Goal: Task Accomplishment & Management: Manage account settings

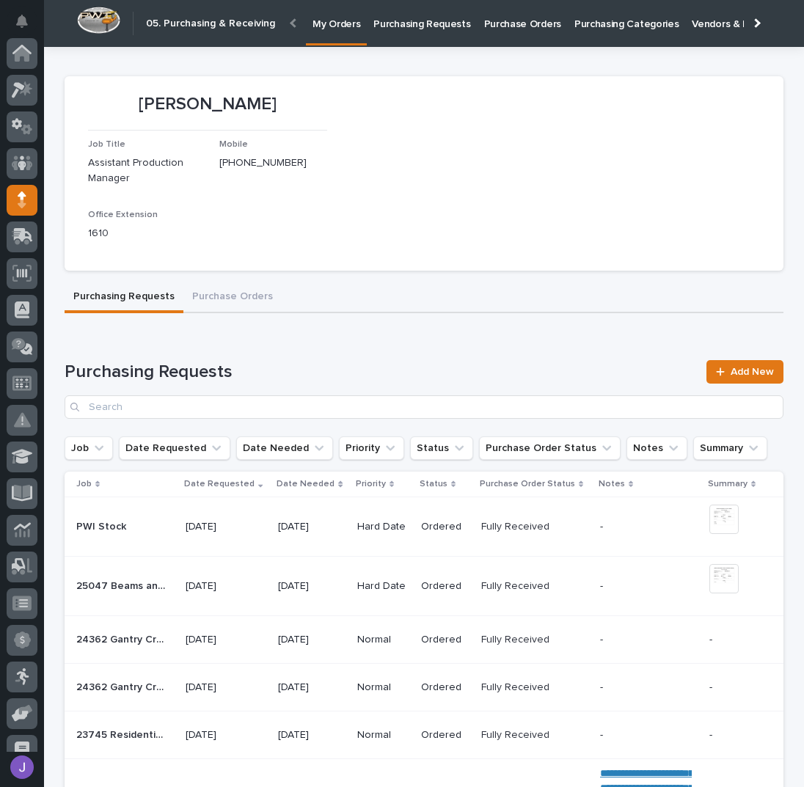
scroll to position [147, 0]
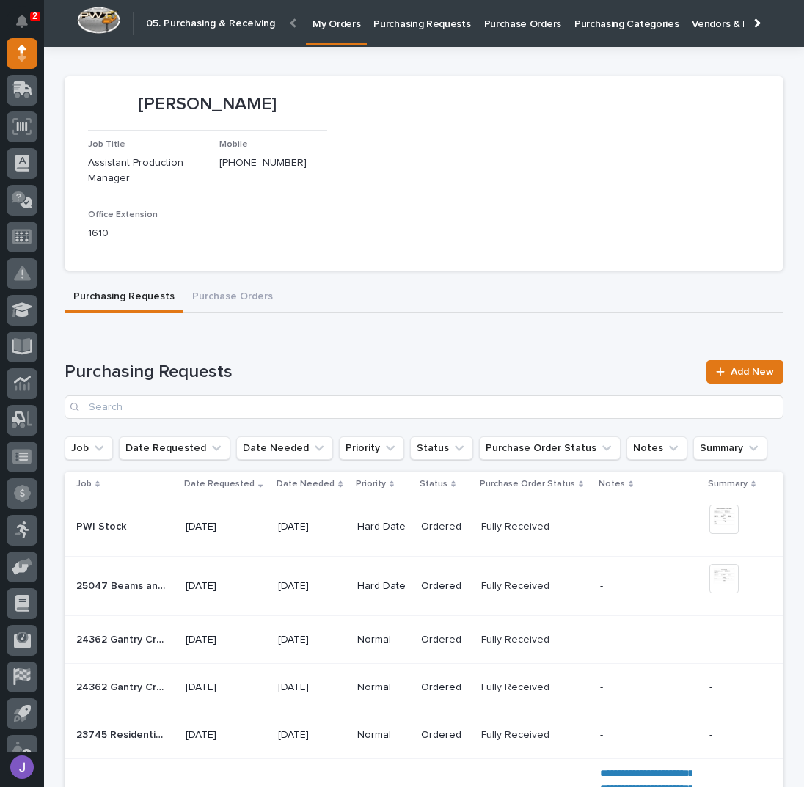
click at [405, 18] on p "Purchasing Requests" at bounding box center [421, 15] width 97 height 31
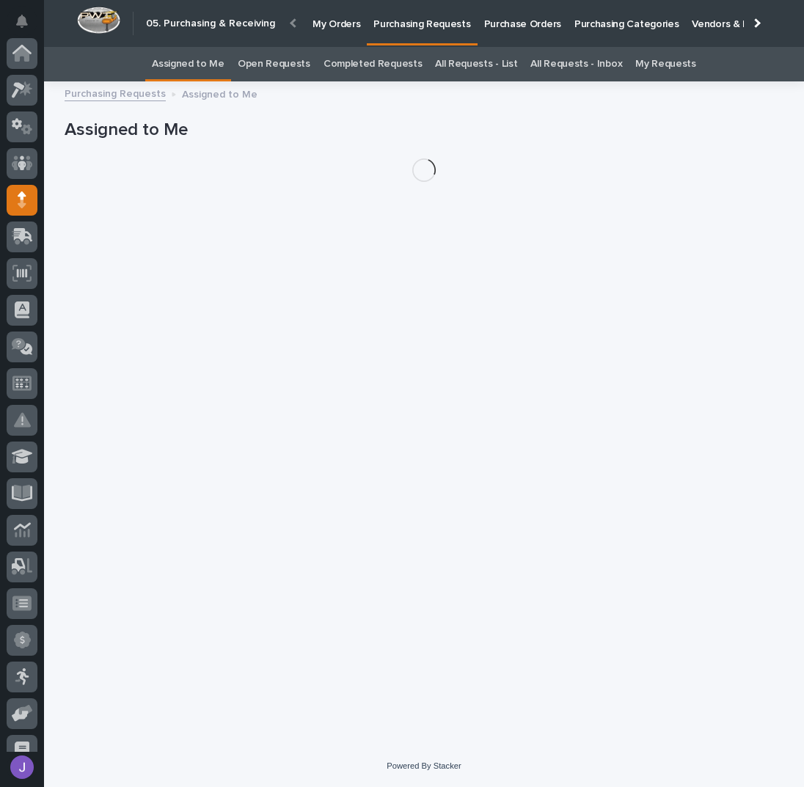
scroll to position [147, 0]
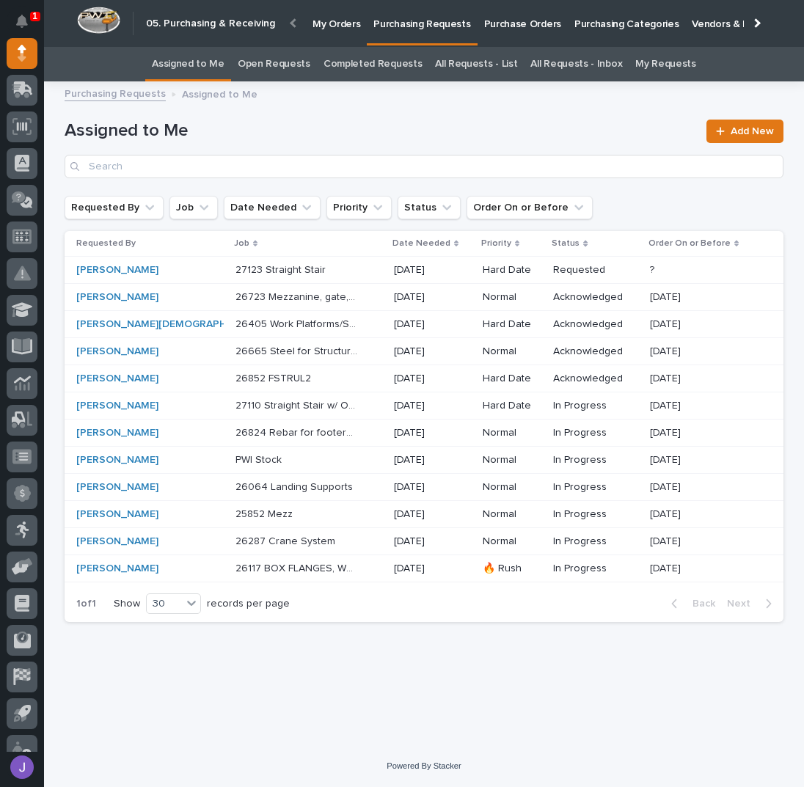
click at [386, 123] on h1 "Assigned to Me" at bounding box center [381, 130] width 633 height 21
click at [304, 461] on p at bounding box center [296, 460] width 123 height 12
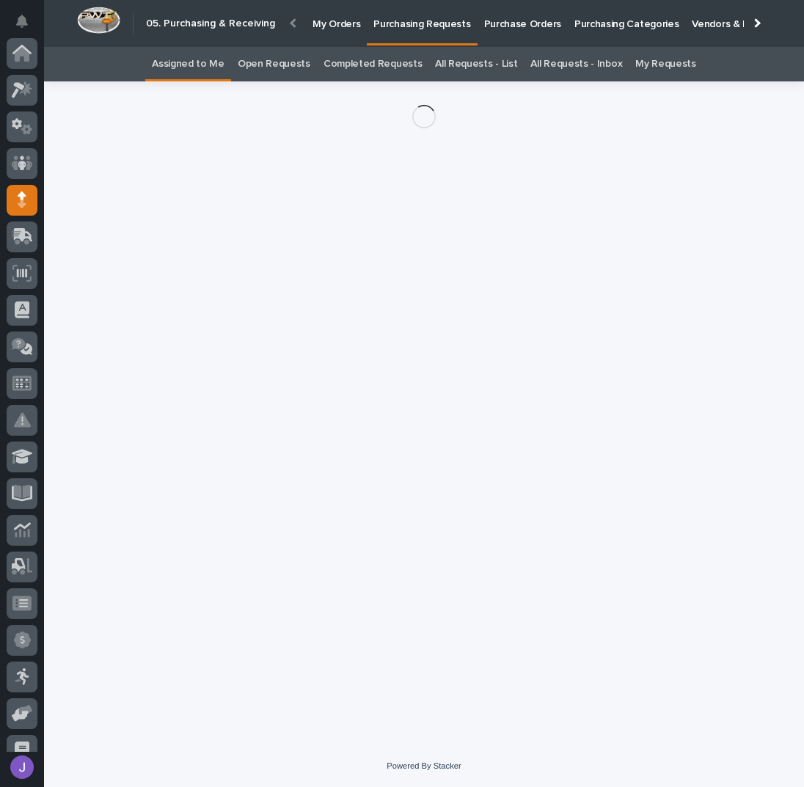
scroll to position [147, 0]
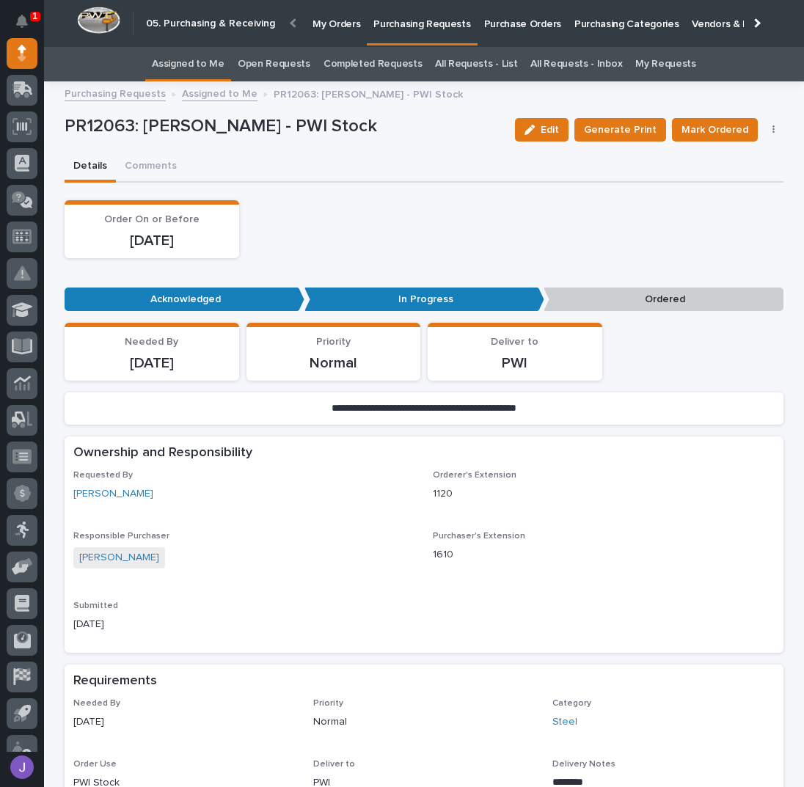
click at [772, 132] on icon "button" at bounding box center [773, 129] width 2 height 9
click at [736, 176] on span "Edit Linked PO's" at bounding box center [726, 183] width 75 height 18
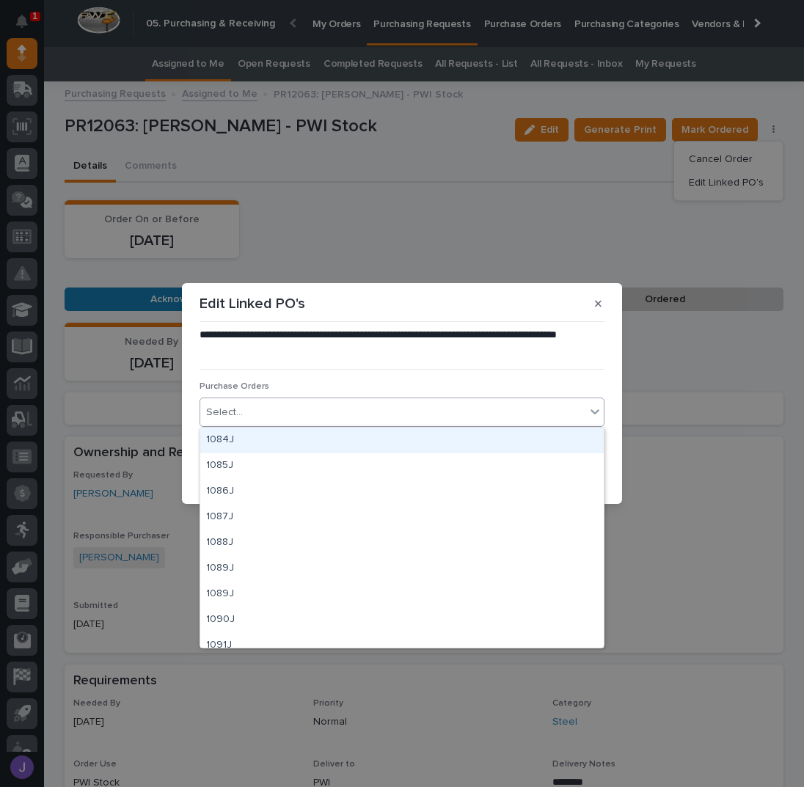
click at [375, 418] on div "Select..." at bounding box center [392, 413] width 385 height 24
type input "****"
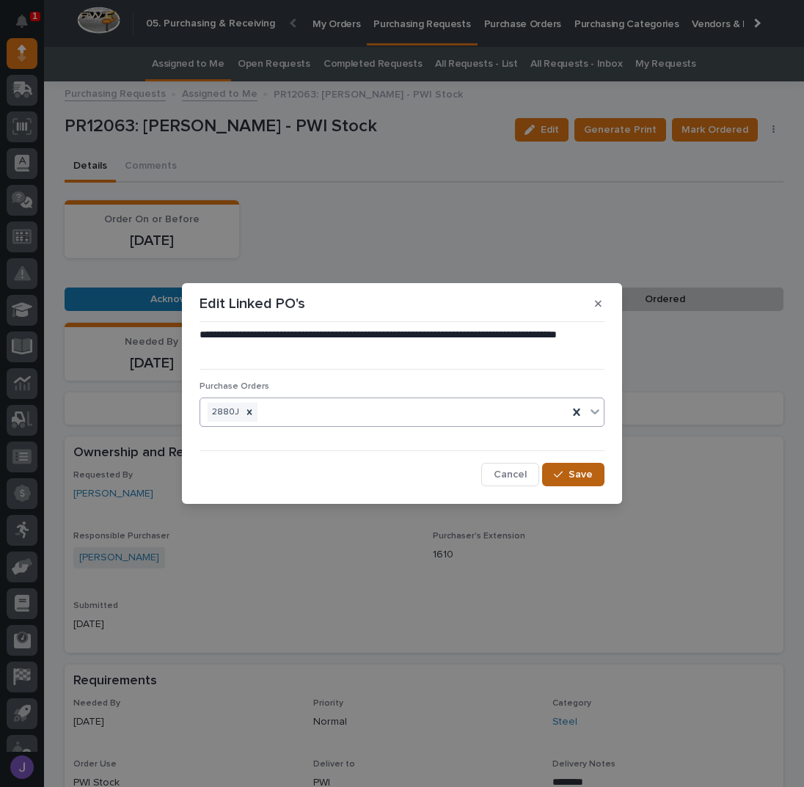
click at [573, 476] on span "Save" at bounding box center [581, 474] width 24 height 13
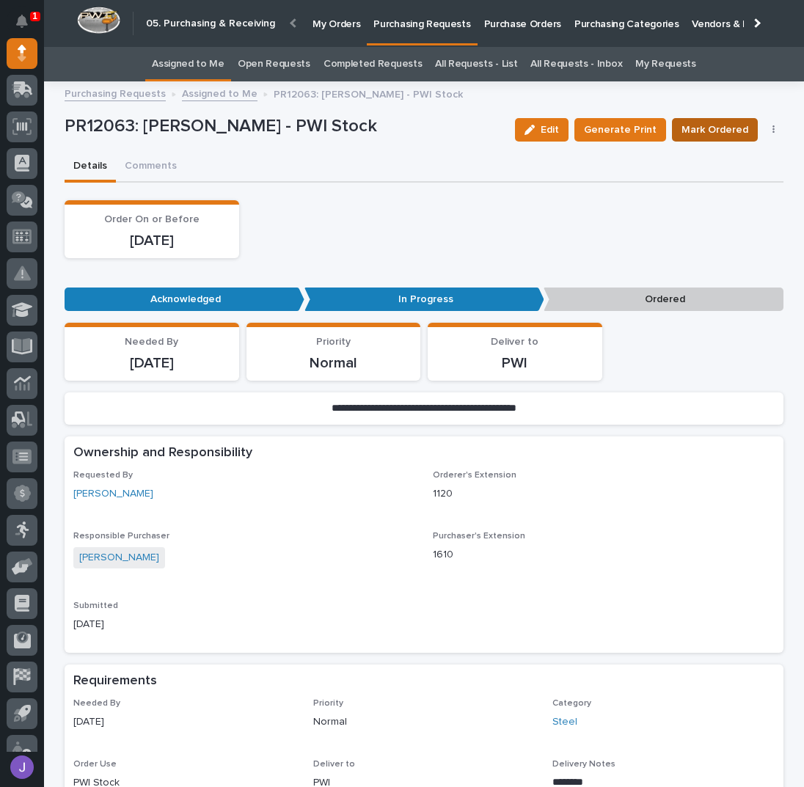
click at [703, 123] on span "Mark Ordered" at bounding box center [714, 130] width 67 height 18
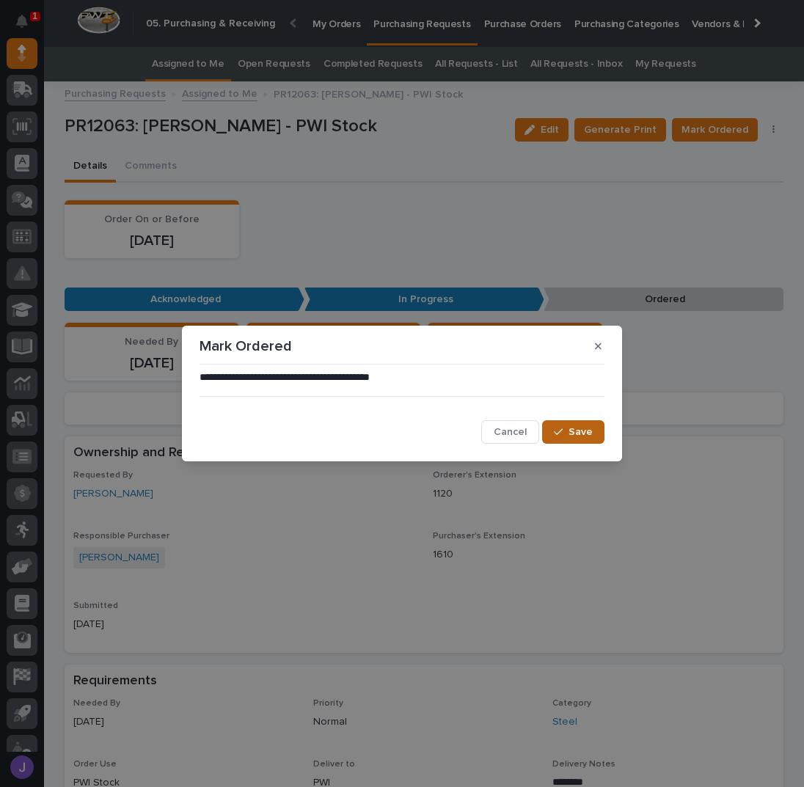
click at [580, 434] on span "Save" at bounding box center [581, 431] width 24 height 13
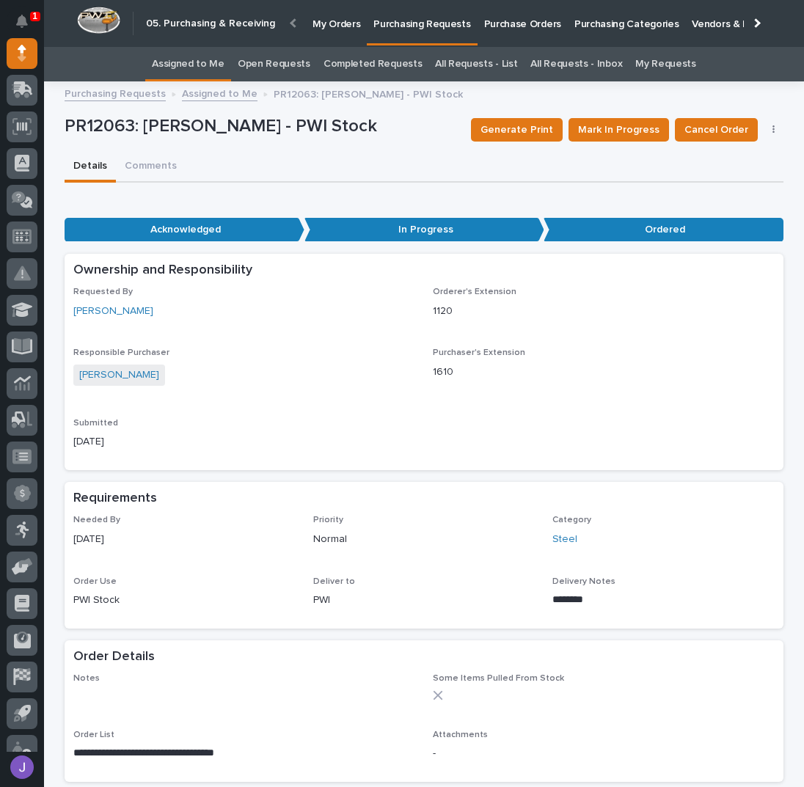
click at [220, 61] on link "Assigned to Me" at bounding box center [188, 64] width 73 height 34
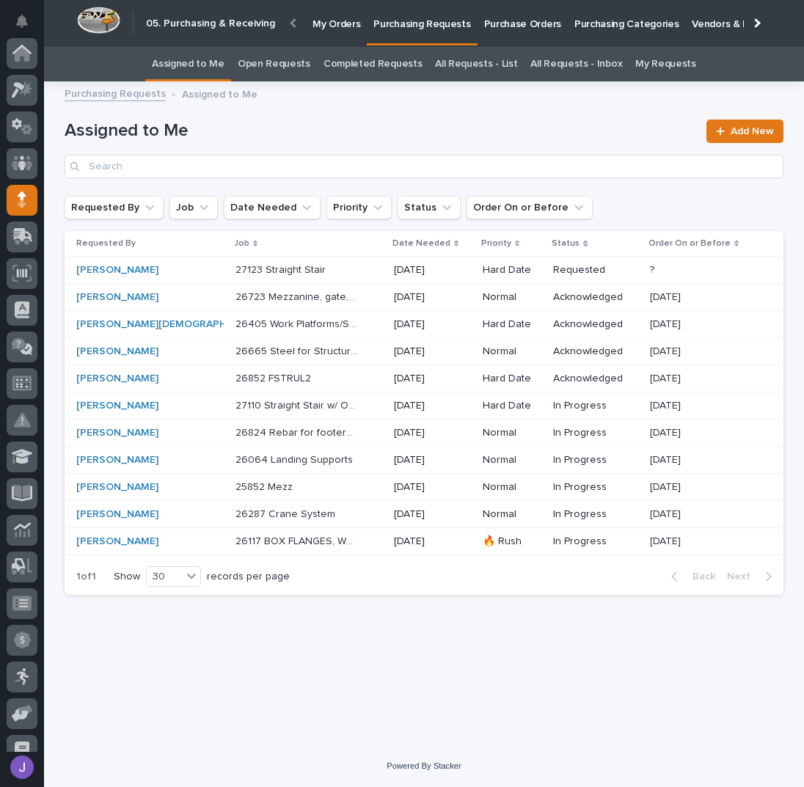
scroll to position [147, 0]
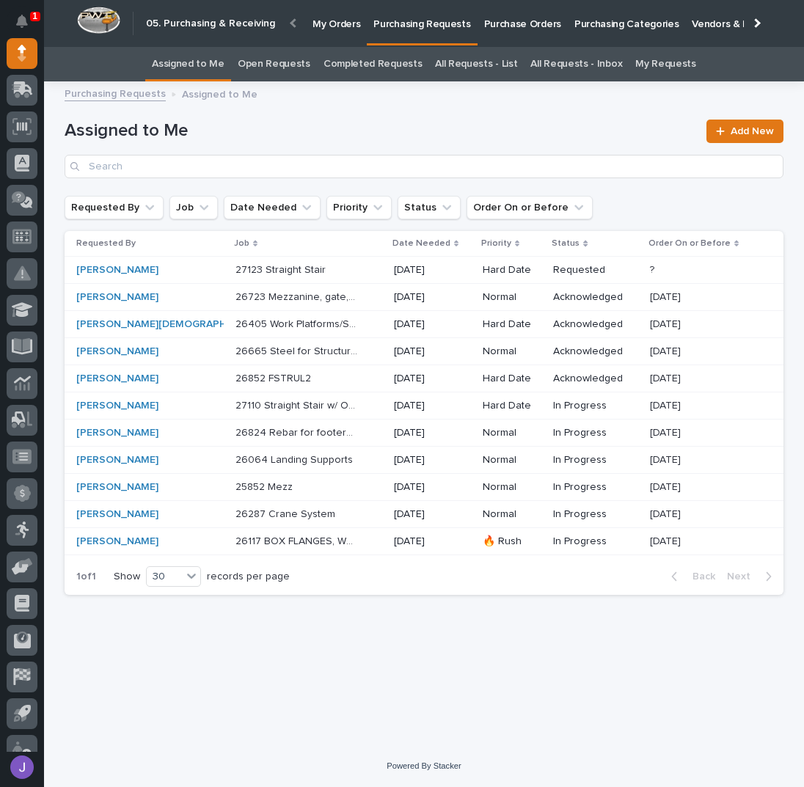
click at [541, 26] on p "Purchase Orders" at bounding box center [522, 15] width 77 height 31
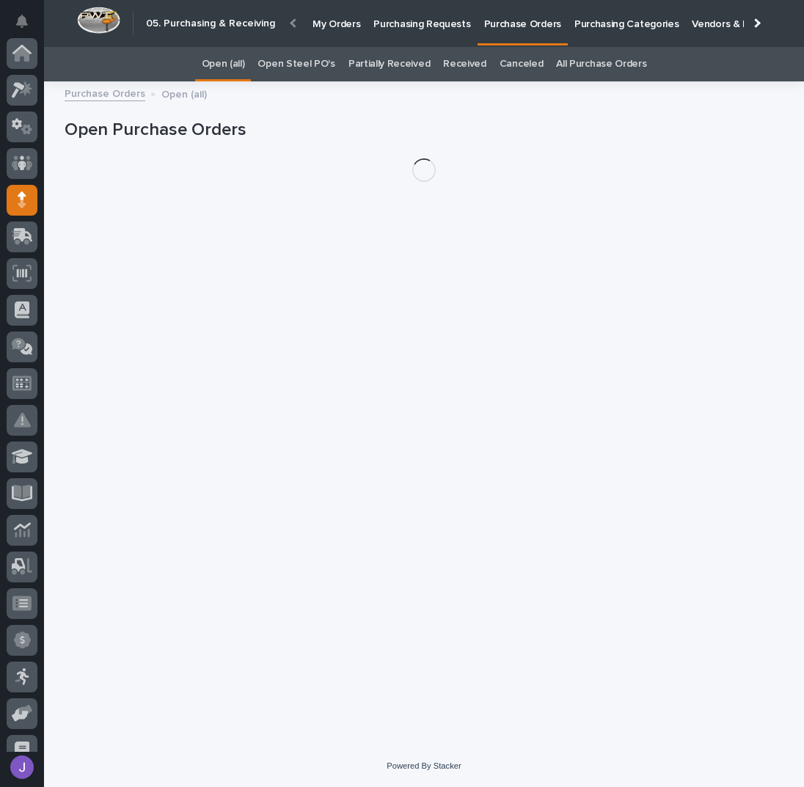
scroll to position [147, 0]
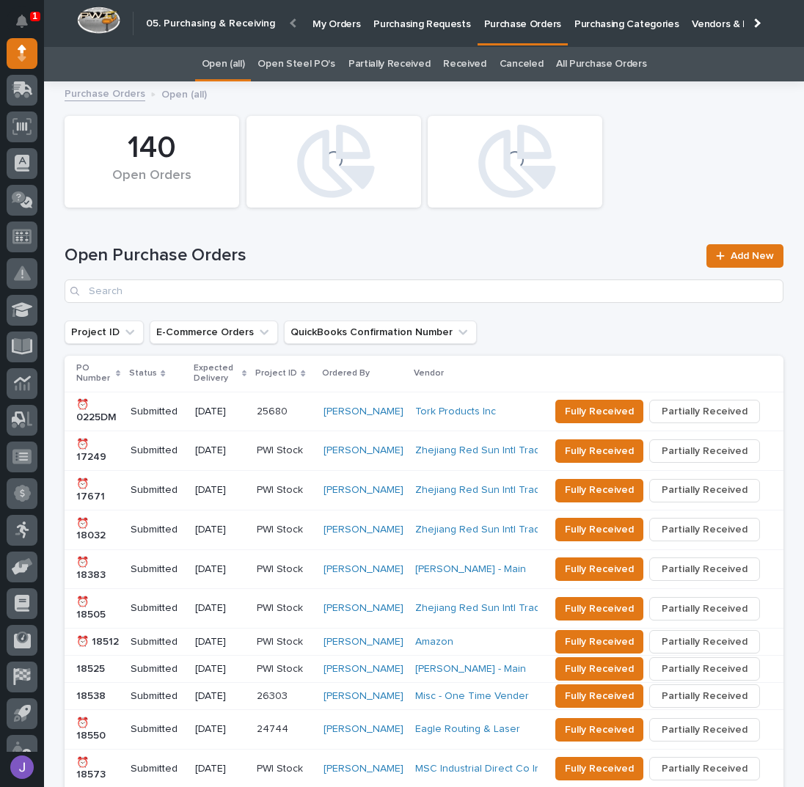
click at [326, 61] on link "Open Steel PO's" at bounding box center [295, 64] width 77 height 34
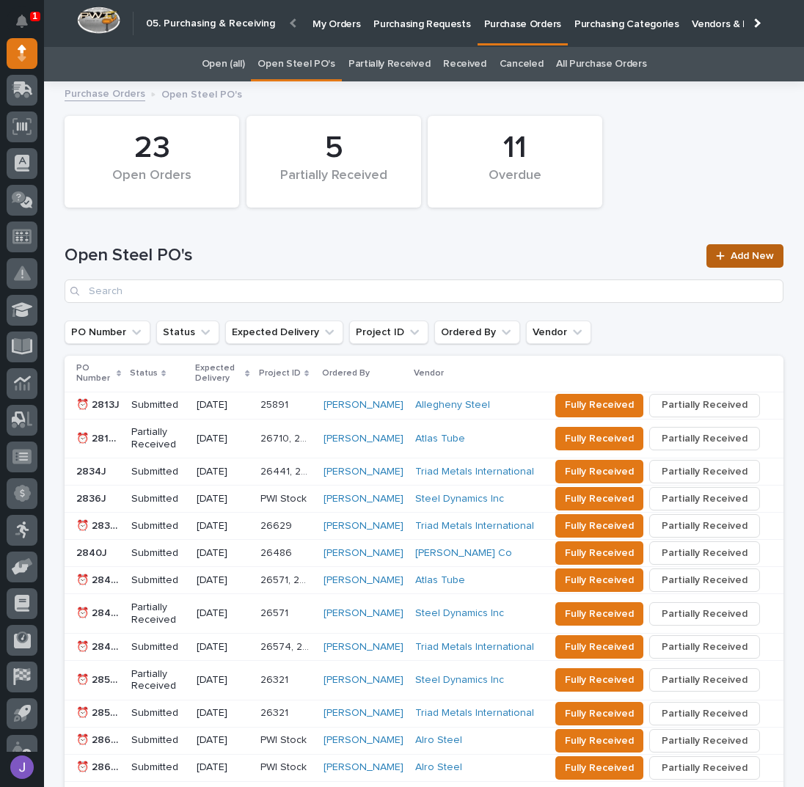
click at [743, 253] on span "Add New" at bounding box center [752, 256] width 43 height 10
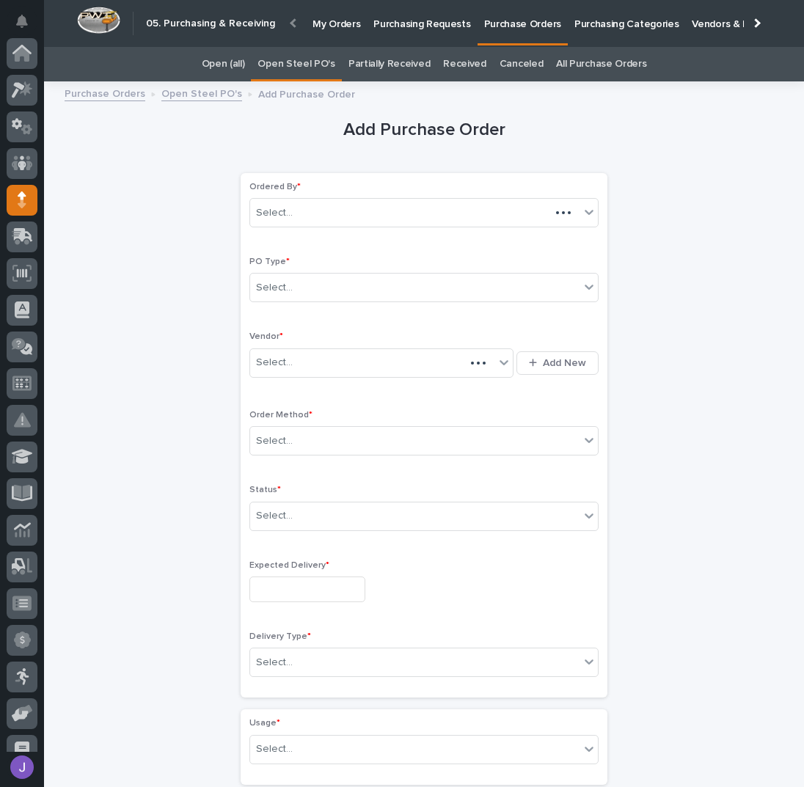
scroll to position [147, 0]
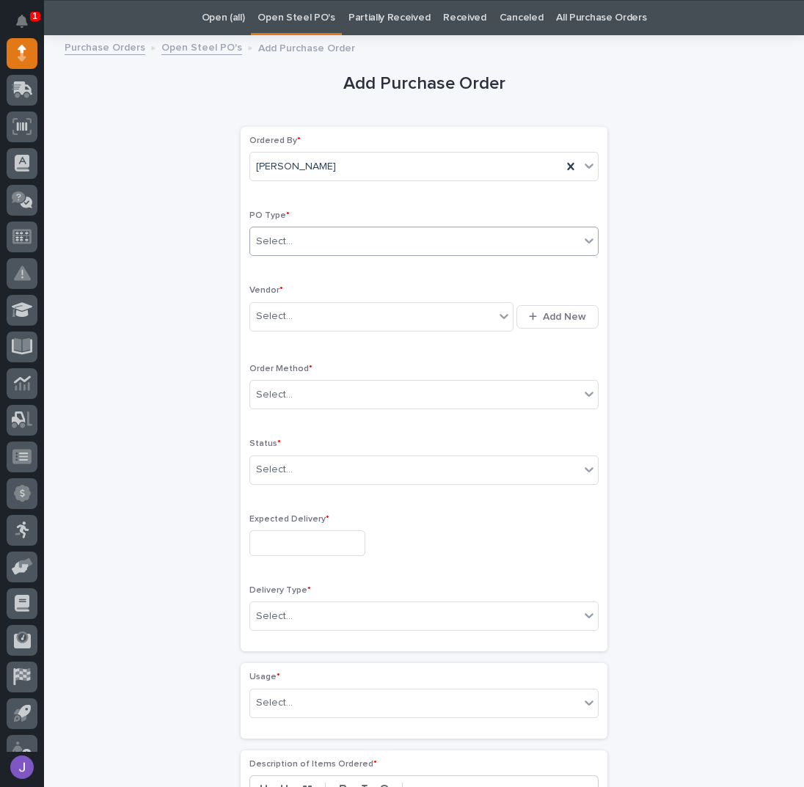
click at [313, 233] on div "Select..." at bounding box center [414, 242] width 329 height 24
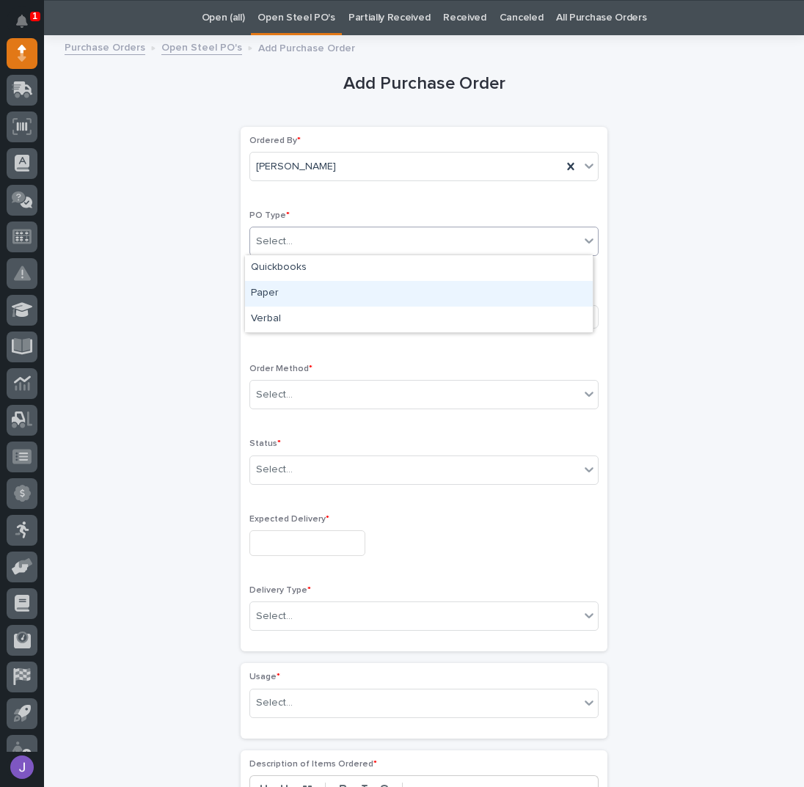
click at [278, 293] on div "Paper" at bounding box center [419, 294] width 348 height 26
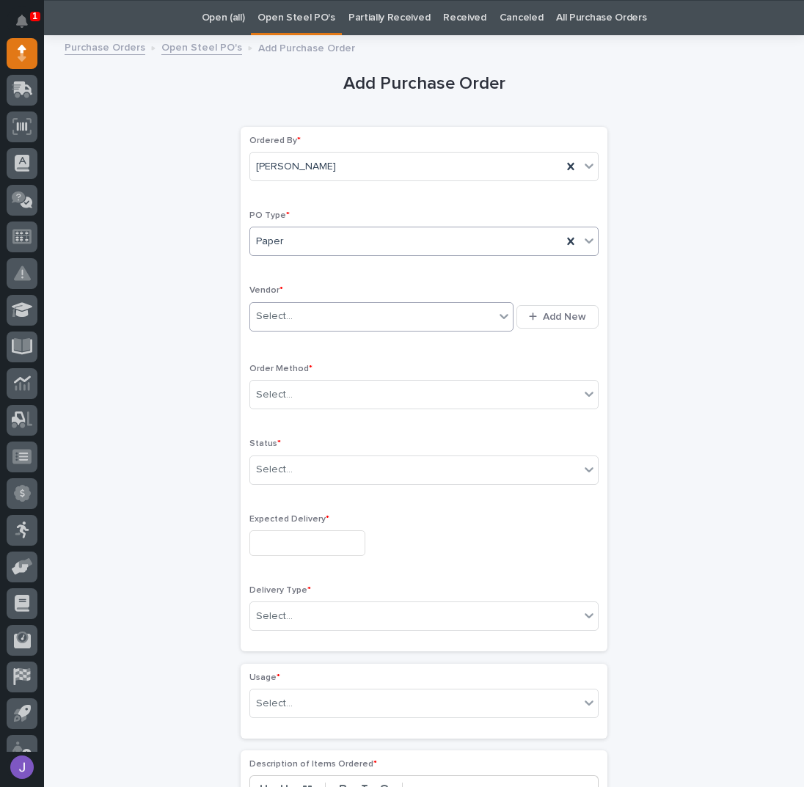
click at [276, 317] on div "Select..." at bounding box center [274, 316] width 37 height 15
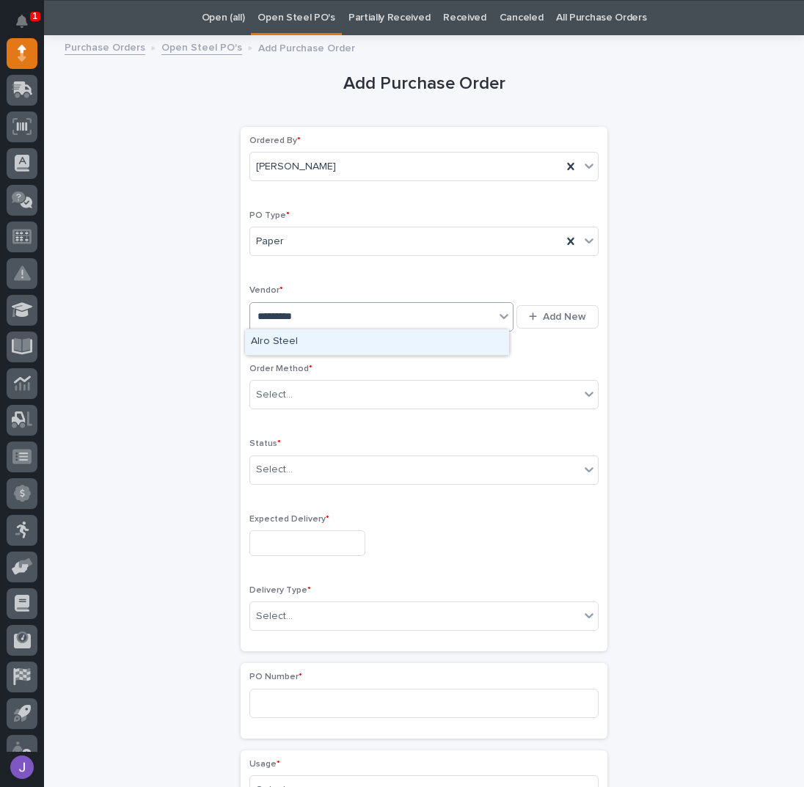
type input "**********"
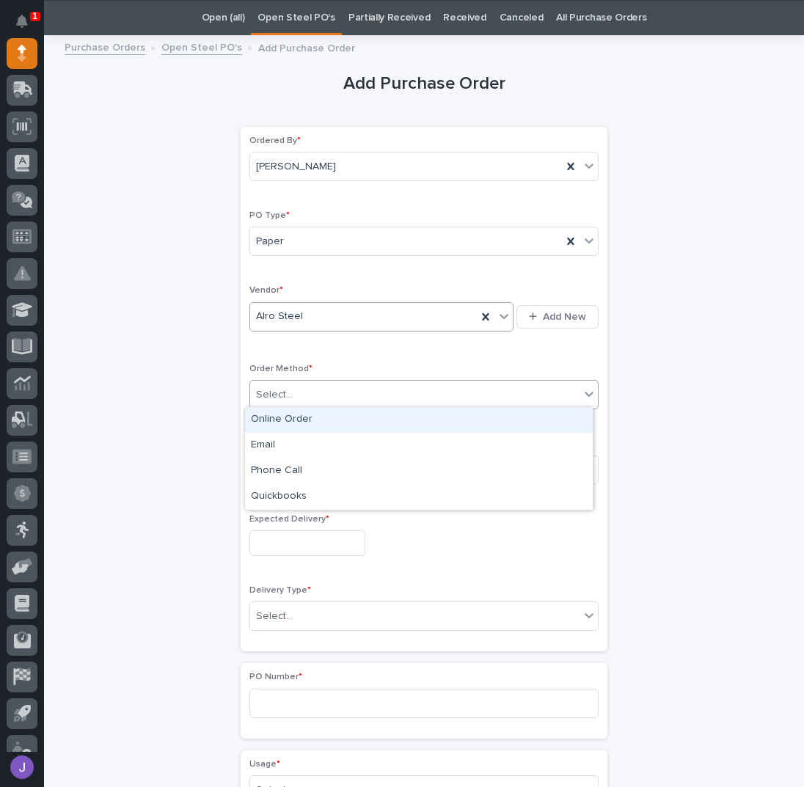
click at [292, 385] on div "Select..." at bounding box center [414, 395] width 329 height 24
click at [285, 426] on div "Online Order" at bounding box center [419, 420] width 348 height 26
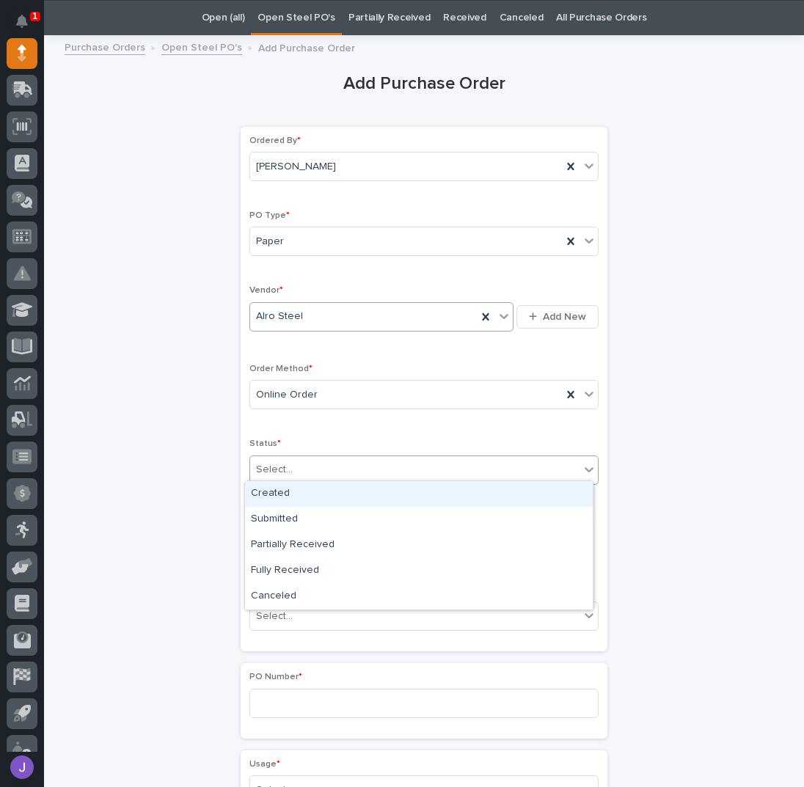
click at [282, 462] on div "Select..." at bounding box center [274, 469] width 37 height 15
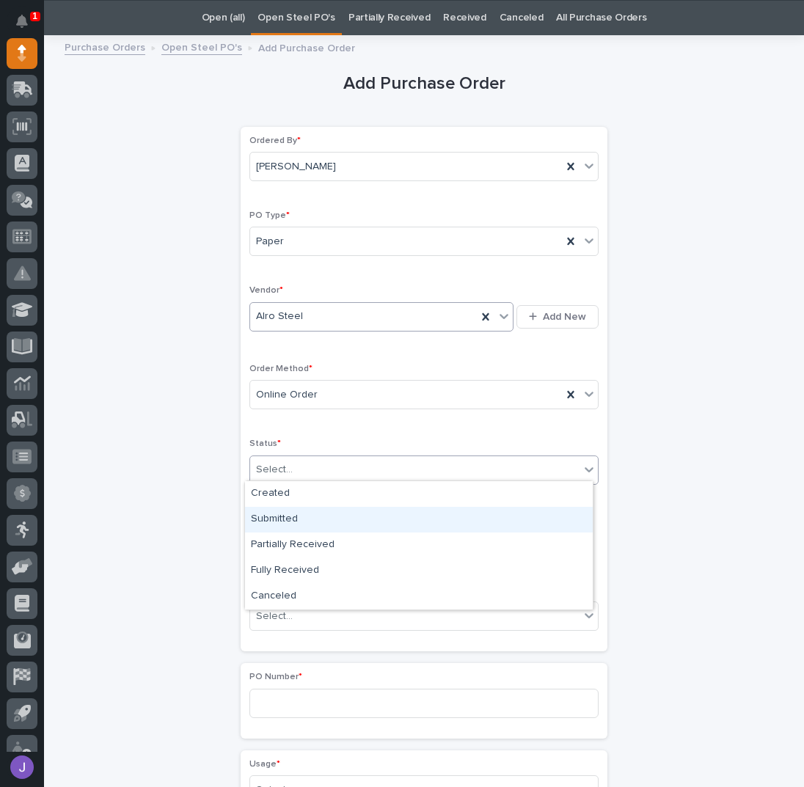
click at [274, 512] on div "Submitted" at bounding box center [419, 520] width 348 height 26
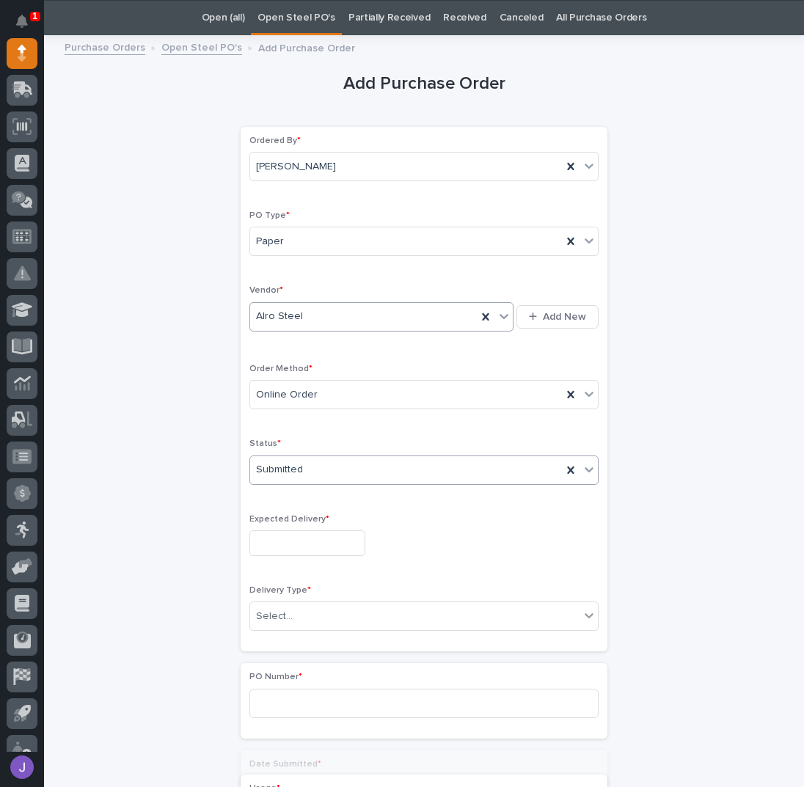
click at [285, 541] on input "text" at bounding box center [307, 543] width 116 height 26
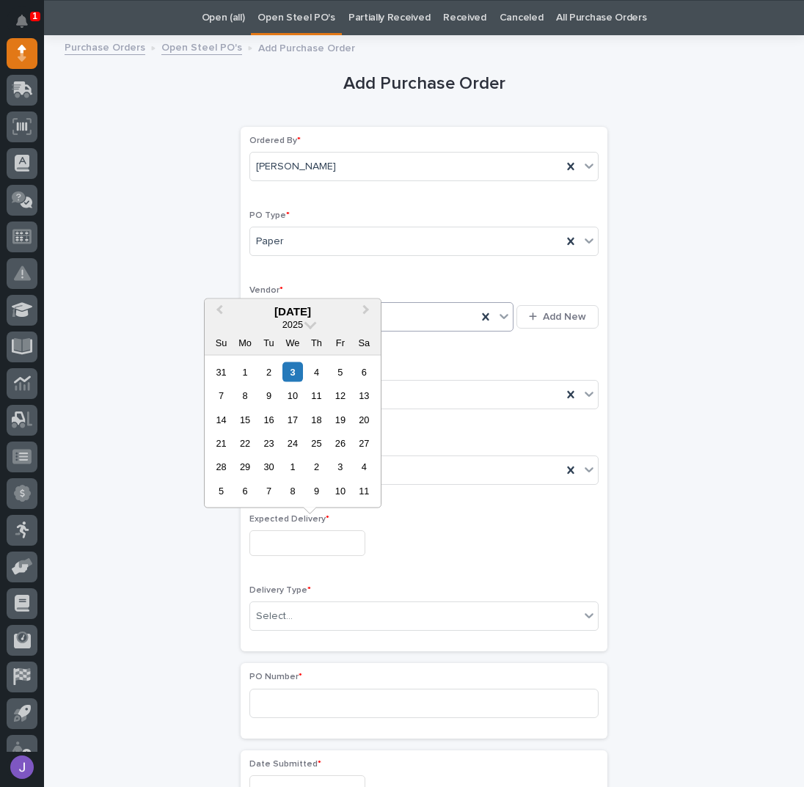
click at [422, 349] on div "Ordered By * [PERSON_NAME] PO Type * Paper Vendor * Alro Steel Add New Order Me…" at bounding box center [423, 390] width 349 height 508
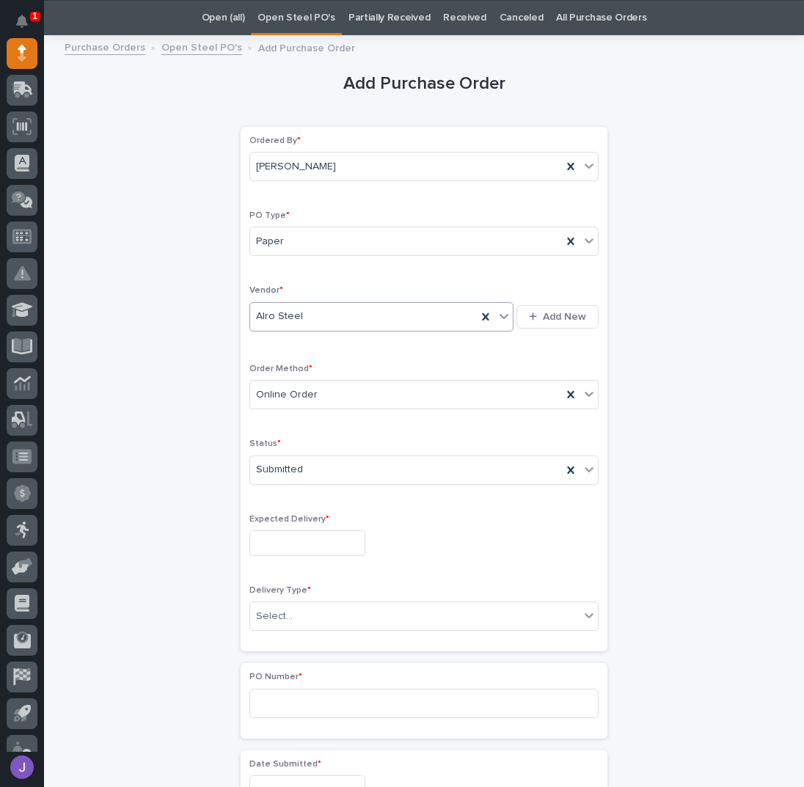
click at [277, 547] on input "text" at bounding box center [307, 543] width 116 height 26
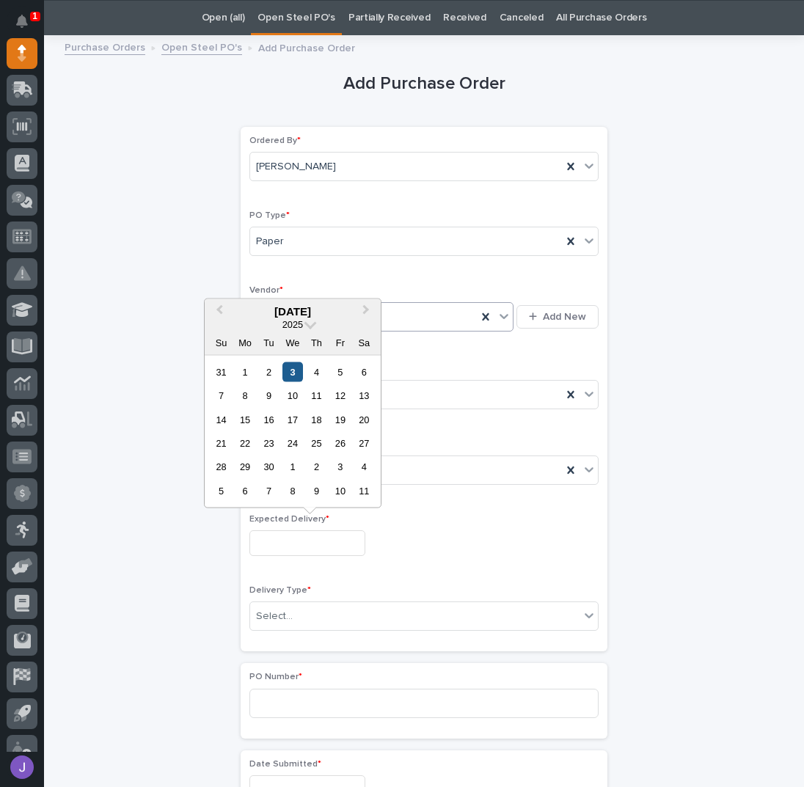
click at [292, 373] on div "3" at bounding box center [292, 372] width 20 height 20
type input "**********"
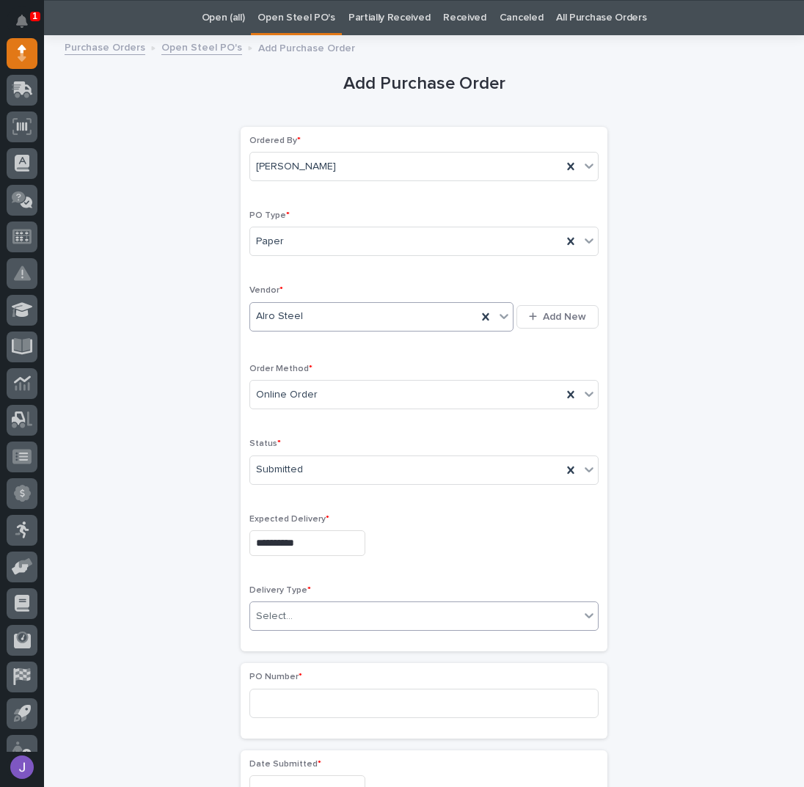
click at [273, 618] on div "Select..." at bounding box center [274, 616] width 37 height 15
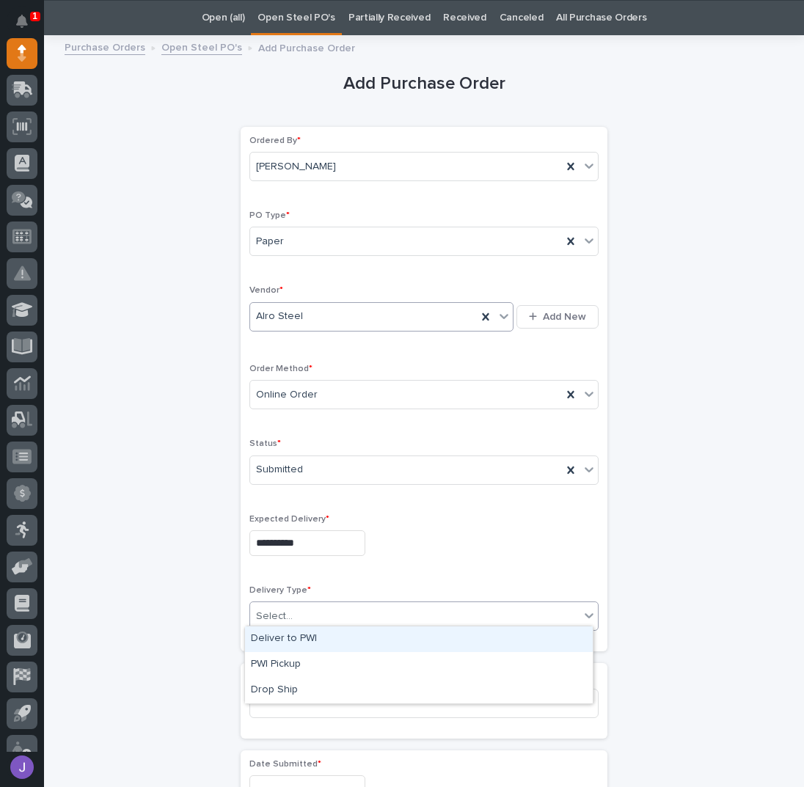
click at [275, 639] on div "Deliver to PWI" at bounding box center [419, 639] width 348 height 26
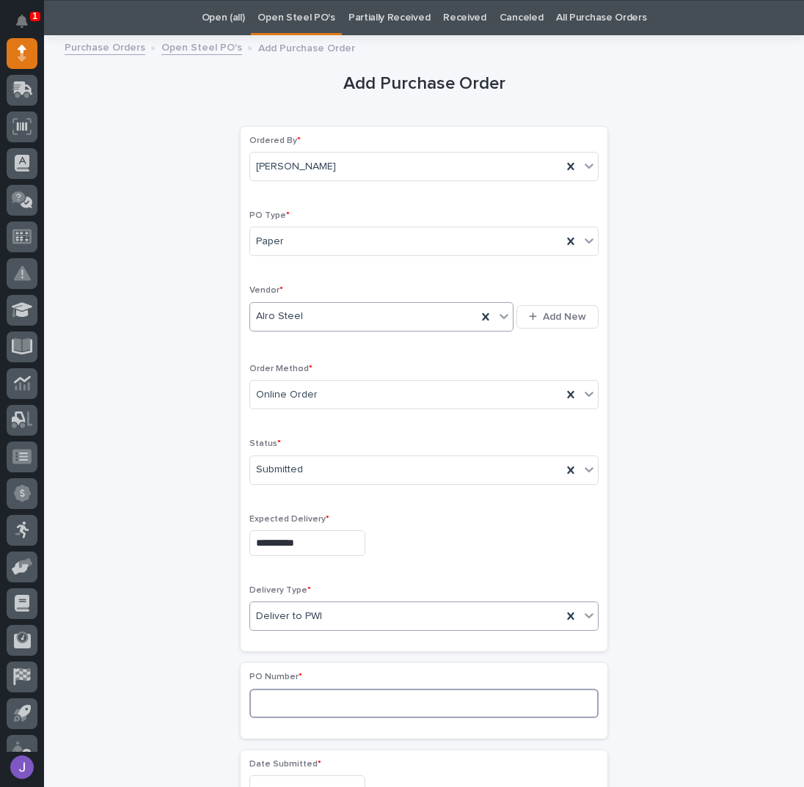
click at [268, 699] on input at bounding box center [423, 703] width 349 height 29
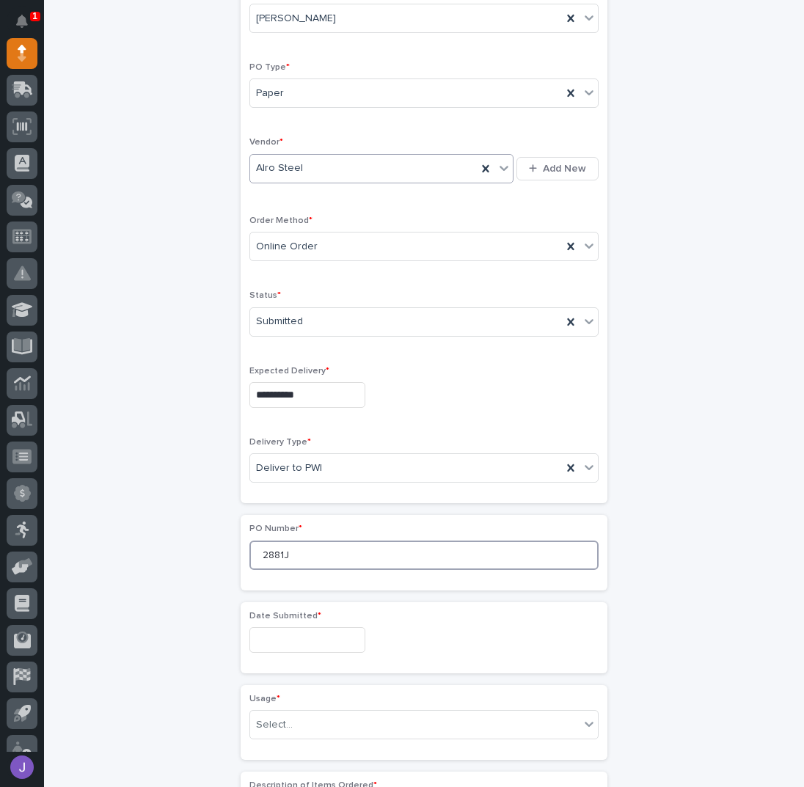
scroll to position [340, 0]
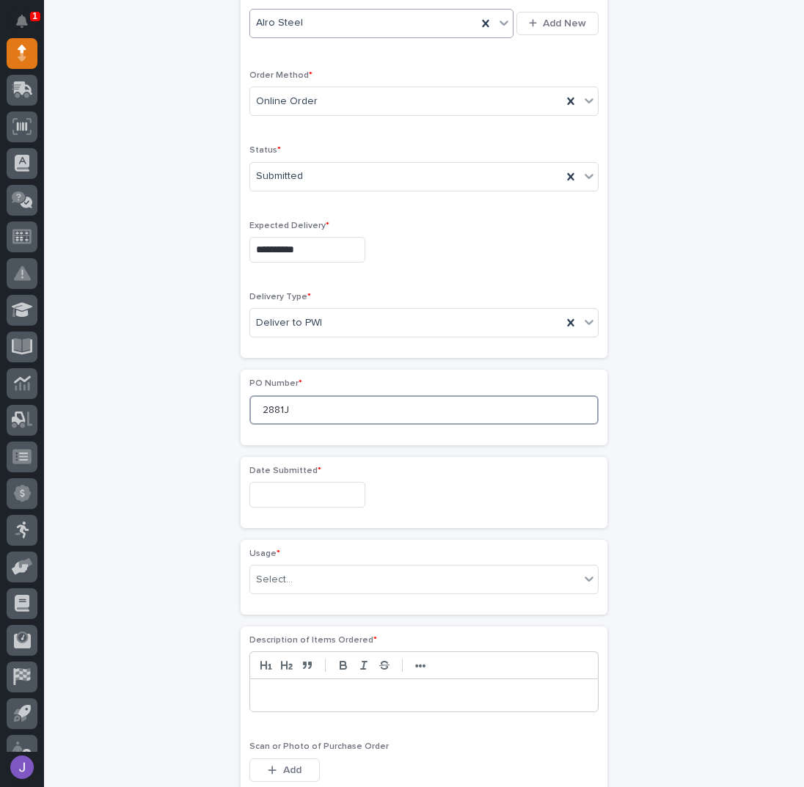
type input "2881J"
click at [292, 482] on input "text" at bounding box center [307, 495] width 116 height 26
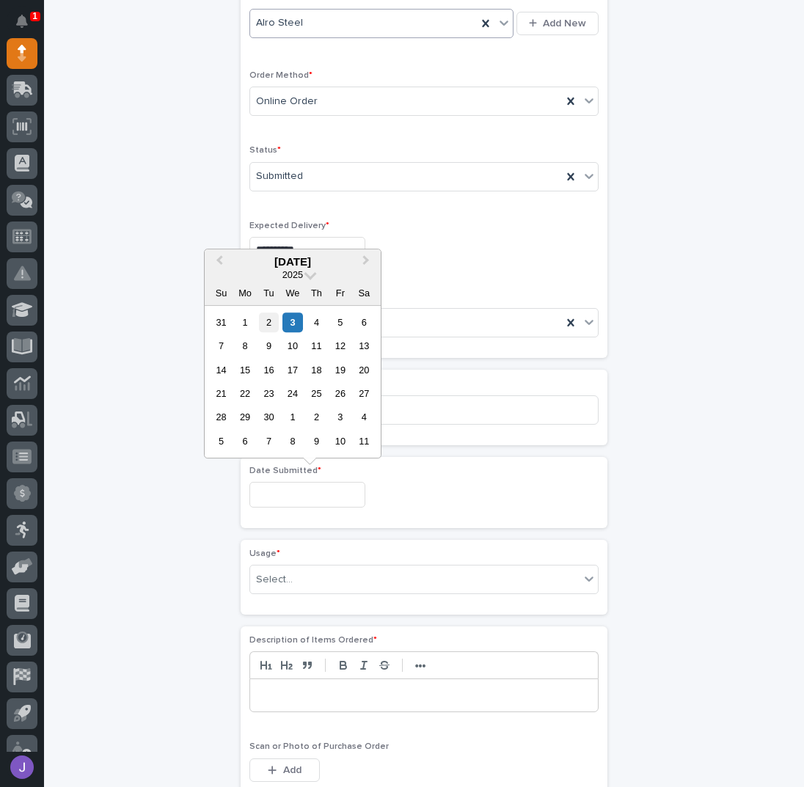
click at [268, 315] on div "2" at bounding box center [269, 323] width 20 height 20
type input "**********"
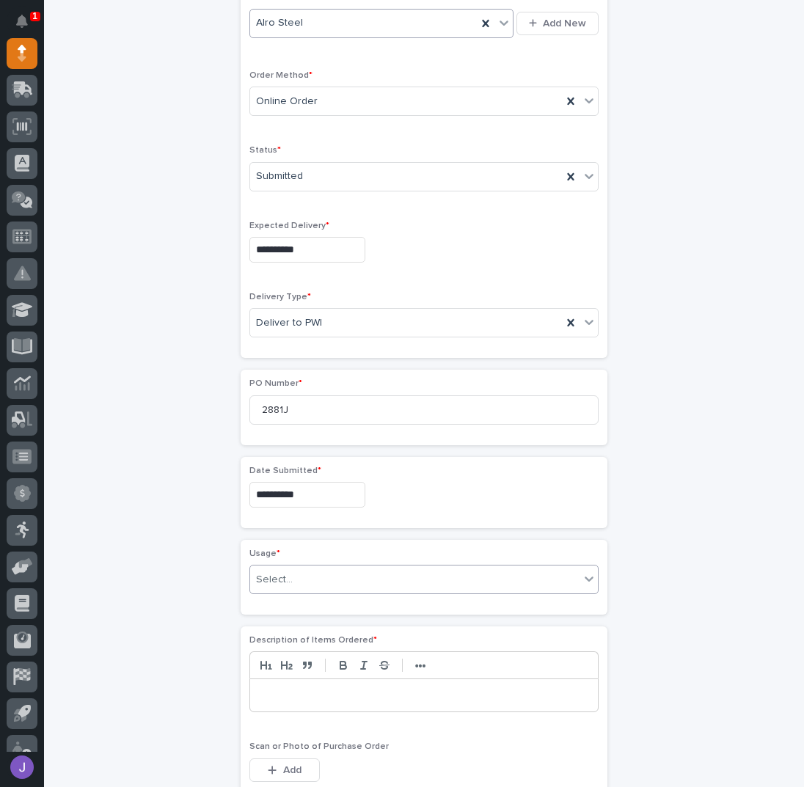
click at [271, 575] on div "Select..." at bounding box center [274, 579] width 37 height 15
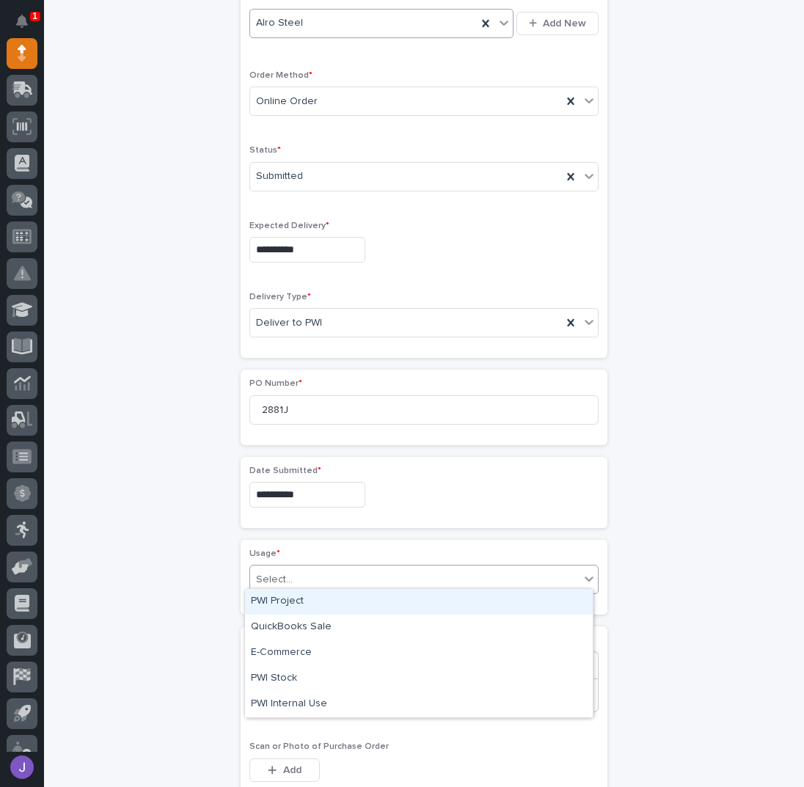
click at [290, 604] on div "PWI Project" at bounding box center [419, 602] width 348 height 26
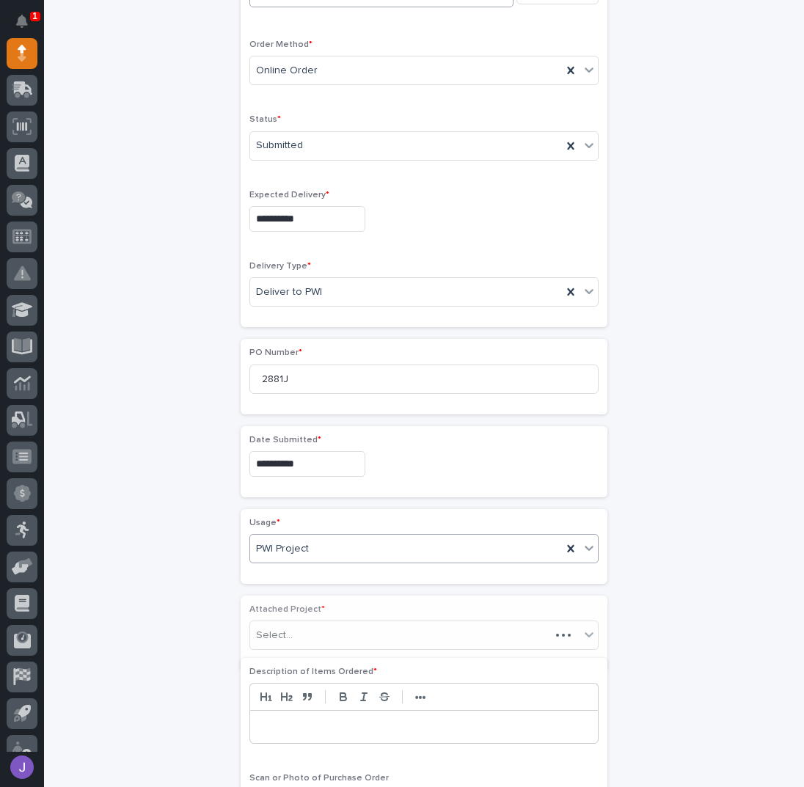
scroll to position [383, 0]
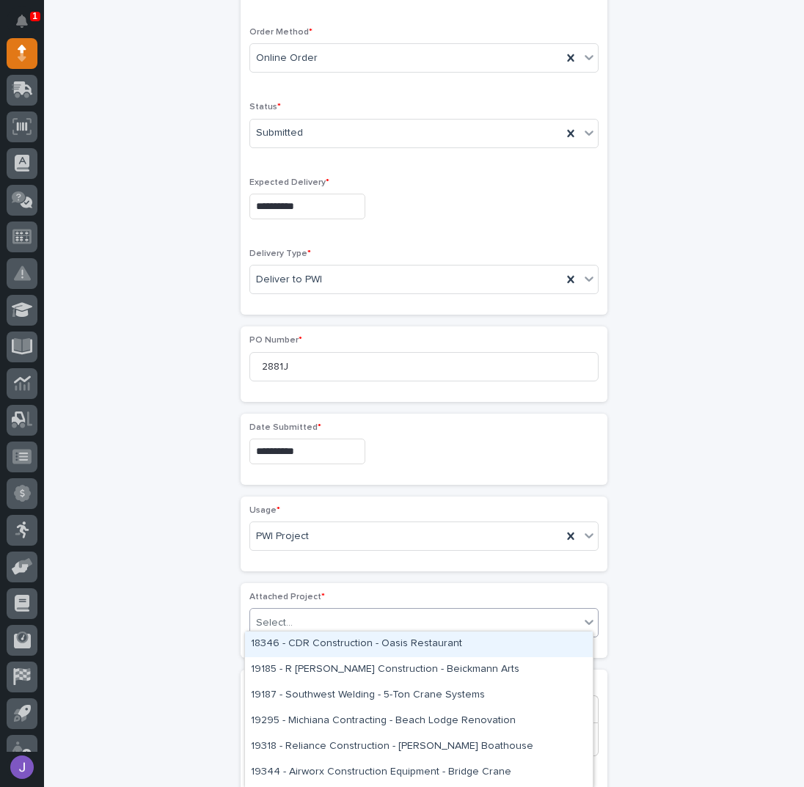
click at [279, 615] on div "Select..." at bounding box center [274, 622] width 37 height 15
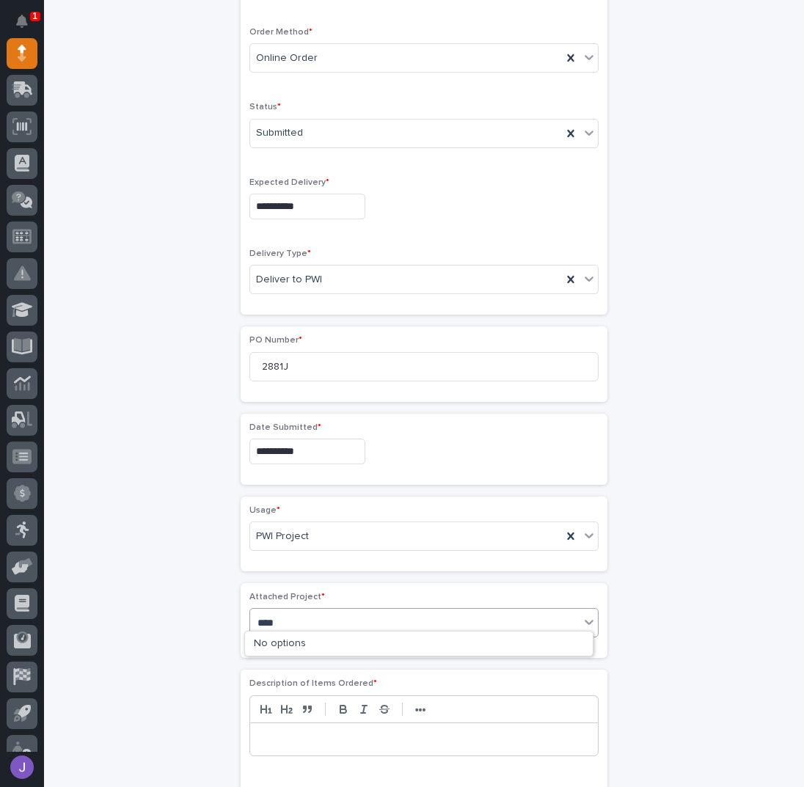
type input "*****"
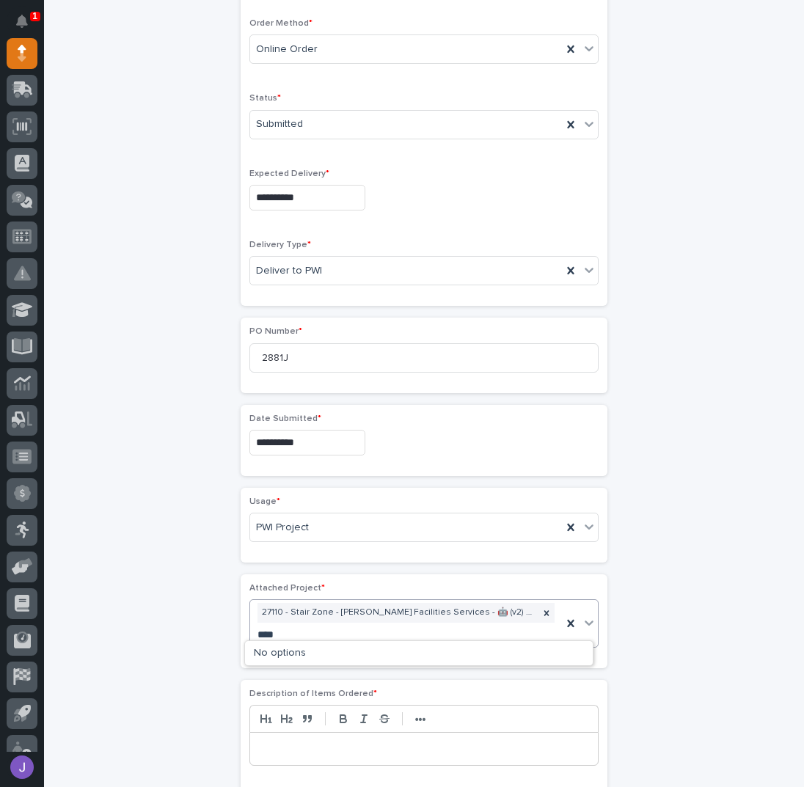
type input "*****"
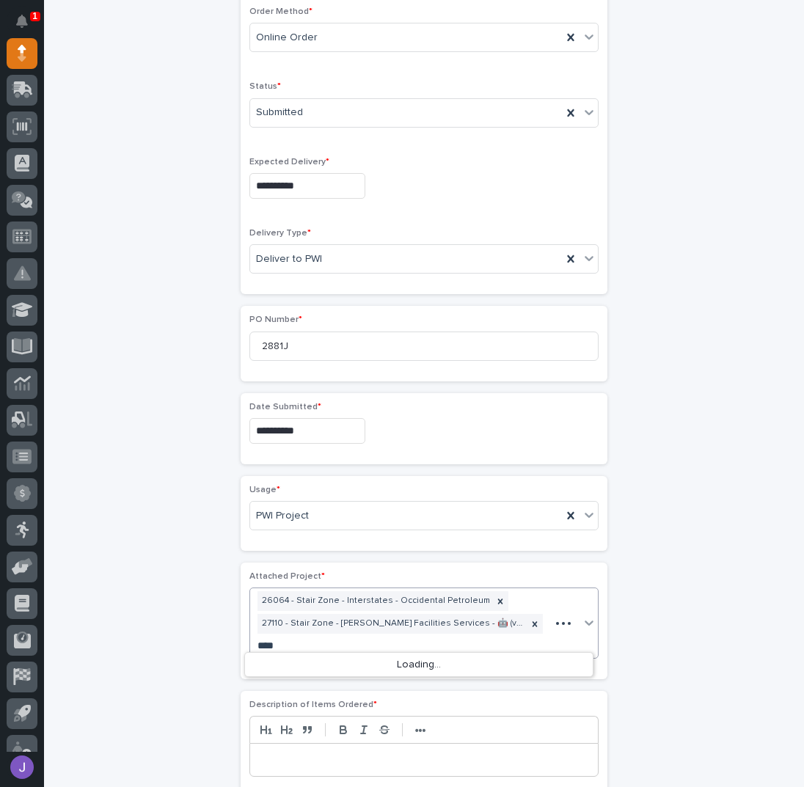
type input "*****"
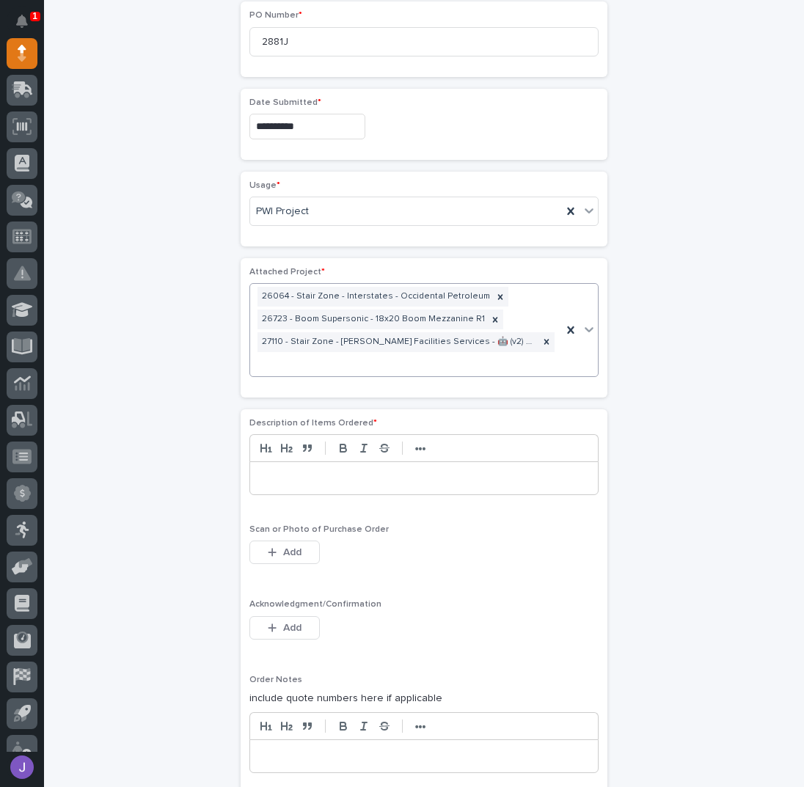
scroll to position [708, 0]
click at [313, 475] on p at bounding box center [424, 478] width 326 height 15
click at [268, 623] on icon "button" at bounding box center [272, 628] width 9 height 10
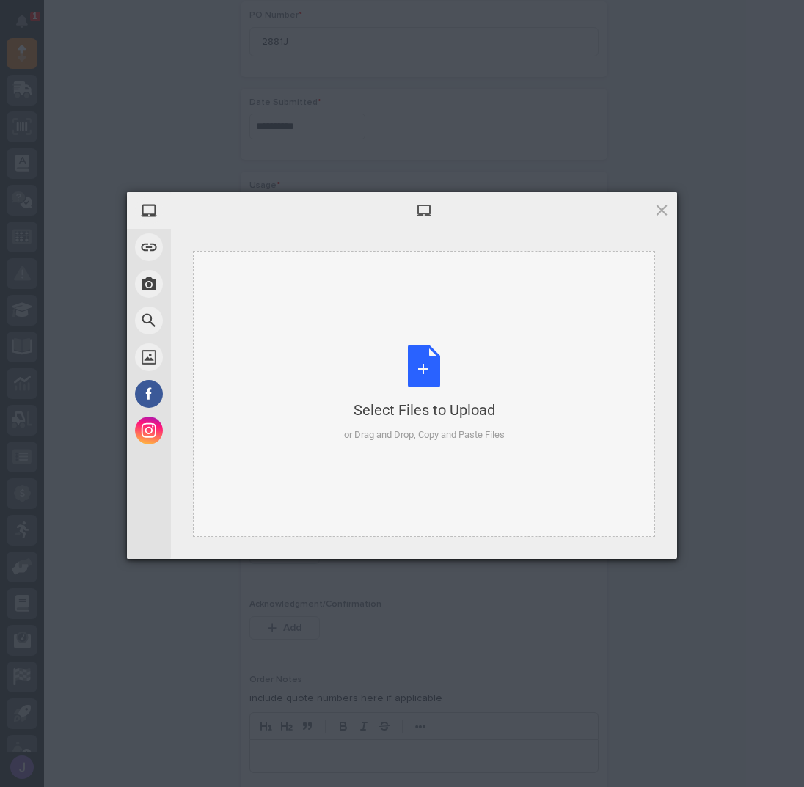
click at [423, 356] on div "Select Files to Upload or Drag and Drop, Copy and Paste Files" at bounding box center [424, 394] width 161 height 98
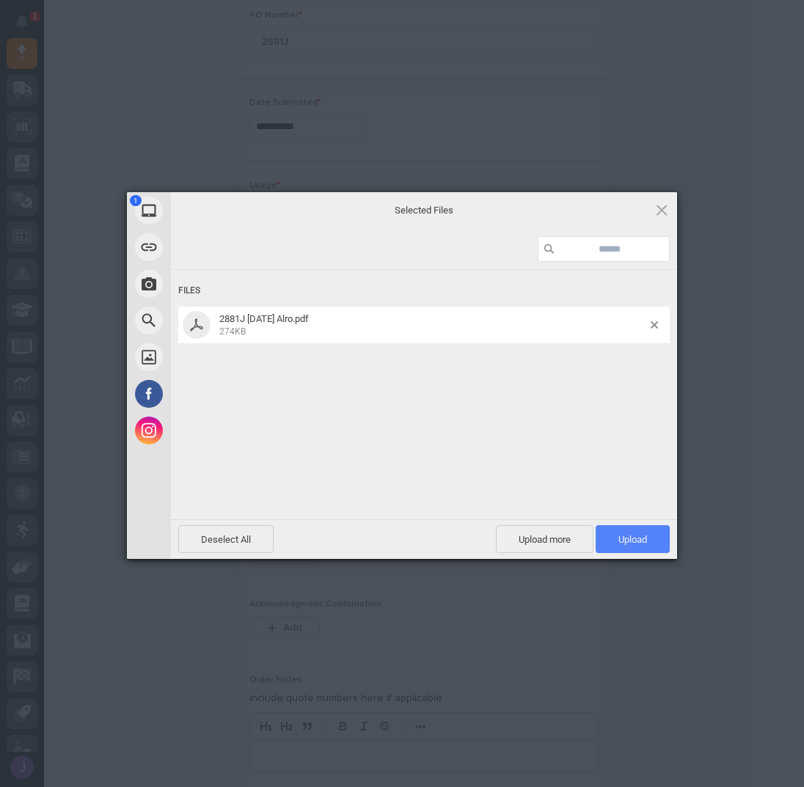
click at [637, 548] on span "Upload 1" at bounding box center [633, 539] width 74 height 28
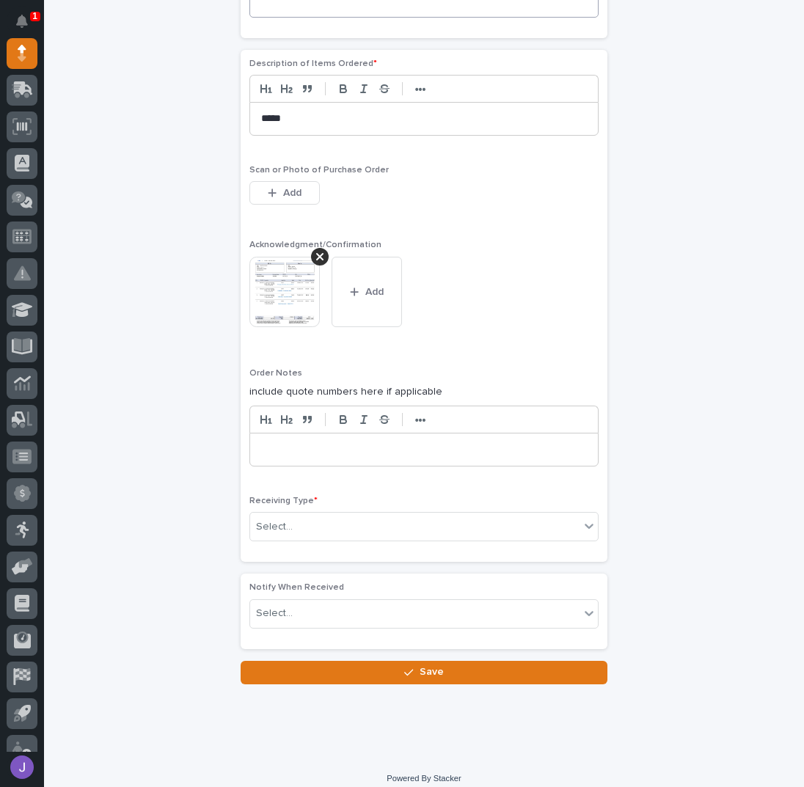
scroll to position [1069, 0]
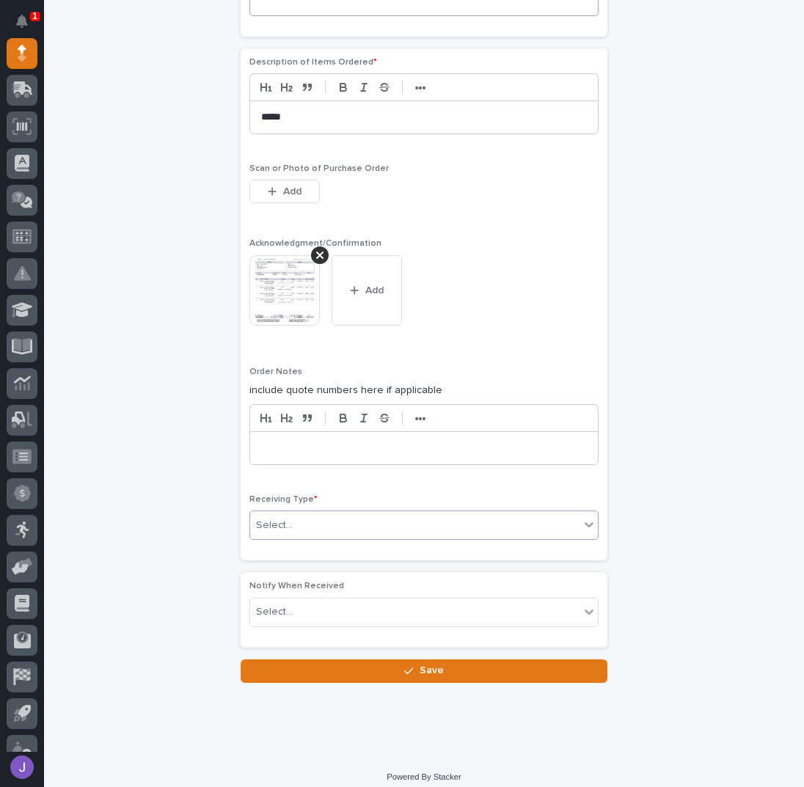
click at [326, 519] on div "Select..." at bounding box center [414, 526] width 329 height 24
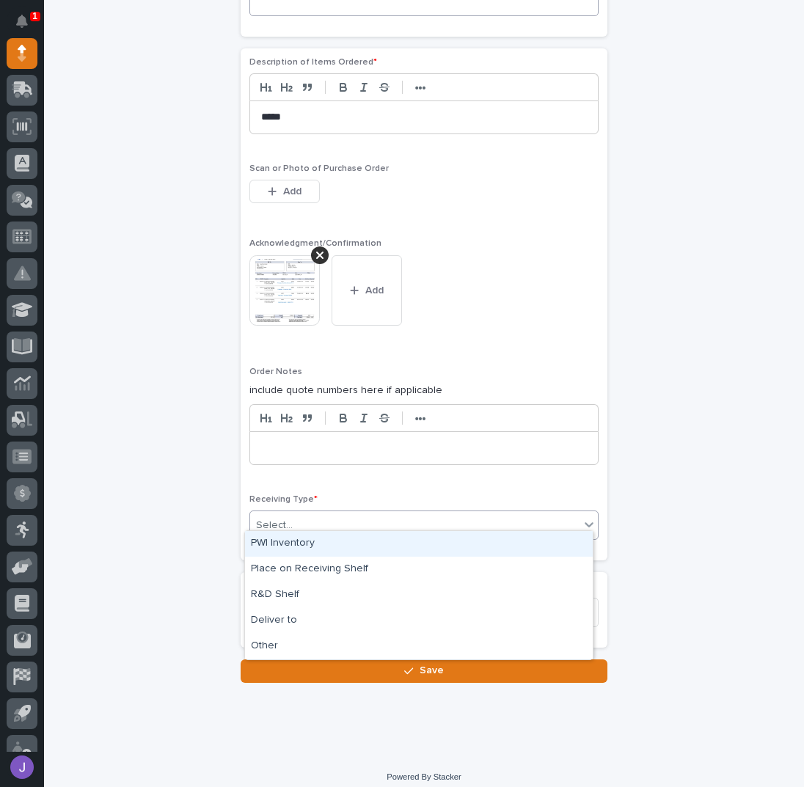
click at [274, 546] on div "PWI Inventory" at bounding box center [419, 544] width 348 height 26
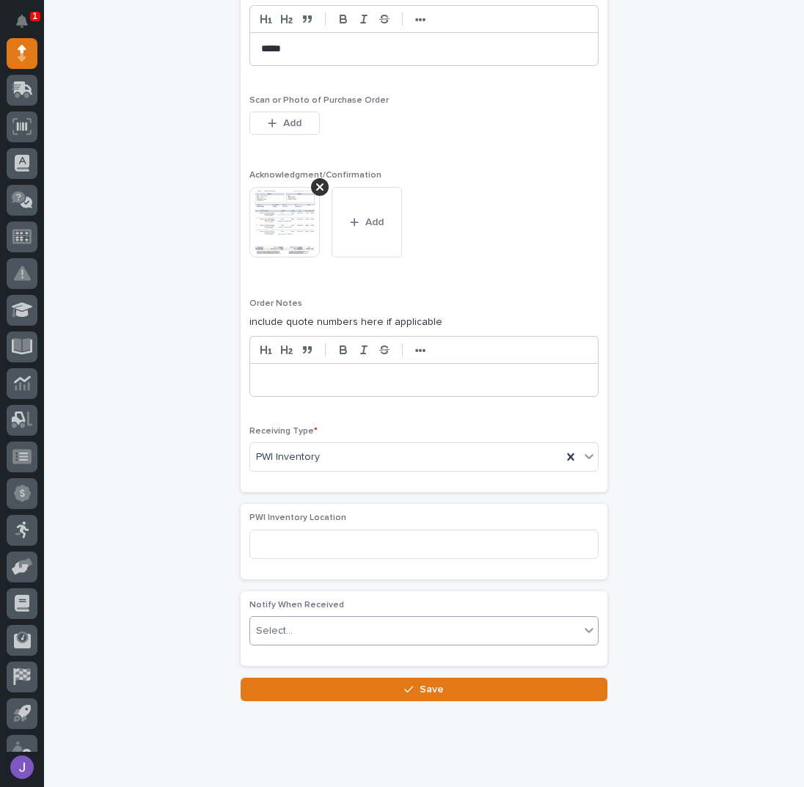
scroll to position [1143, 0]
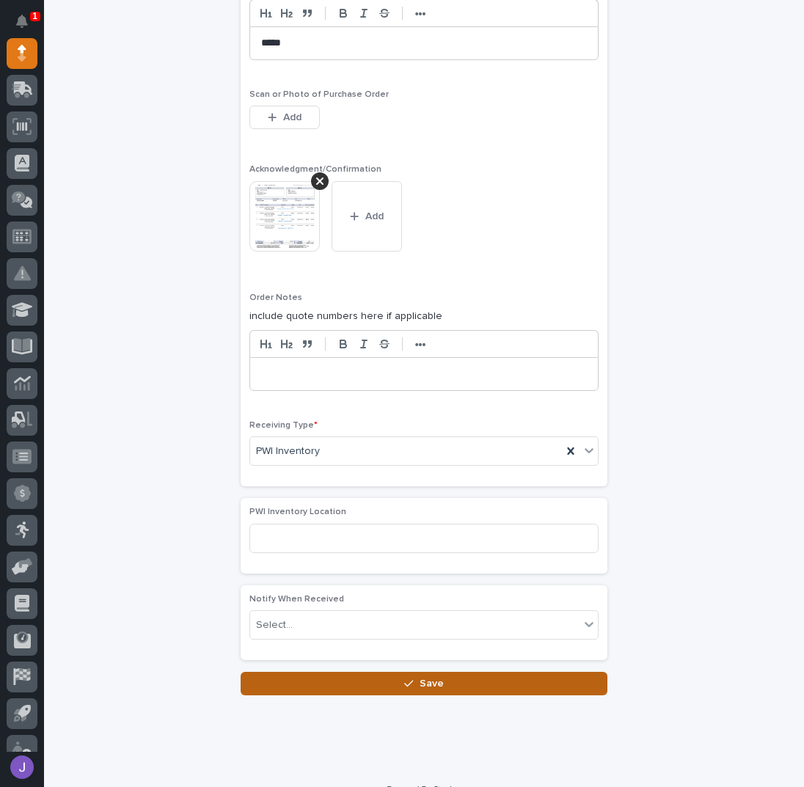
click at [339, 678] on button "Save" at bounding box center [424, 683] width 367 height 23
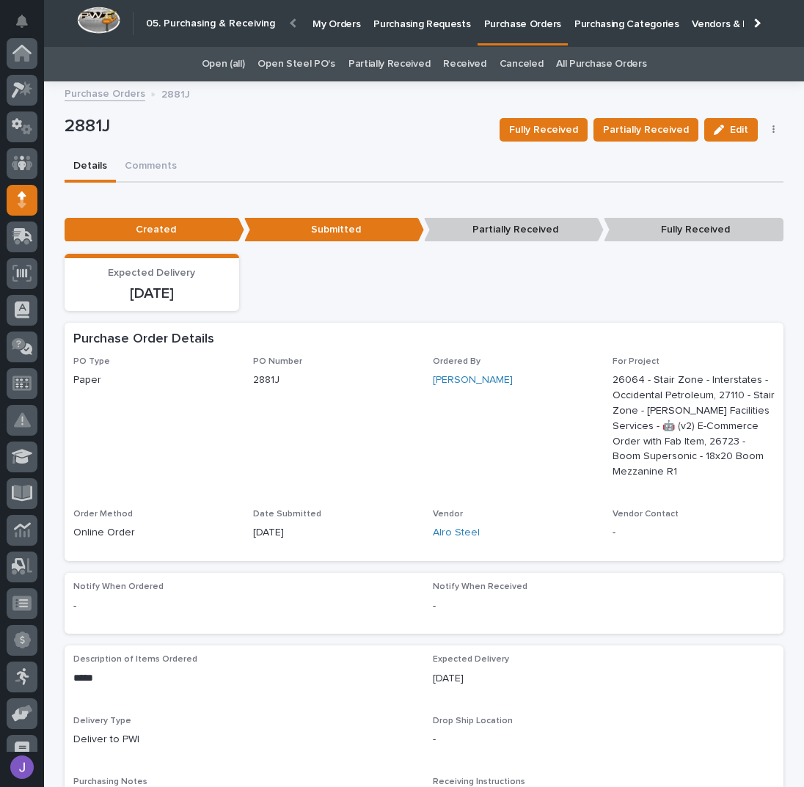
scroll to position [147, 0]
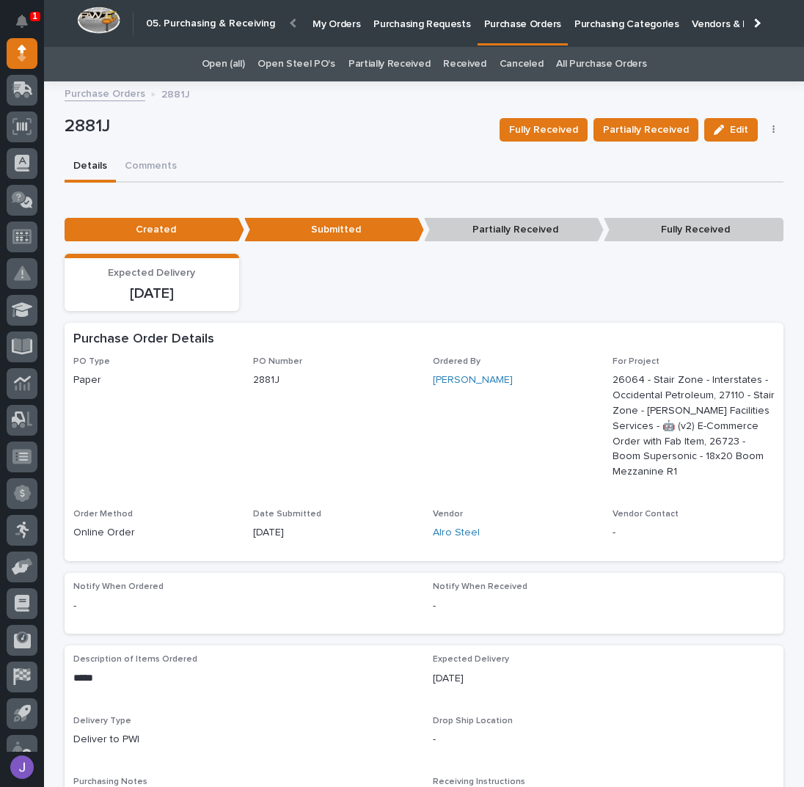
click at [412, 20] on p "Purchasing Requests" at bounding box center [421, 15] width 97 height 31
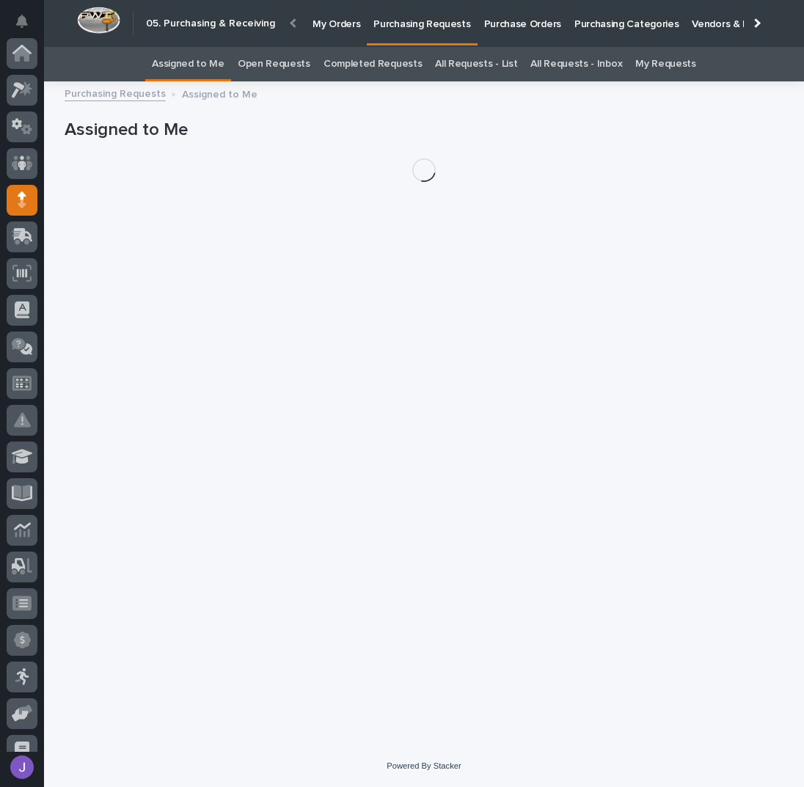
scroll to position [147, 0]
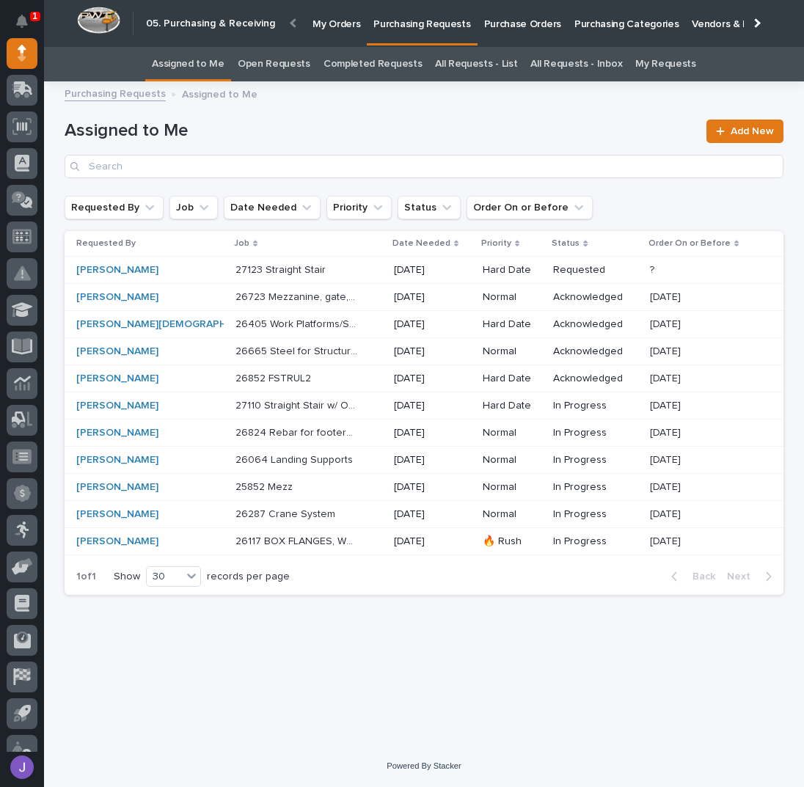
click at [342, 412] on div "27110 Straight Stair w/ Oversized Top Landing 27110 Straight Stair w/ Oversized…" at bounding box center [308, 406] width 147 height 24
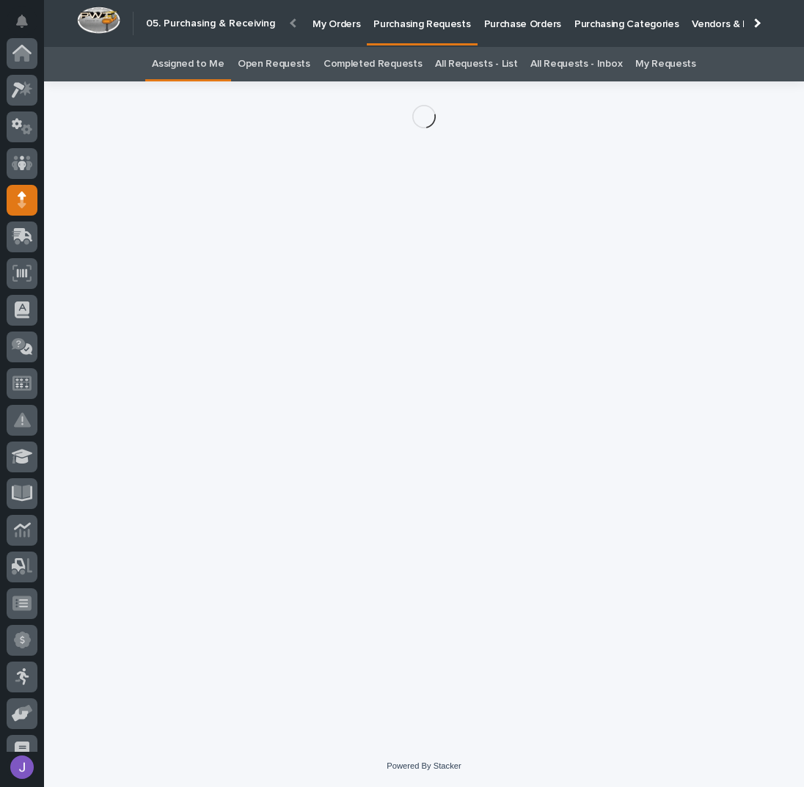
scroll to position [147, 0]
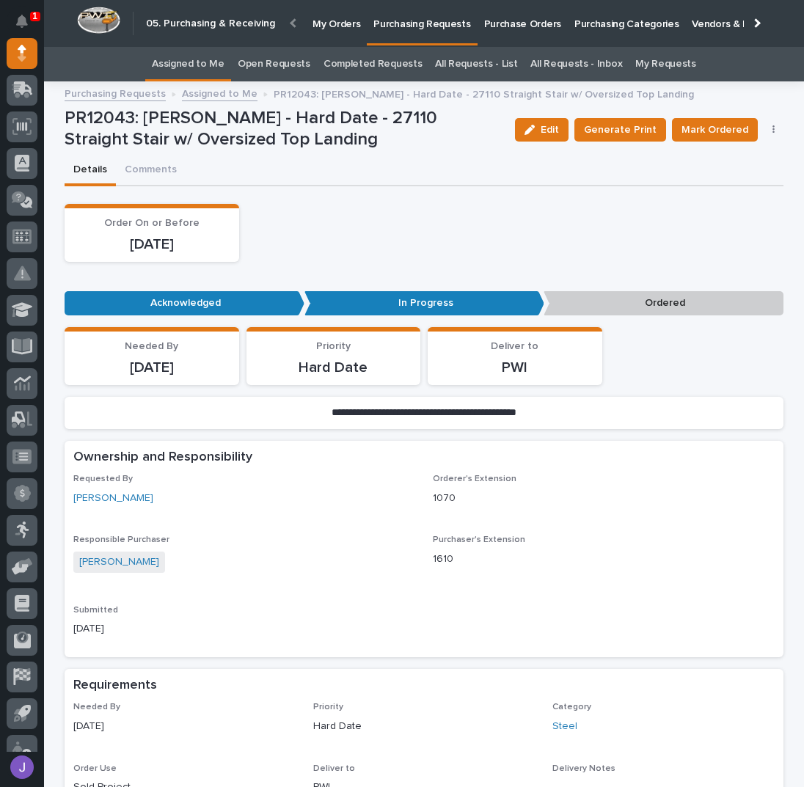
click at [770, 129] on button "button" at bounding box center [774, 130] width 21 height 10
click at [728, 183] on span "Edit Linked PO's" at bounding box center [726, 183] width 75 height 18
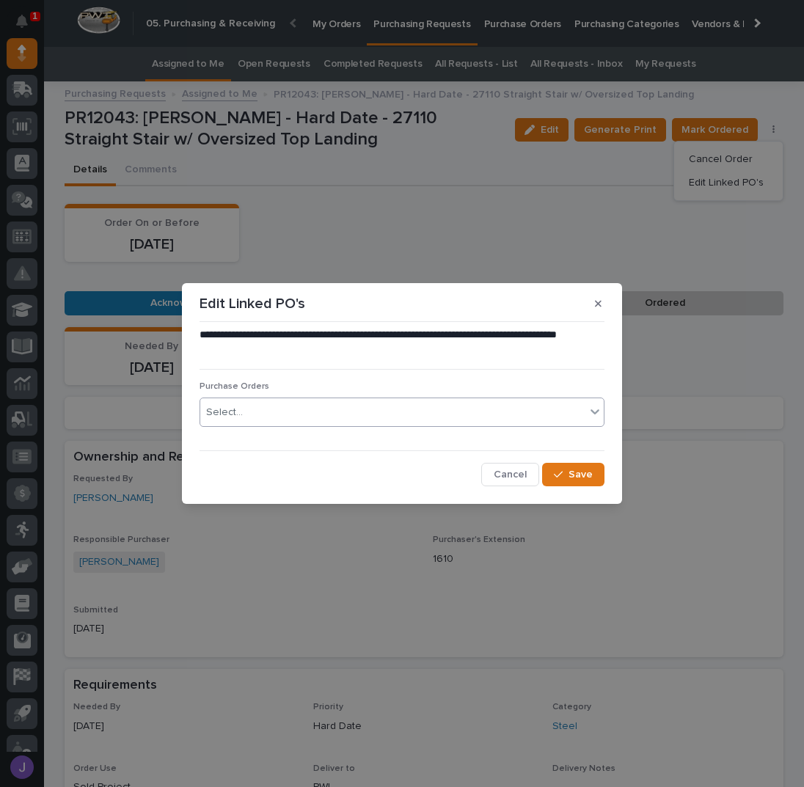
click at [301, 423] on div "Select..." at bounding box center [392, 413] width 385 height 24
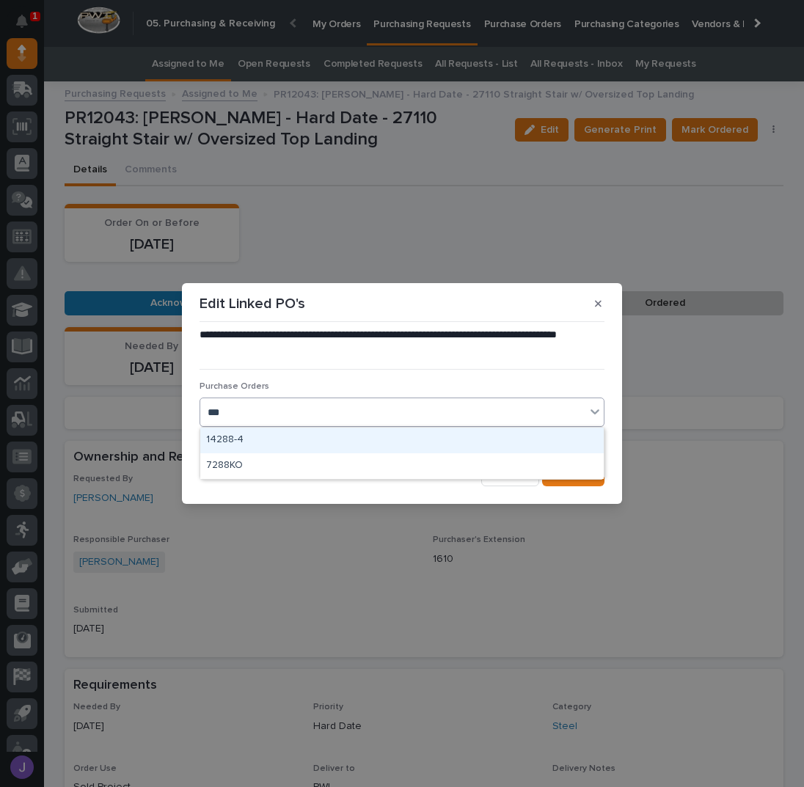
type input "****"
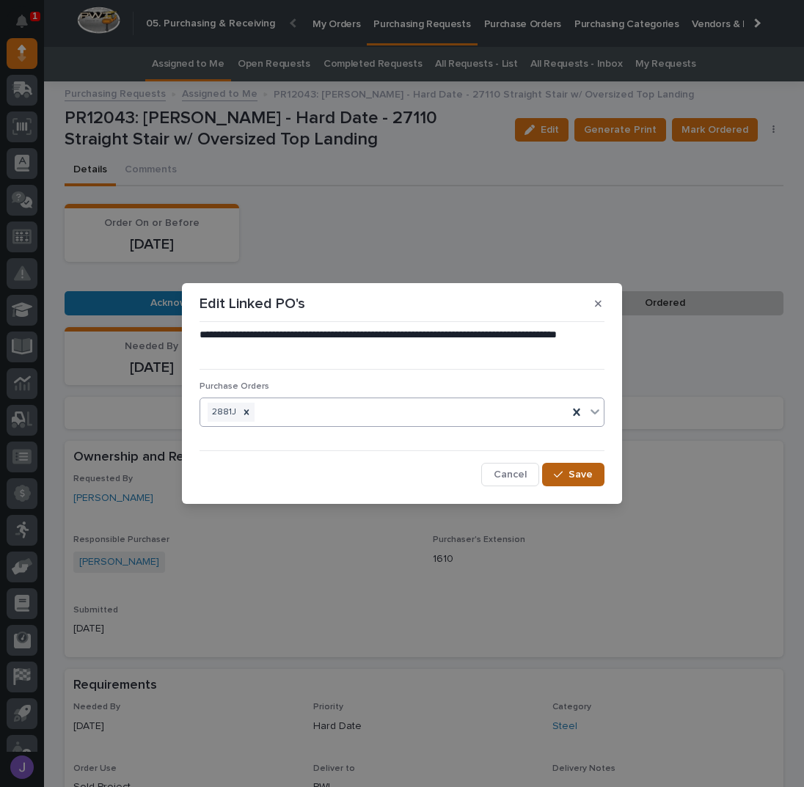
click at [576, 480] on span "Save" at bounding box center [581, 474] width 24 height 13
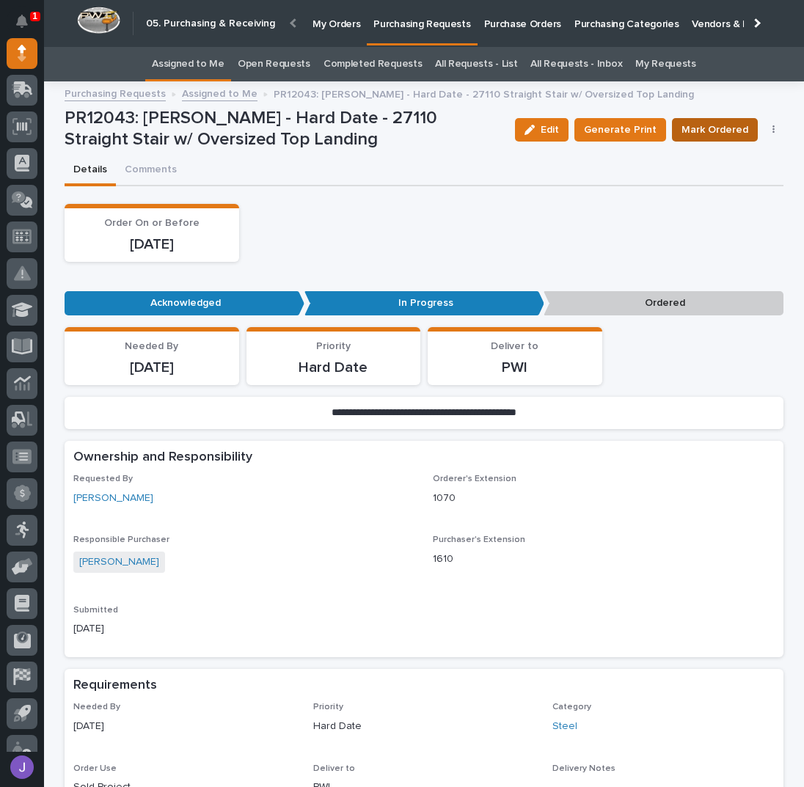
click at [706, 133] on span "Mark Ordered" at bounding box center [714, 130] width 67 height 18
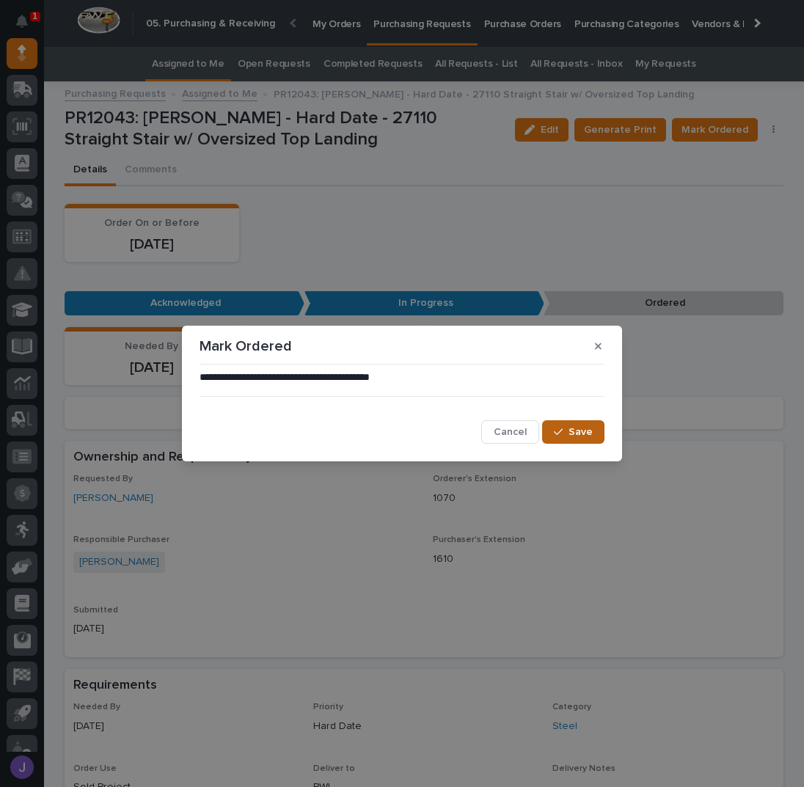
click at [592, 434] on button "Save" at bounding box center [573, 431] width 62 height 23
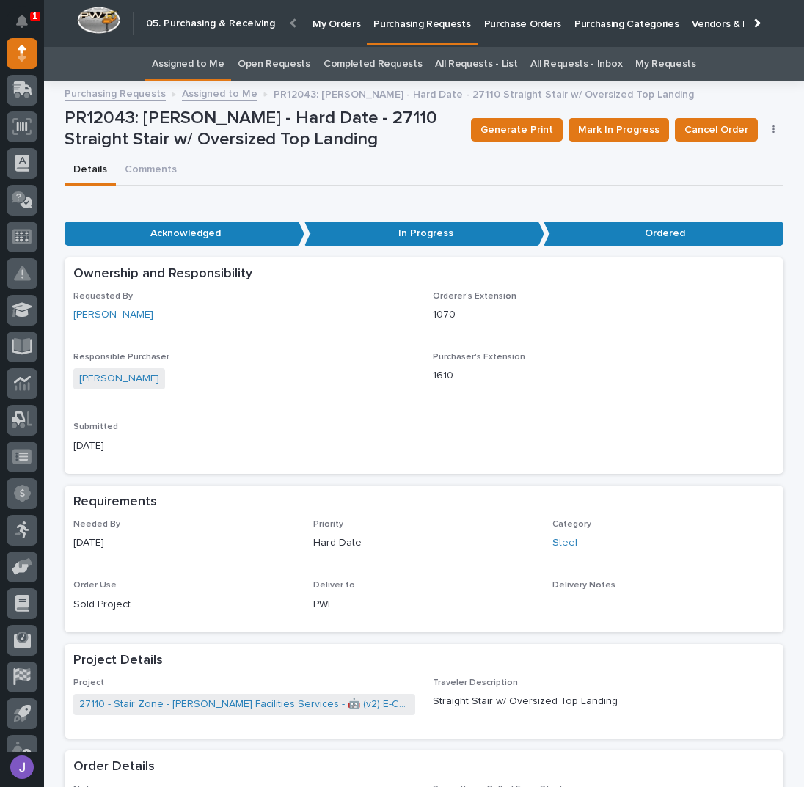
click at [215, 73] on link "Assigned to Me" at bounding box center [188, 64] width 73 height 34
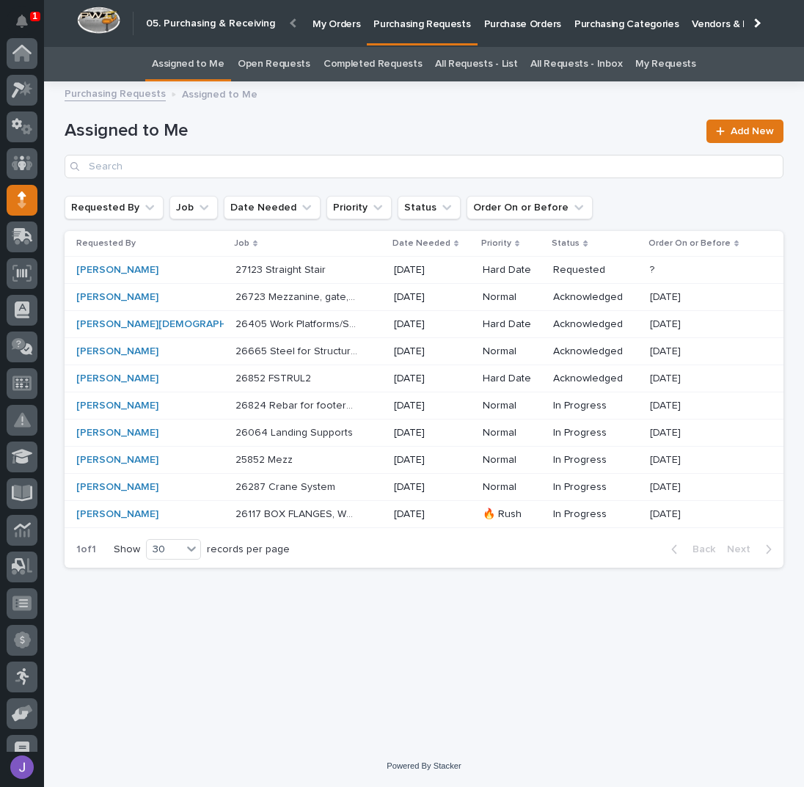
scroll to position [147, 0]
click at [326, 325] on div "26405 Work Platforms/Stairs 26405 Work Platforms/Stairs" at bounding box center [308, 325] width 147 height 24
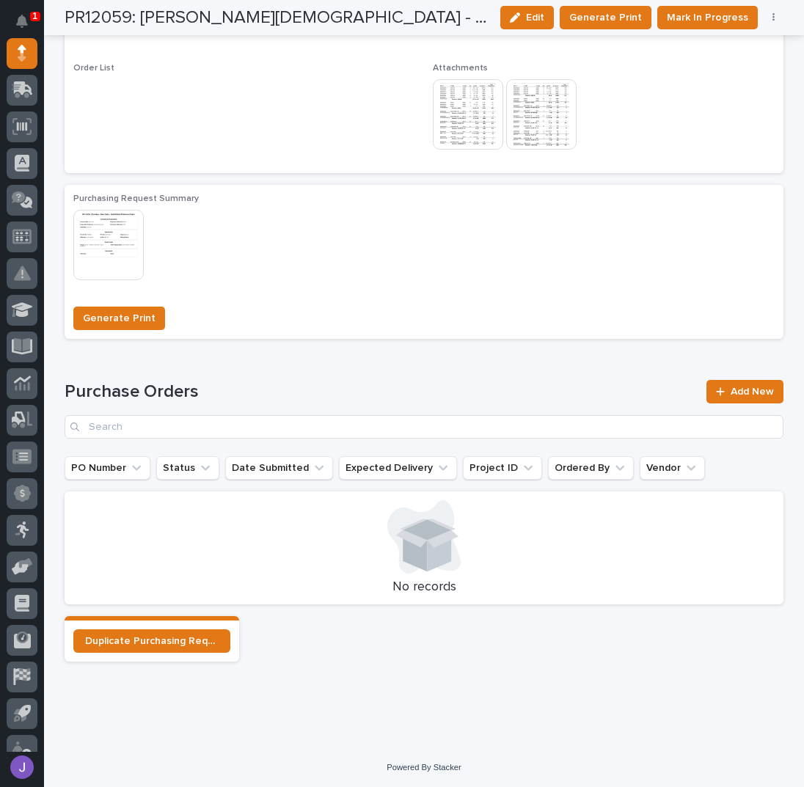
scroll to position [764, 0]
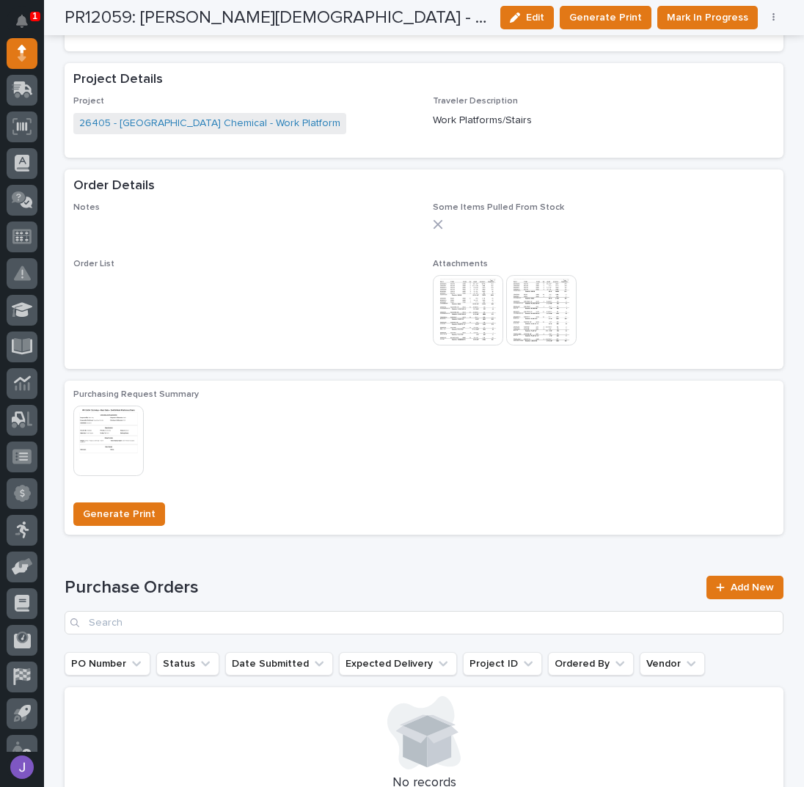
click at [475, 322] on img at bounding box center [468, 310] width 70 height 70
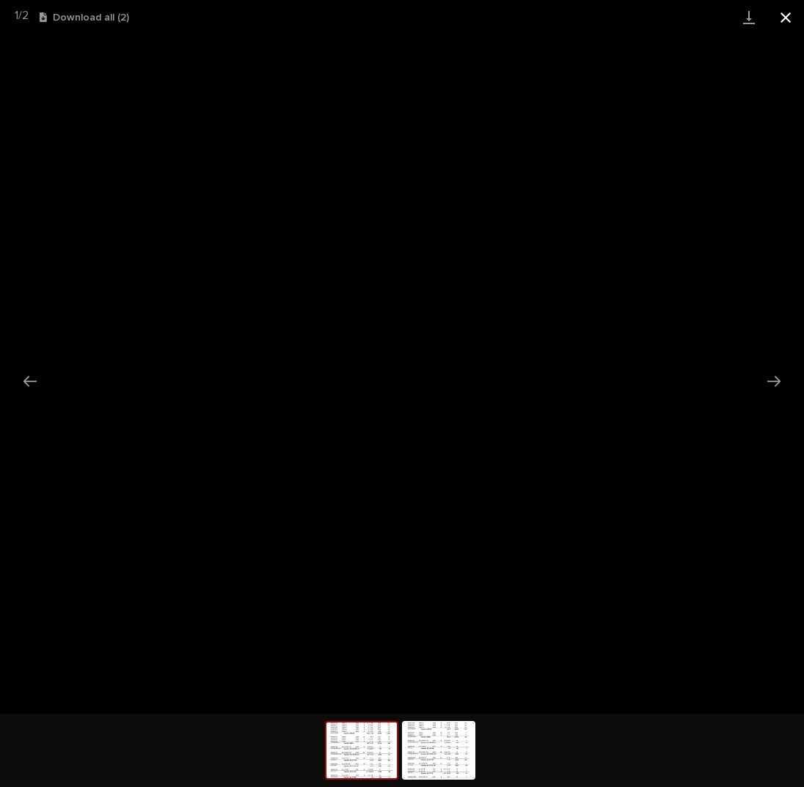
click at [776, 21] on button "Close gallery" at bounding box center [785, 17] width 37 height 34
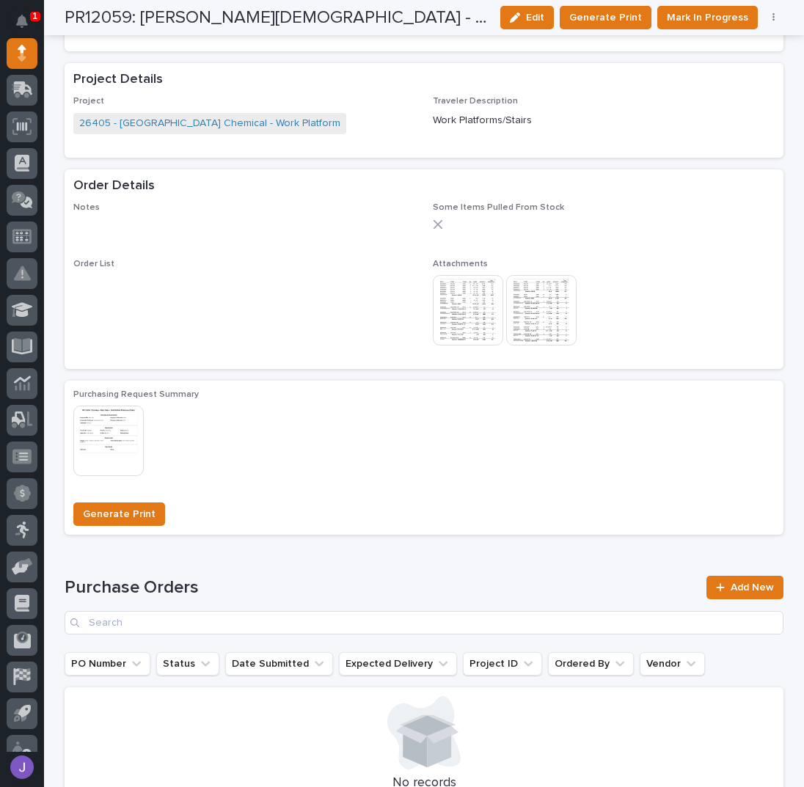
click at [30, 17] on div "1" at bounding box center [35, 17] width 10 height 10
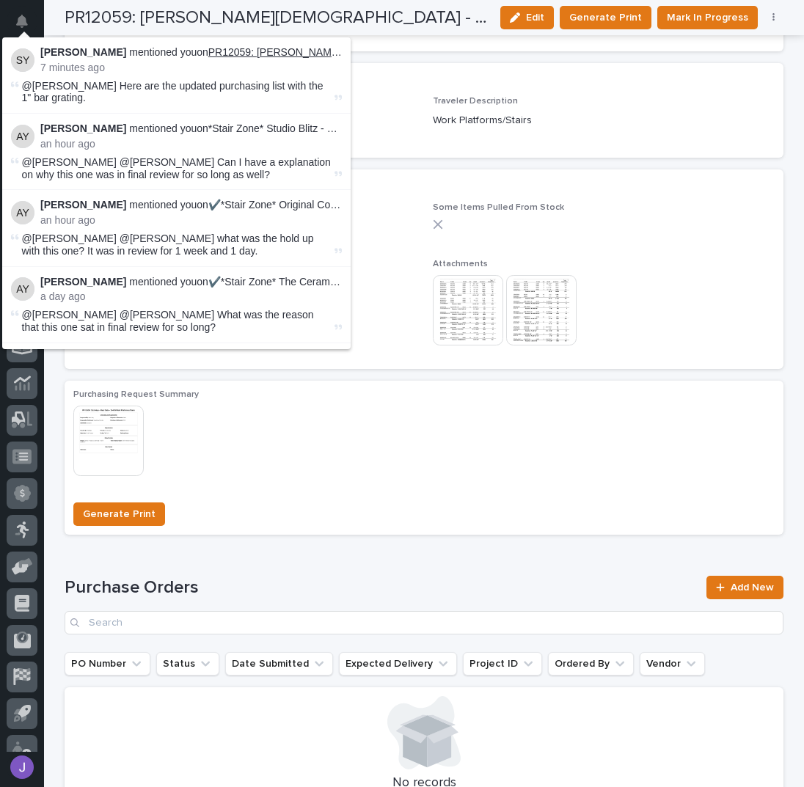
click at [270, 51] on link "PR12059: [PERSON_NAME][DEMOGRAPHIC_DATA] - Hard Date - 26405 Work Platforms/Sta…" at bounding box center [430, 52] width 444 height 12
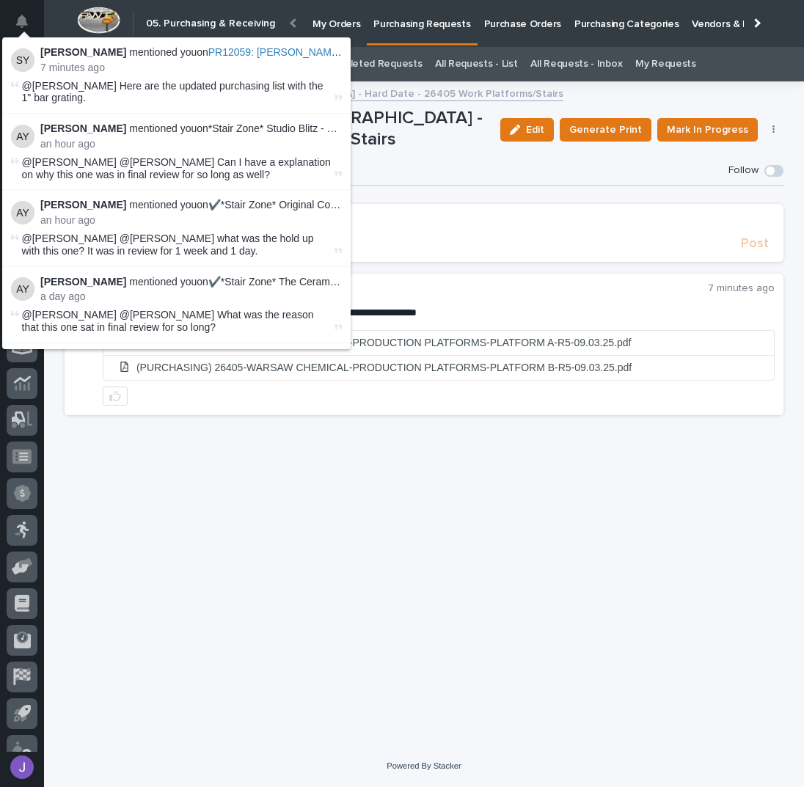
click at [441, 566] on div "**********" at bounding box center [424, 399] width 734 height 618
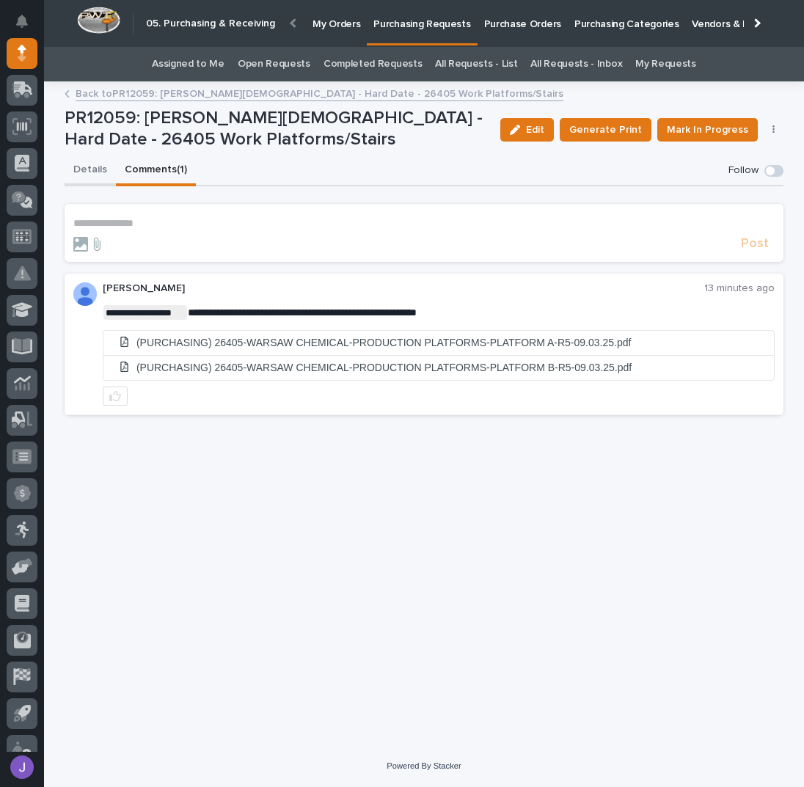
click at [92, 170] on button "Details" at bounding box center [90, 171] width 51 height 31
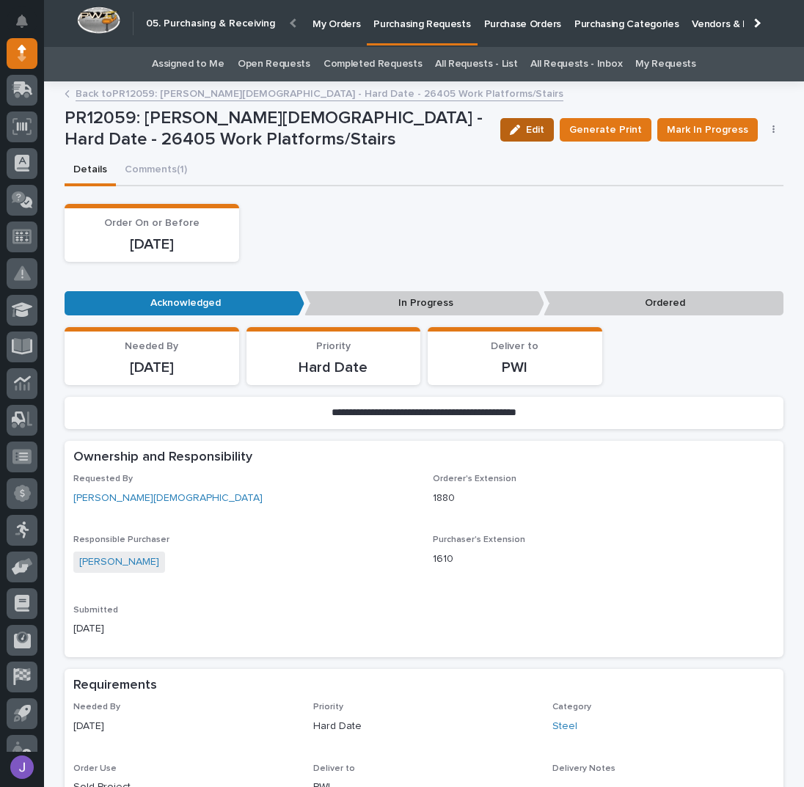
click at [543, 131] on span "Edit" at bounding box center [535, 129] width 18 height 13
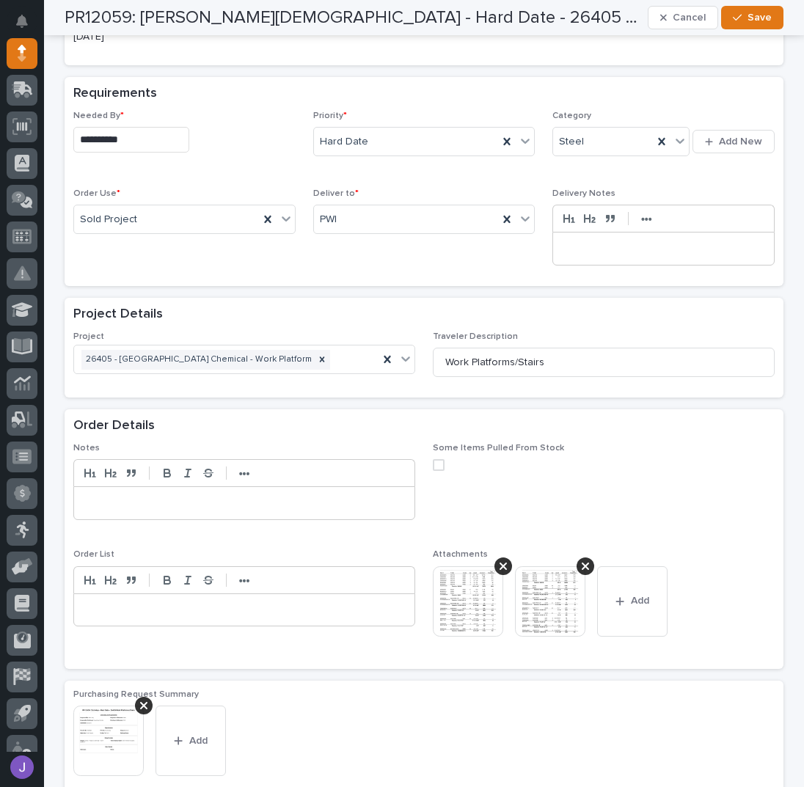
scroll to position [684, 0]
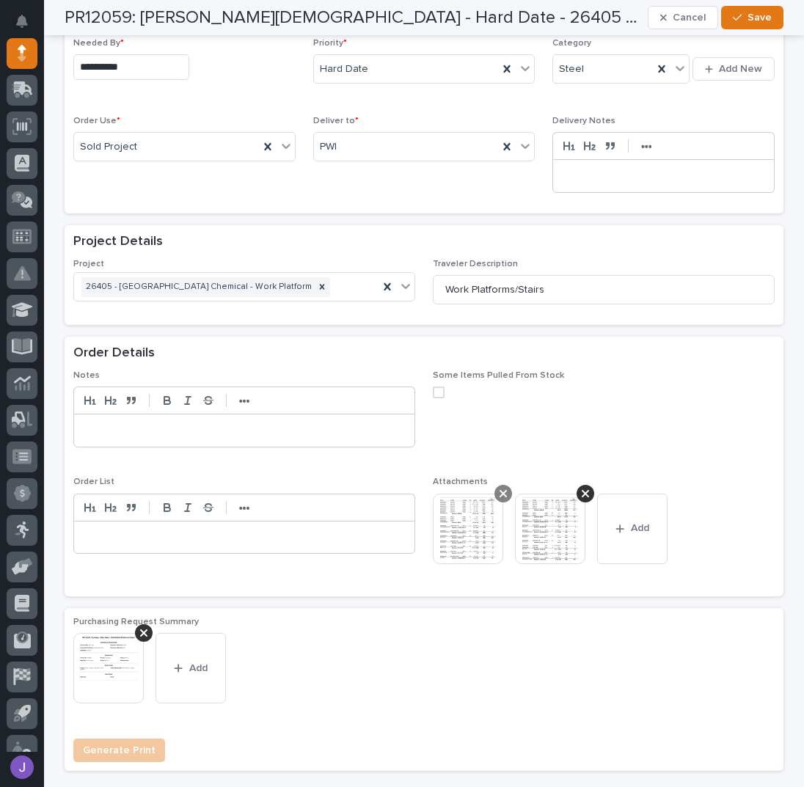
click at [502, 485] on div at bounding box center [503, 494] width 18 height 18
click at [501, 488] on icon at bounding box center [503, 494] width 7 height 12
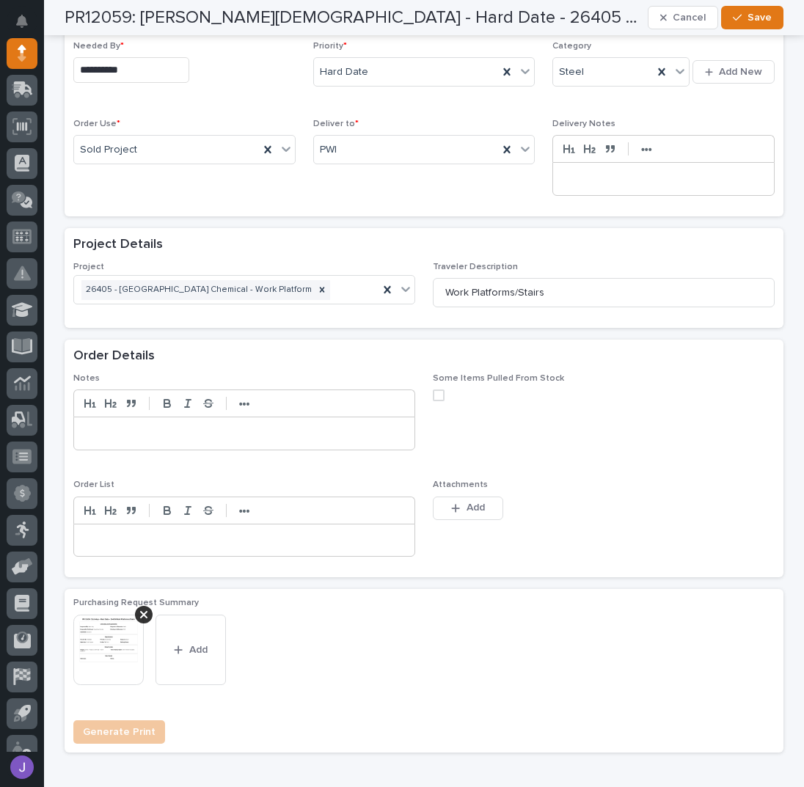
scroll to position [673, 0]
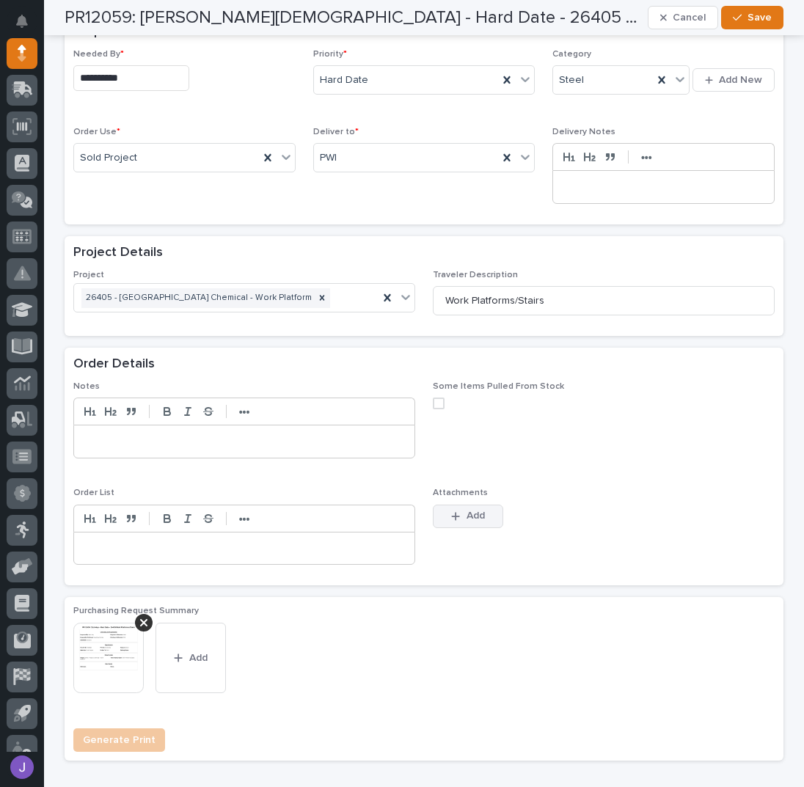
click at [459, 511] on div "button" at bounding box center [458, 516] width 15 height 10
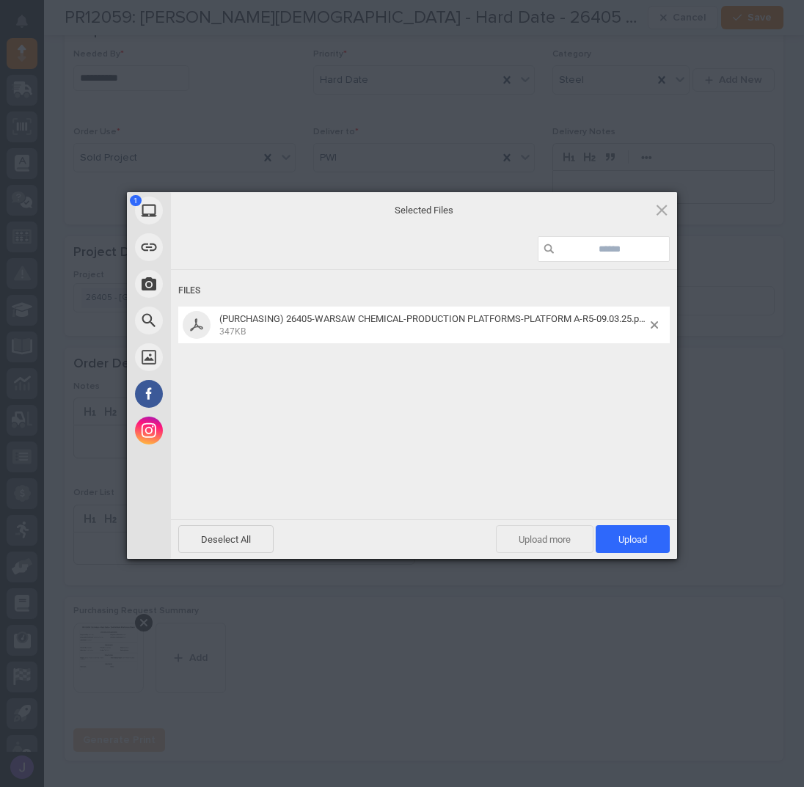
click at [560, 541] on span "Upload more" at bounding box center [545, 539] width 98 height 28
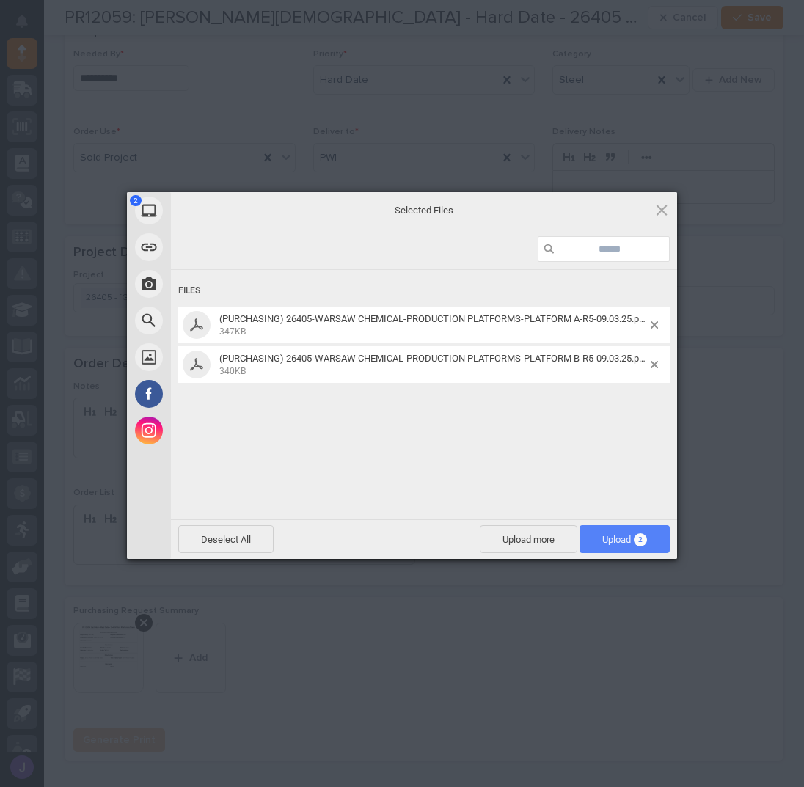
click at [610, 544] on span "Upload 2" at bounding box center [624, 539] width 45 height 11
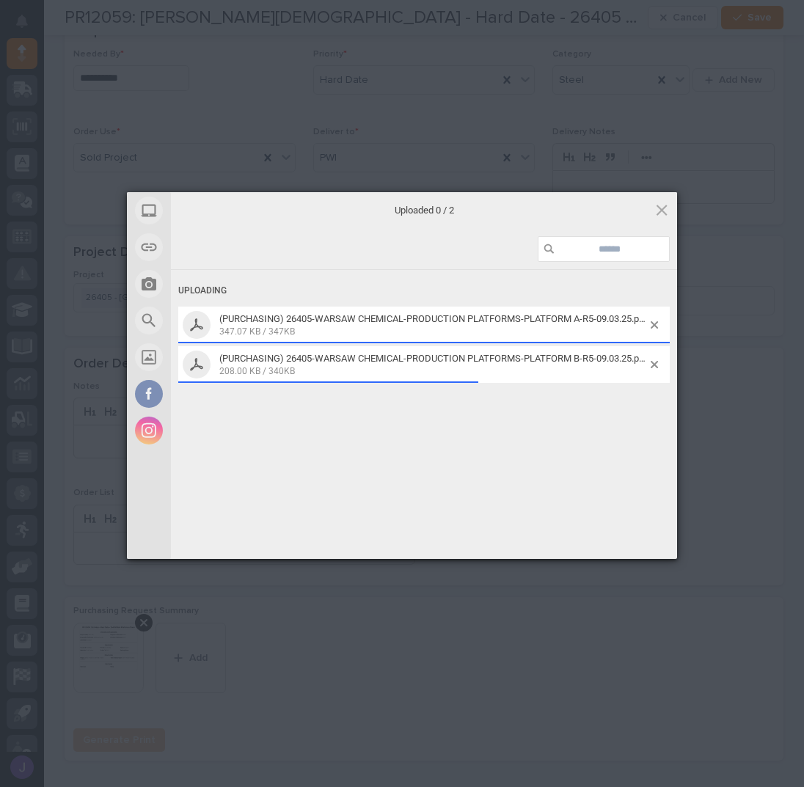
scroll to position [684, 0]
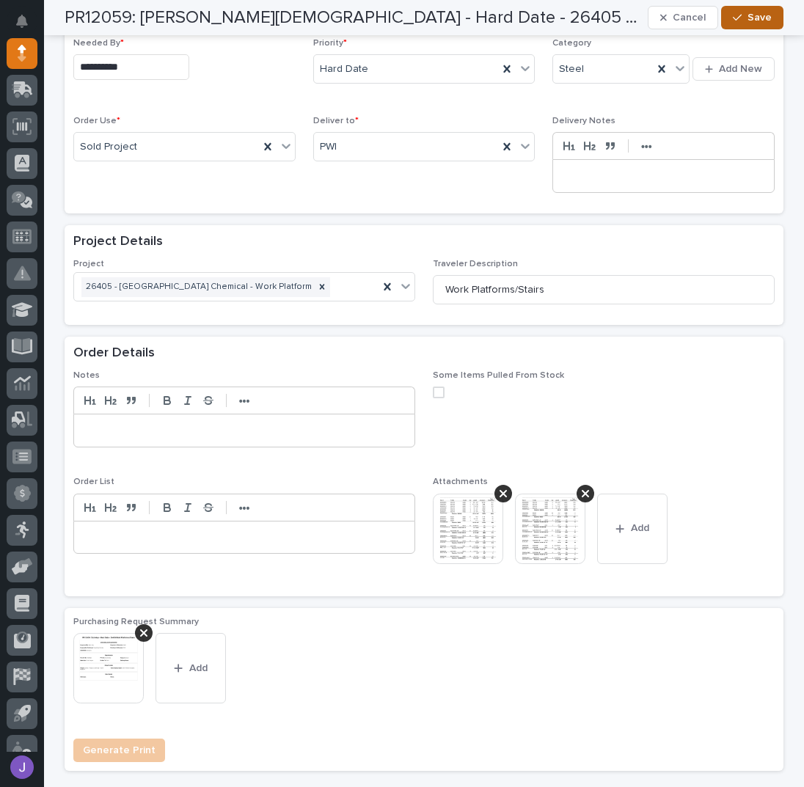
click at [756, 23] on span "Save" at bounding box center [760, 17] width 24 height 13
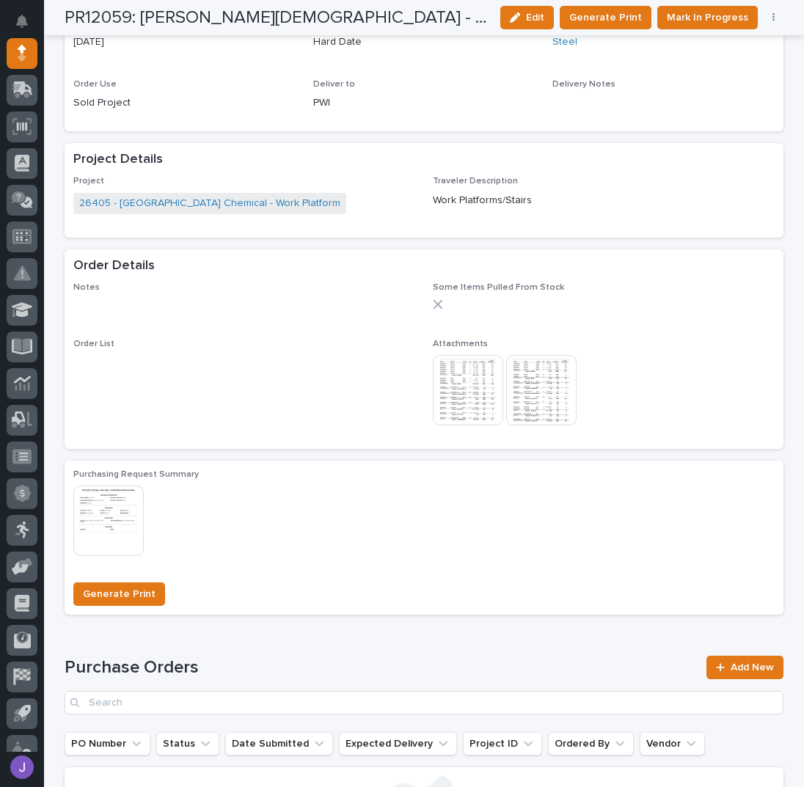
scroll to position [613, 0]
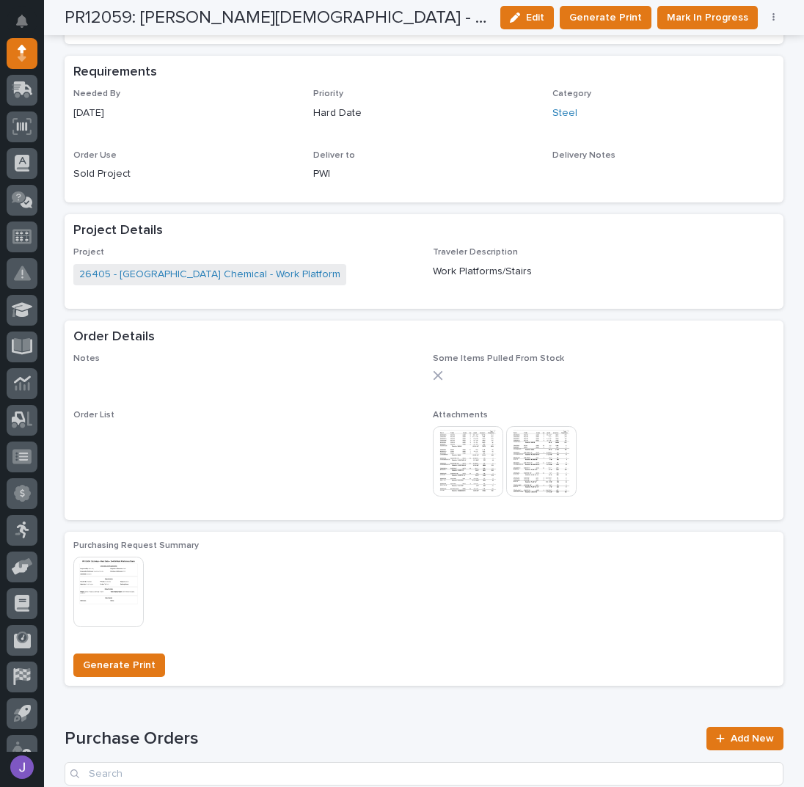
click at [476, 451] on img at bounding box center [468, 461] width 70 height 70
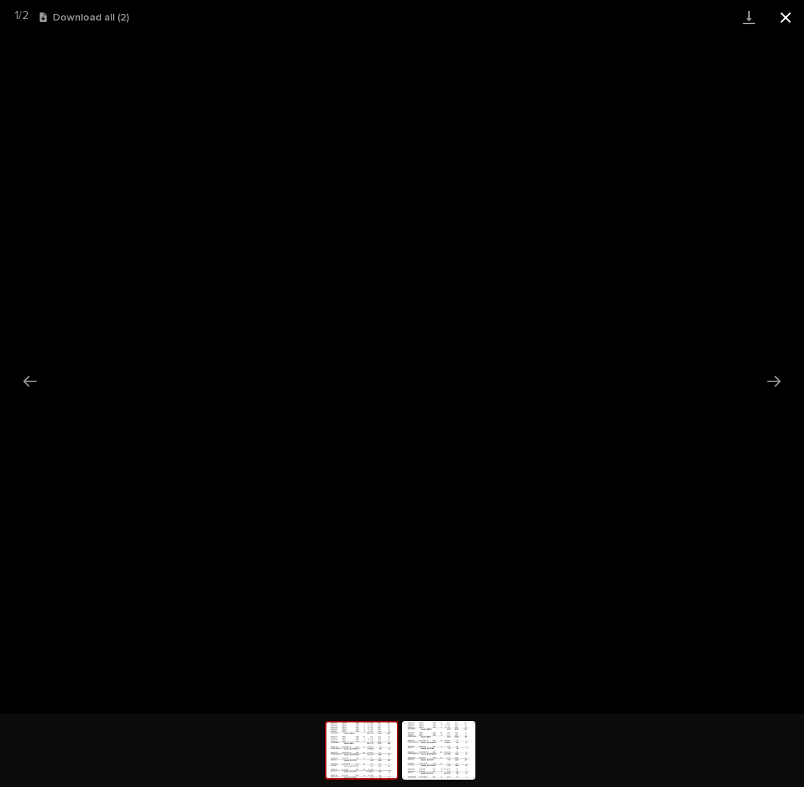
click at [786, 17] on button "Close gallery" at bounding box center [785, 17] width 37 height 34
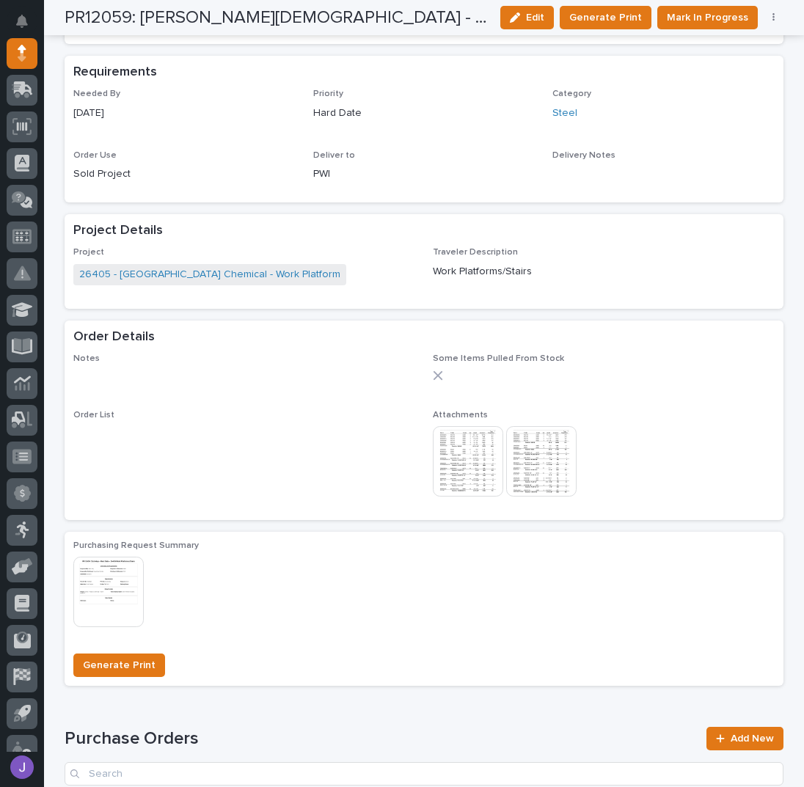
click at [533, 461] on img at bounding box center [541, 461] width 70 height 70
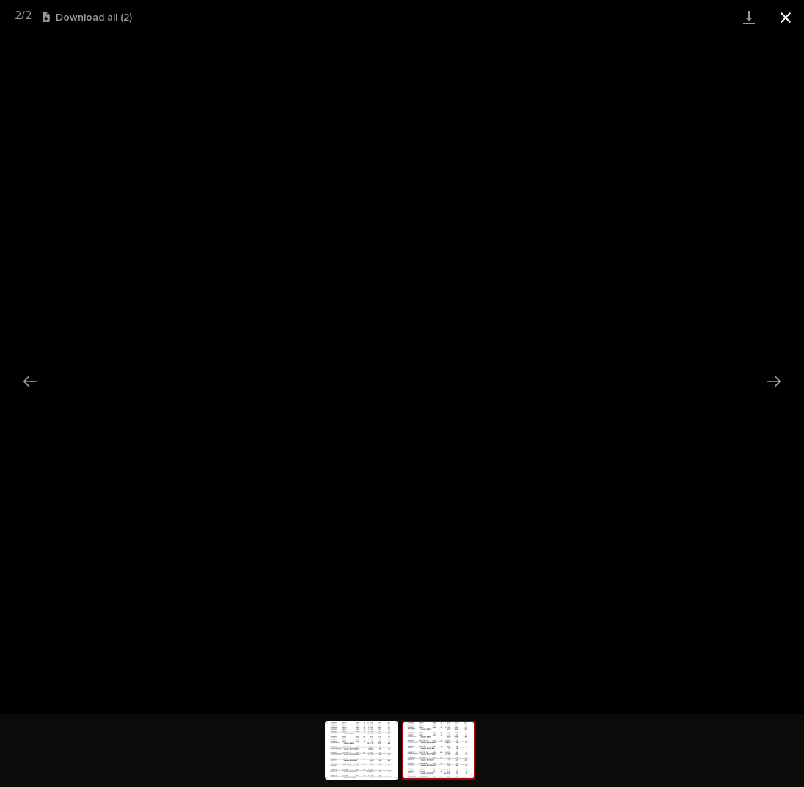
click at [792, 17] on button "Close gallery" at bounding box center [785, 17] width 37 height 34
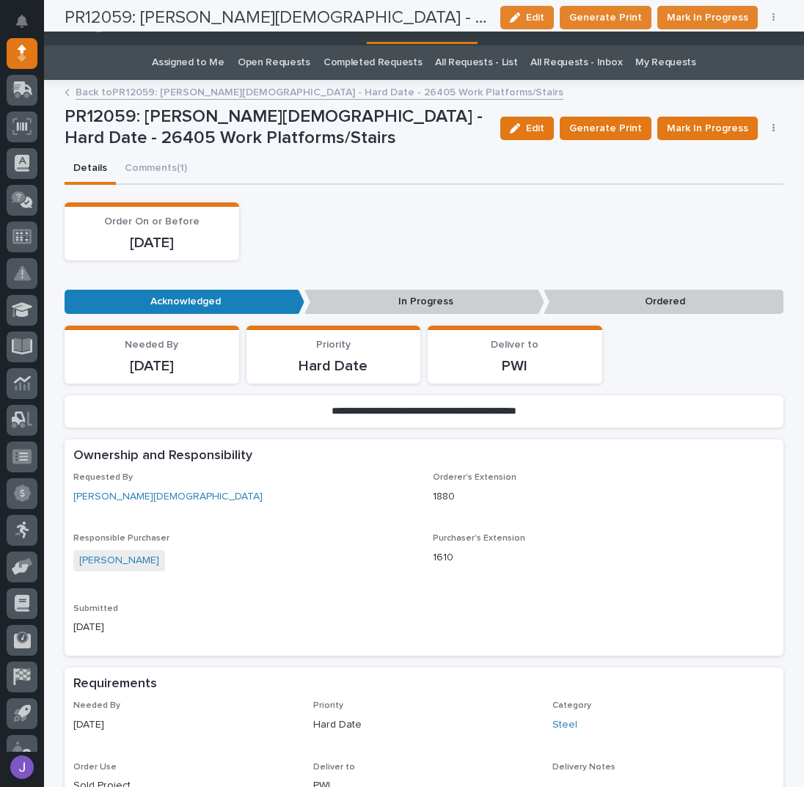
scroll to position [0, 0]
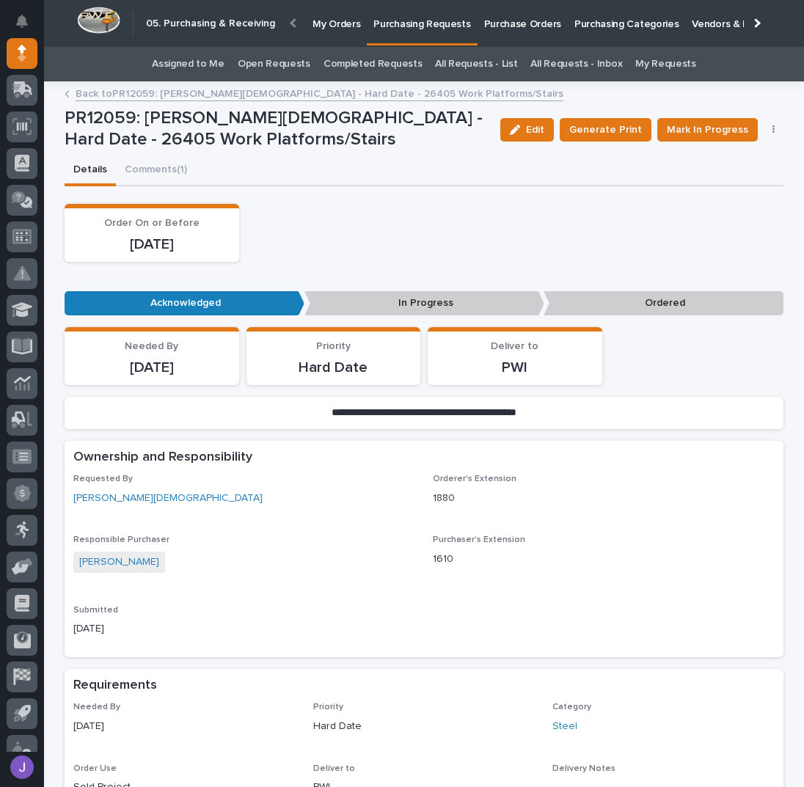
click at [180, 62] on link "Assigned to Me" at bounding box center [188, 64] width 73 height 34
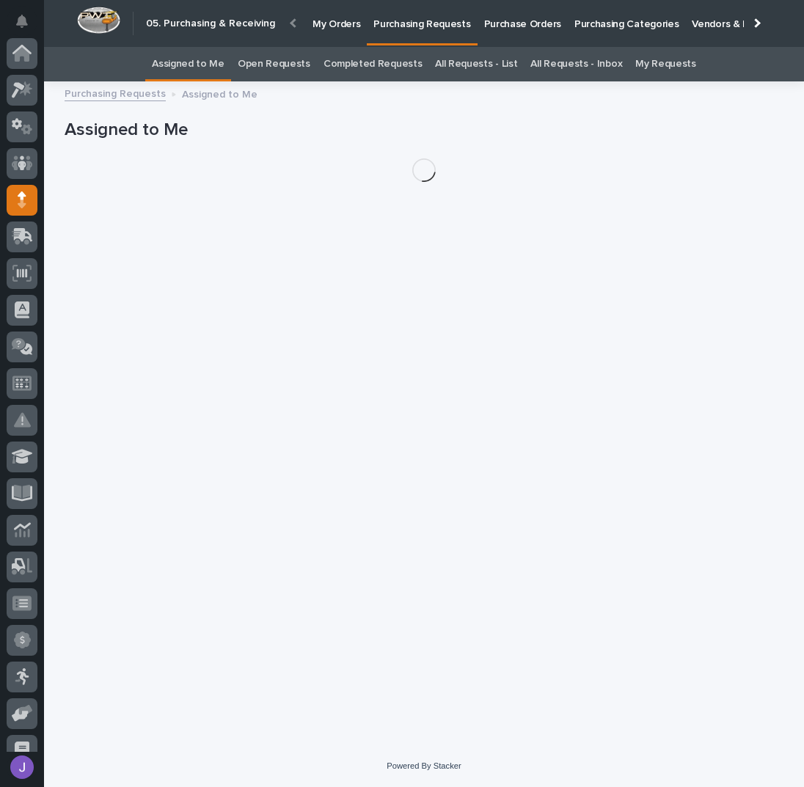
scroll to position [147, 0]
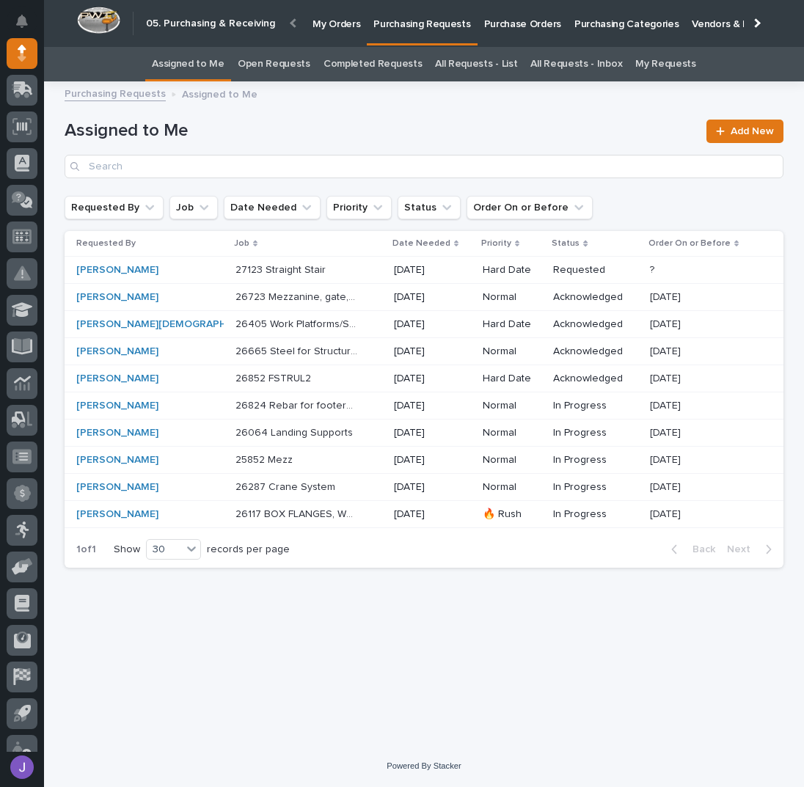
click at [467, 62] on link "All Requests - List" at bounding box center [476, 64] width 82 height 34
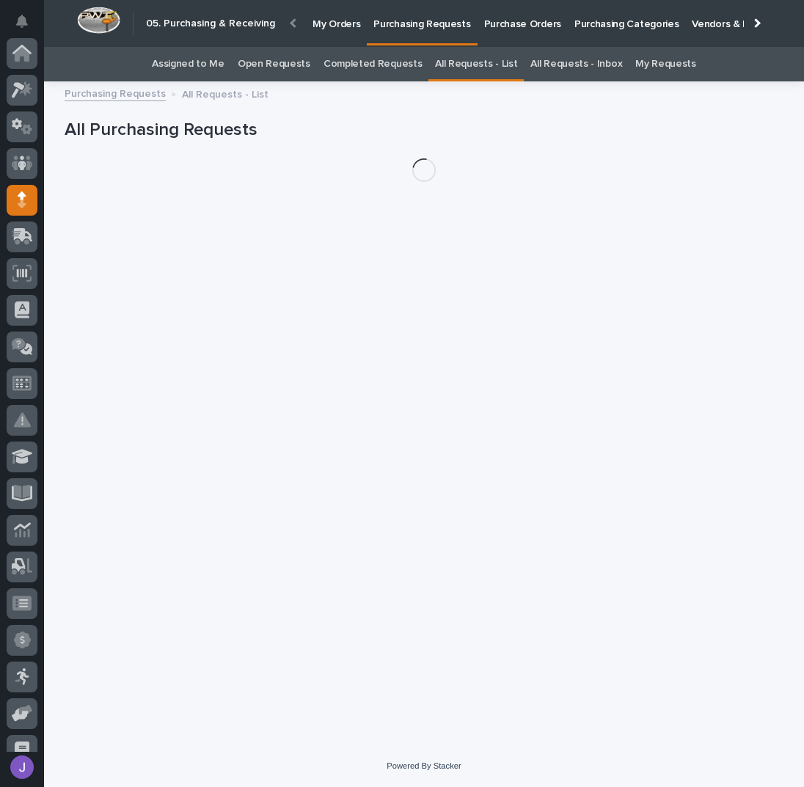
scroll to position [147, 0]
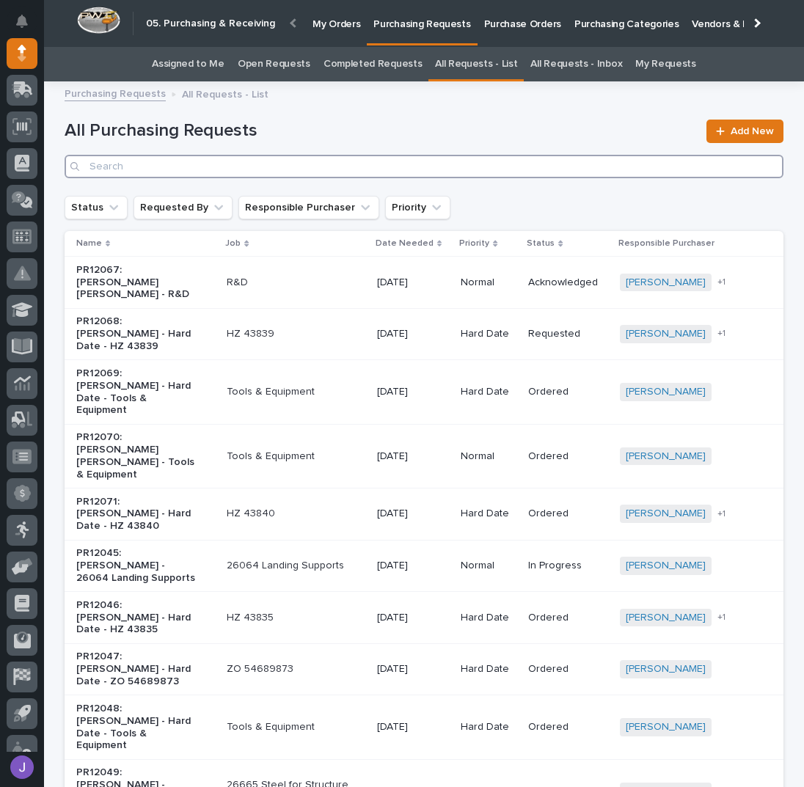
click at [212, 174] on input "Search" at bounding box center [424, 166] width 719 height 23
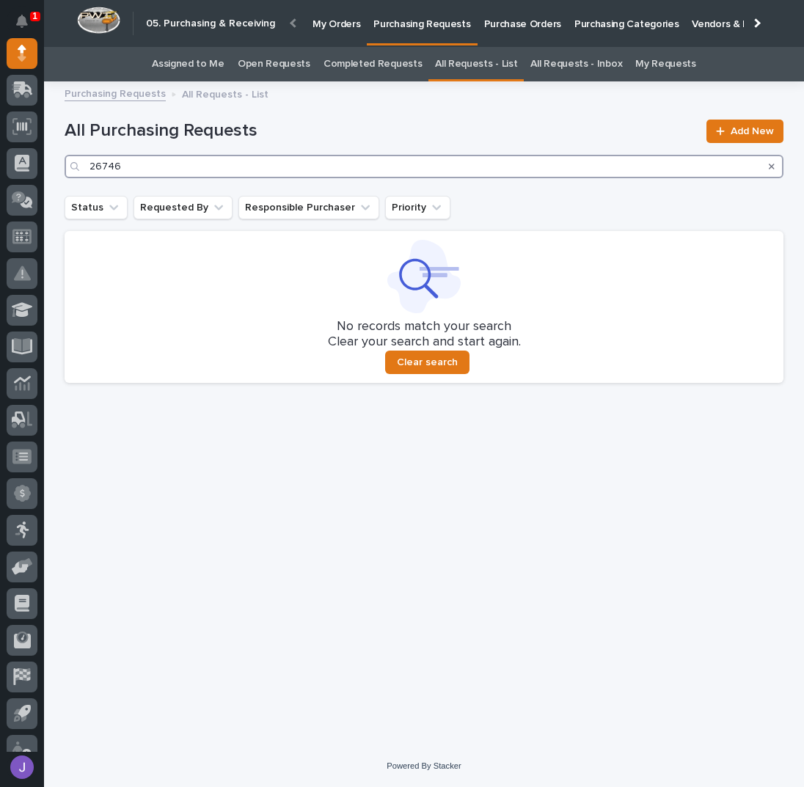
type input "26746"
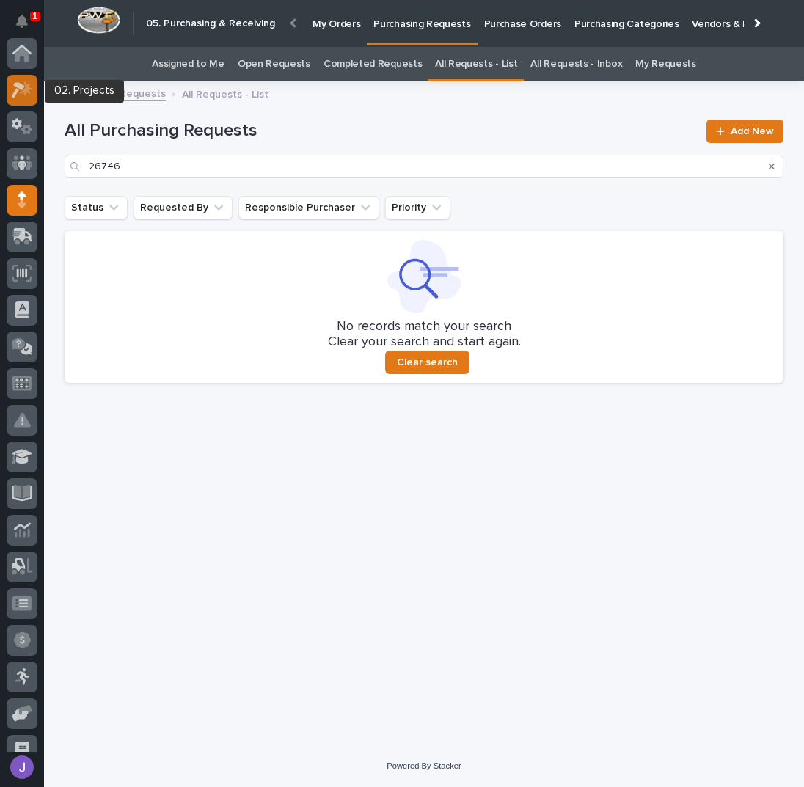
click at [23, 95] on icon at bounding box center [22, 89] width 21 height 17
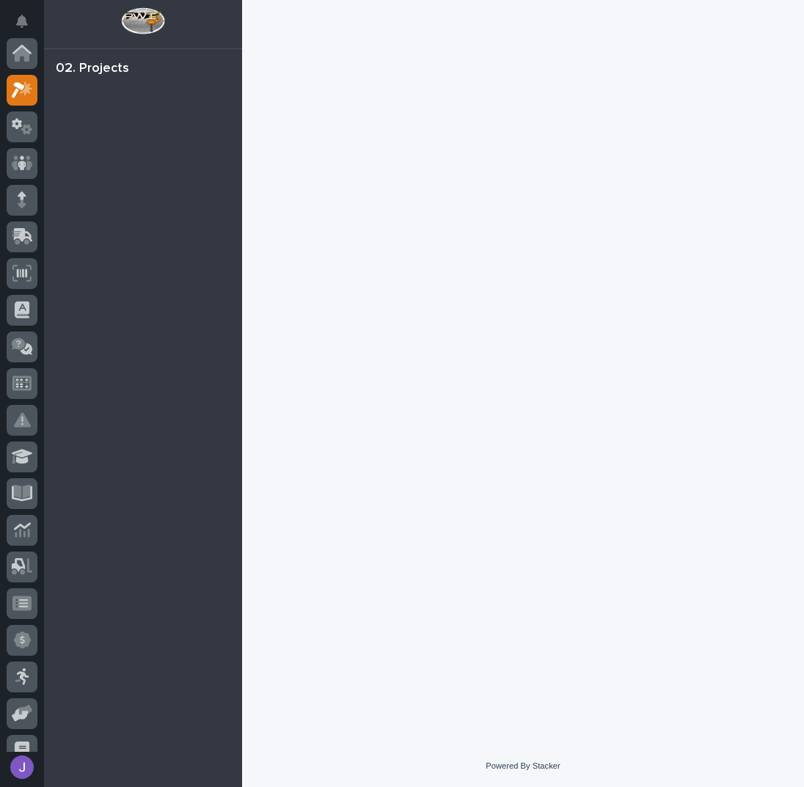
scroll to position [37, 0]
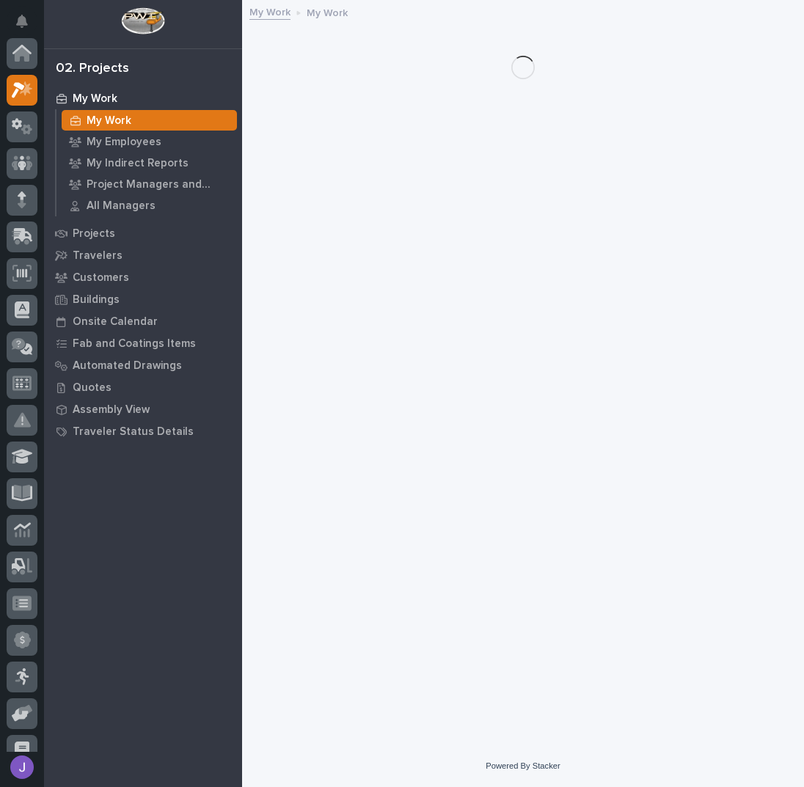
scroll to position [37, 0]
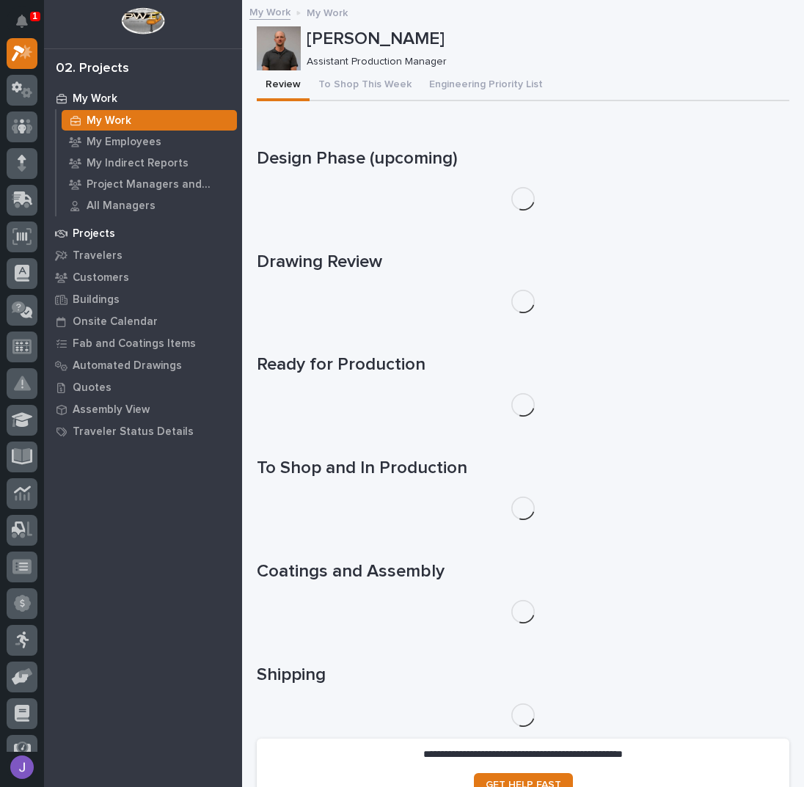
click at [98, 231] on p "Projects" at bounding box center [94, 233] width 43 height 13
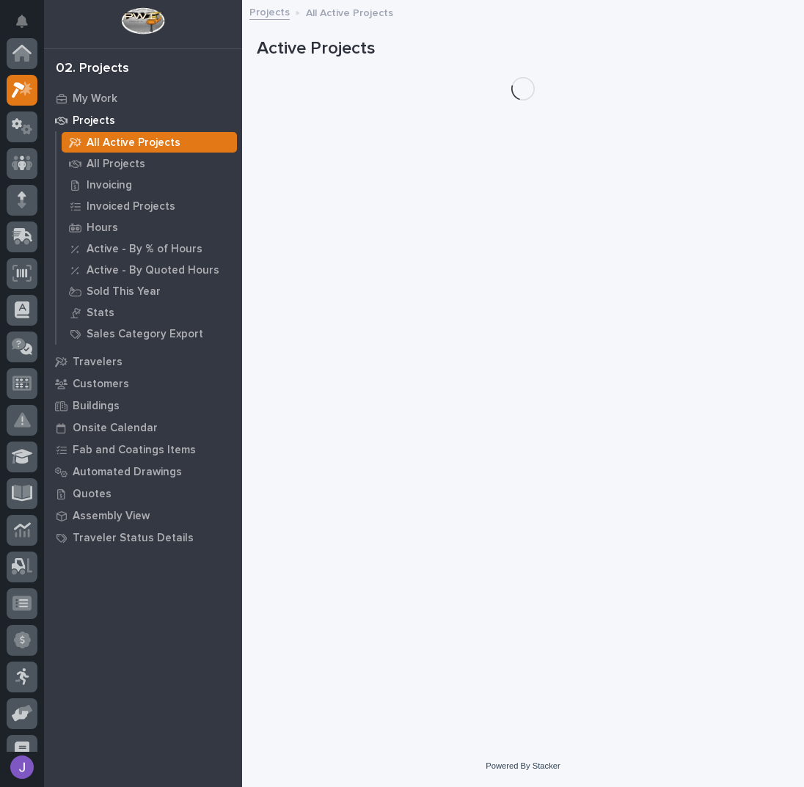
scroll to position [37, 0]
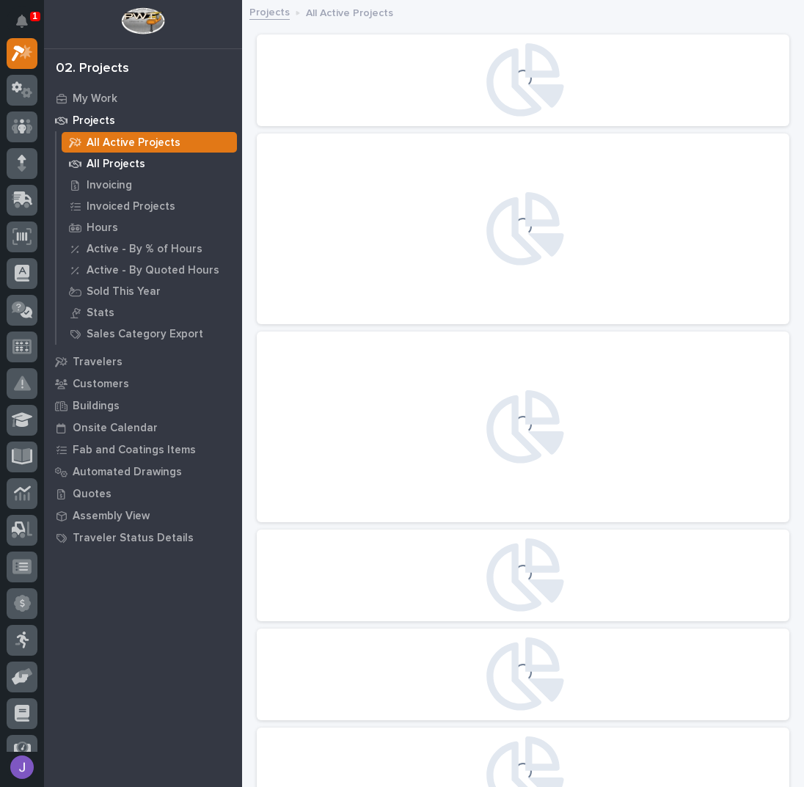
click at [112, 164] on p "All Projects" at bounding box center [116, 164] width 59 height 13
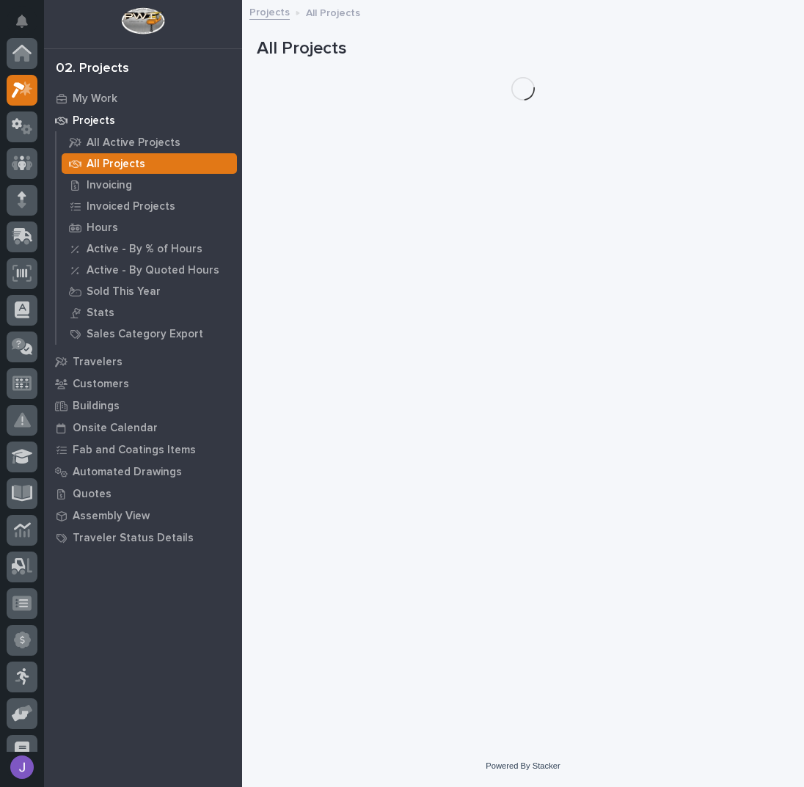
scroll to position [37, 0]
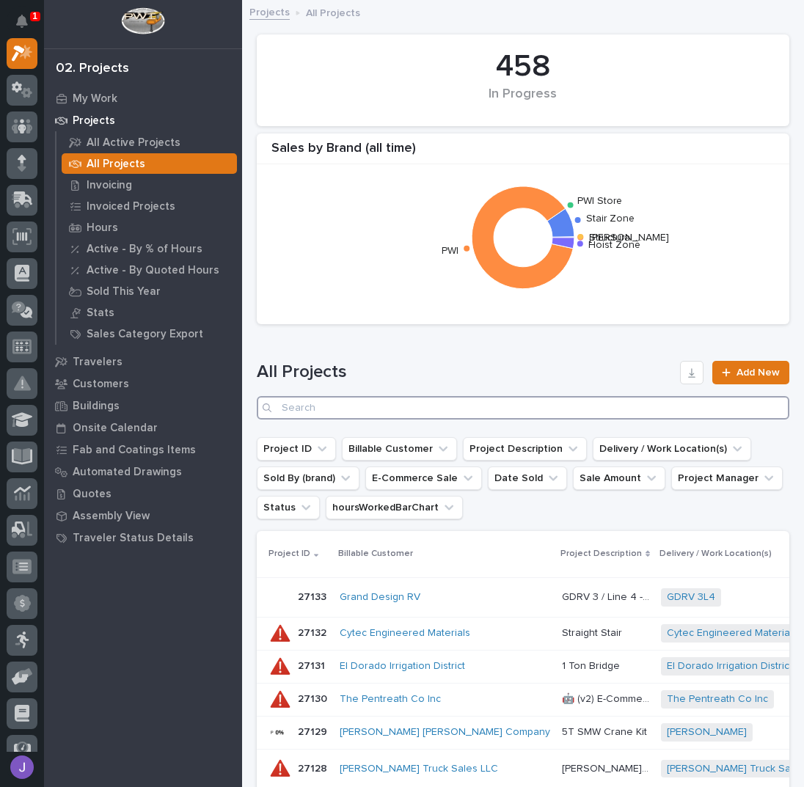
click at [329, 400] on input "Search" at bounding box center [523, 407] width 533 height 23
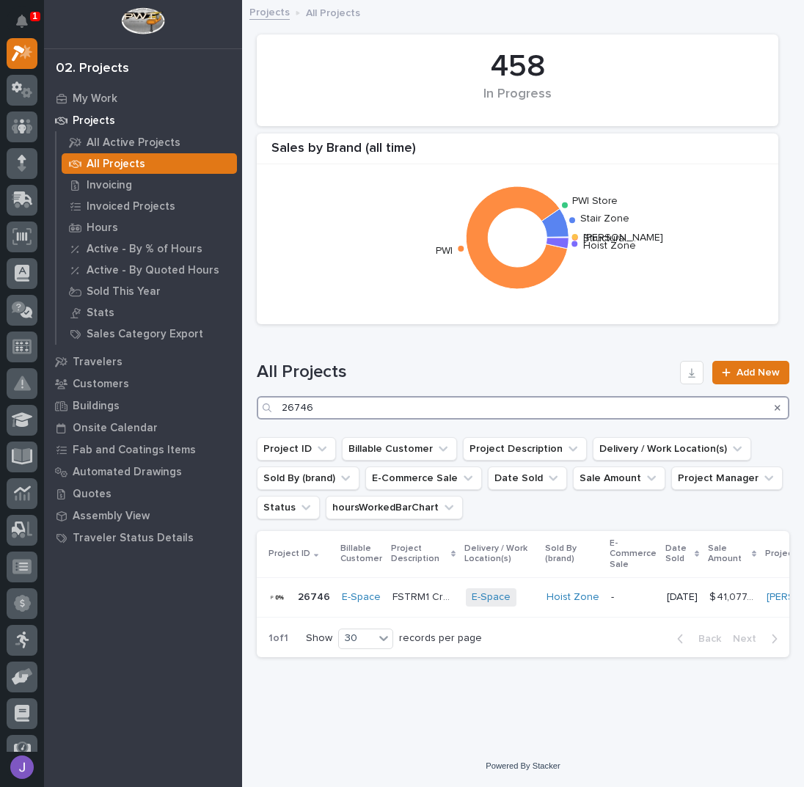
type input "26746"
click at [423, 596] on p "FSTRM1 Crane System" at bounding box center [424, 595] width 65 height 15
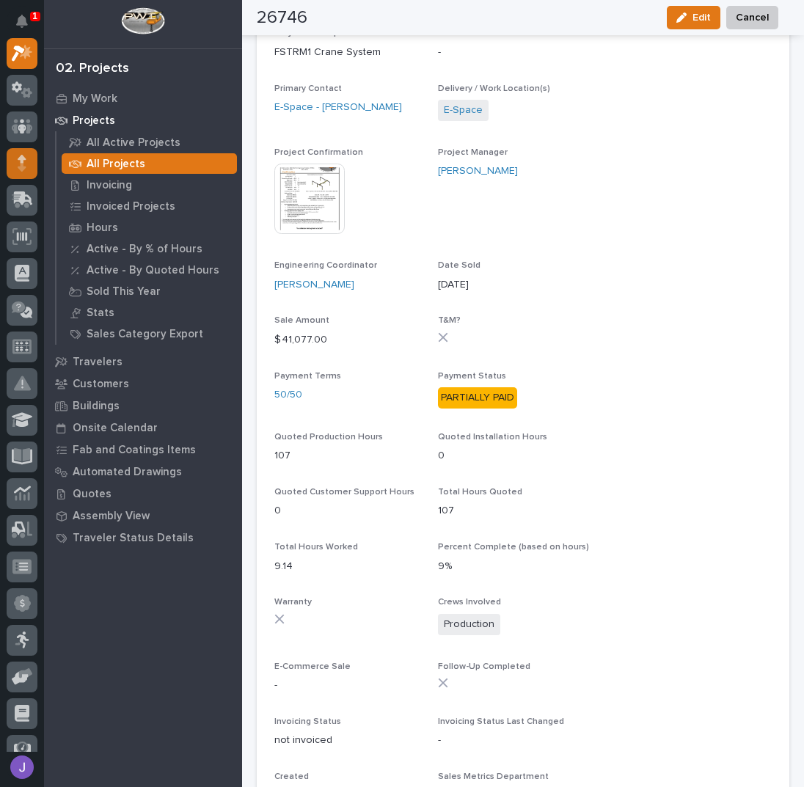
scroll to position [195, 0]
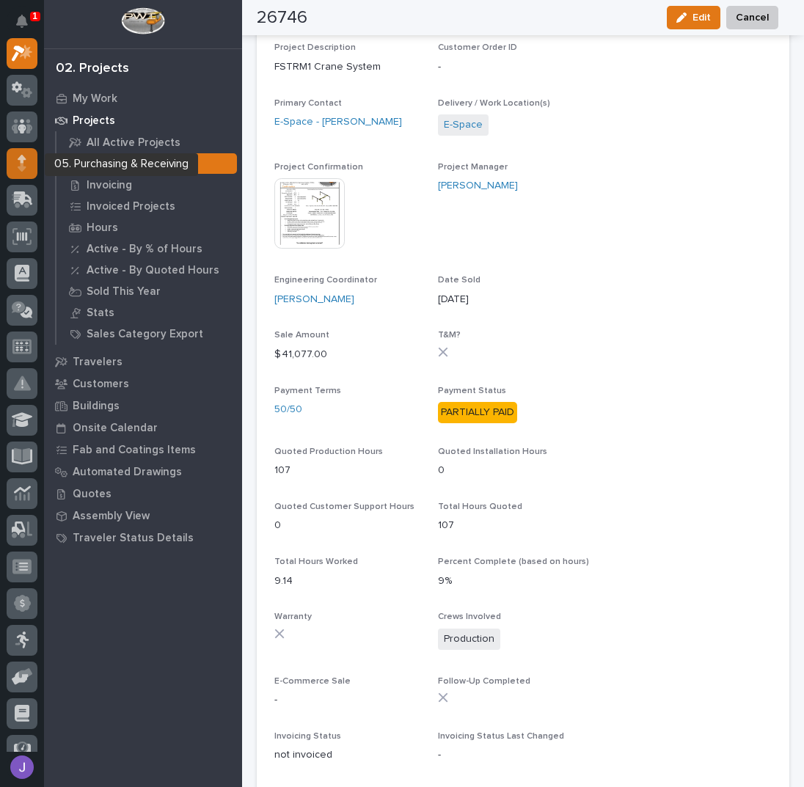
click at [28, 170] on div at bounding box center [22, 163] width 31 height 31
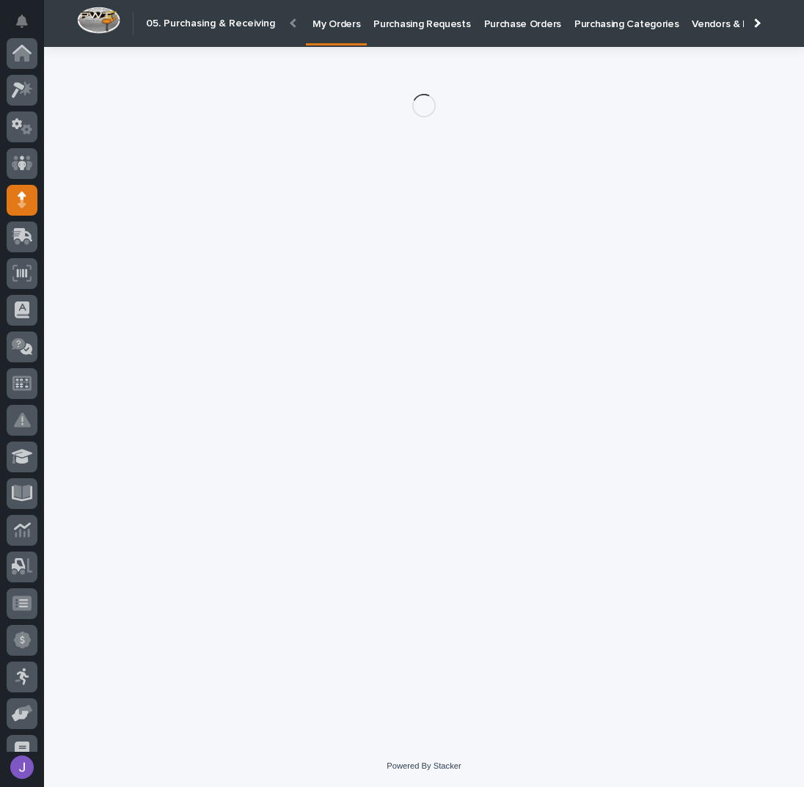
scroll to position [147, 0]
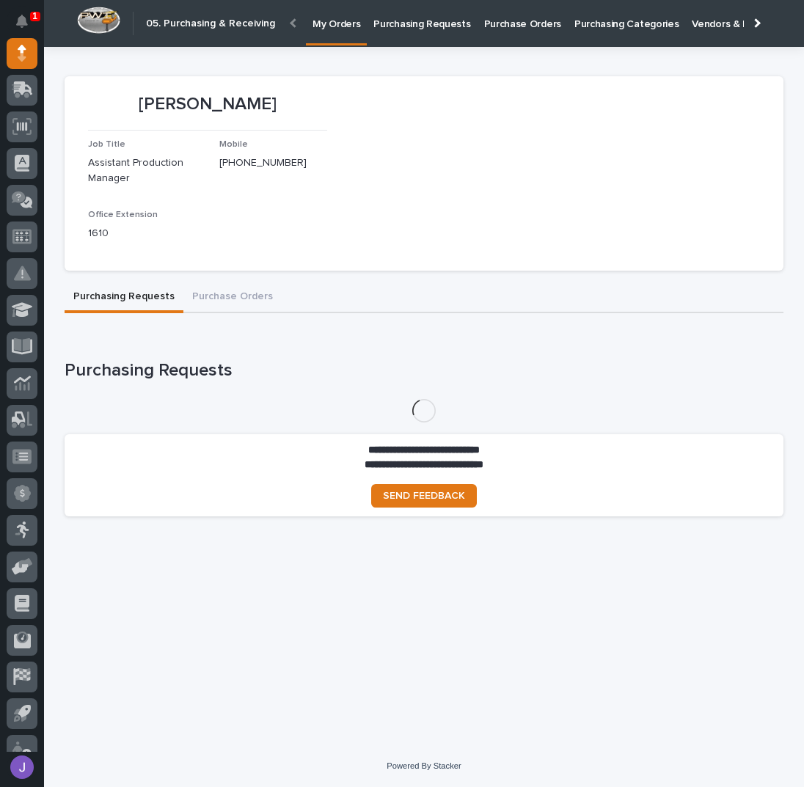
click at [415, 24] on p "Purchasing Requests" at bounding box center [421, 15] width 97 height 31
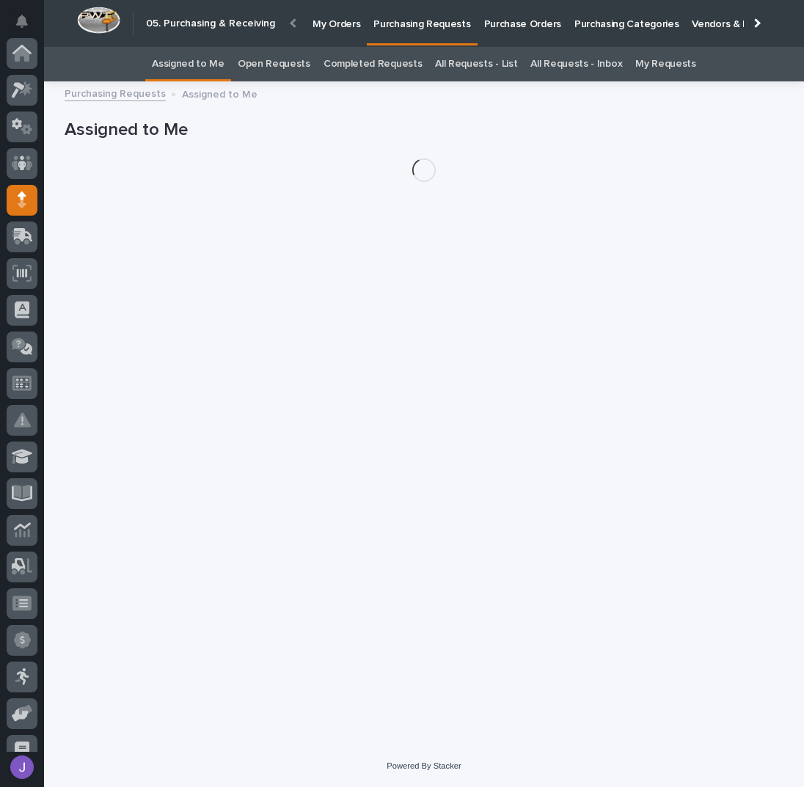
scroll to position [147, 0]
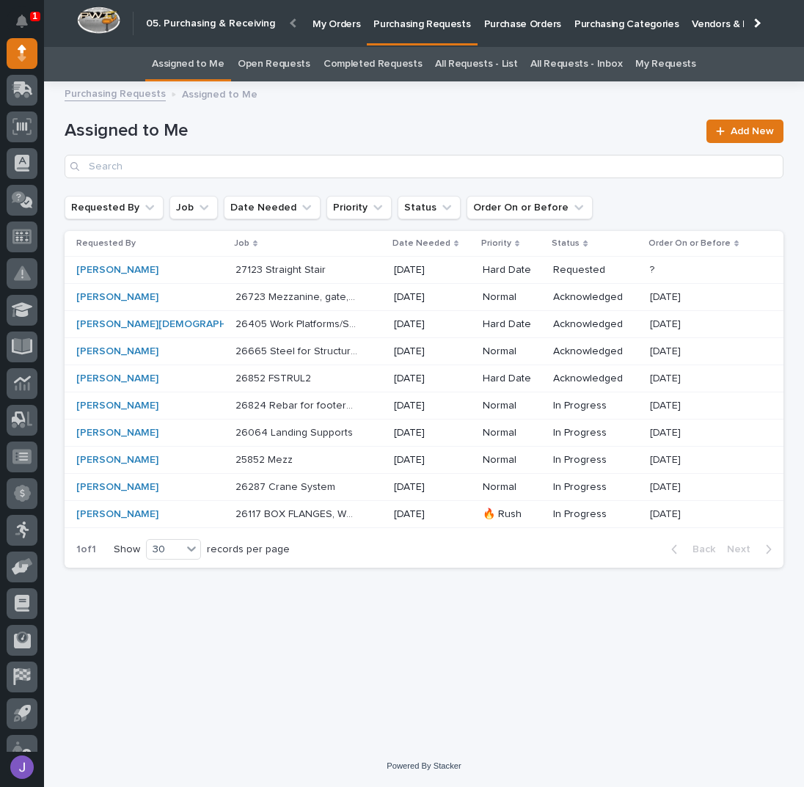
click at [488, 64] on link "All Requests - List" at bounding box center [476, 64] width 82 height 34
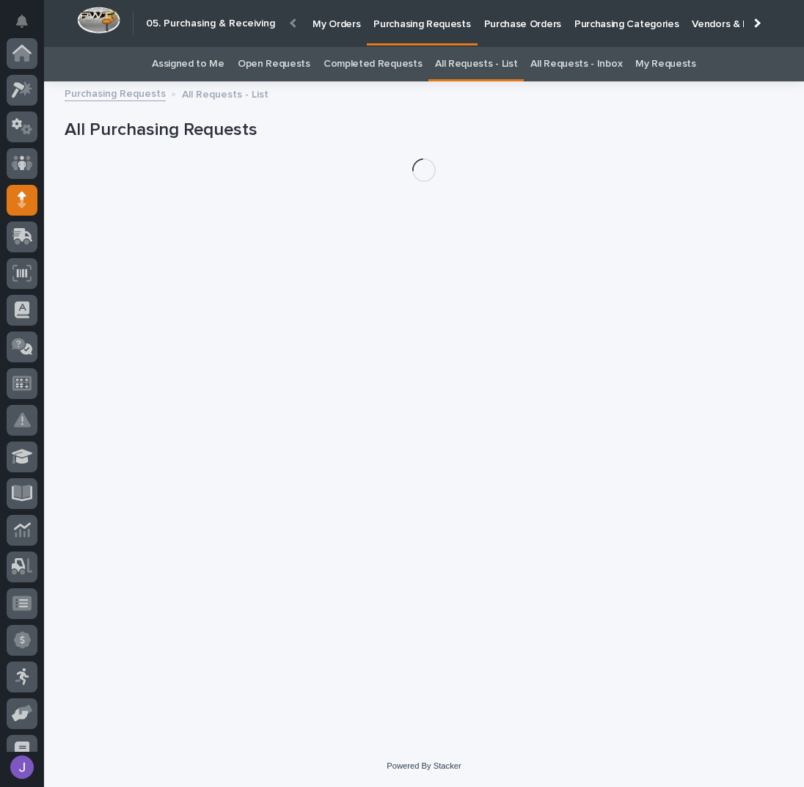
scroll to position [147, 0]
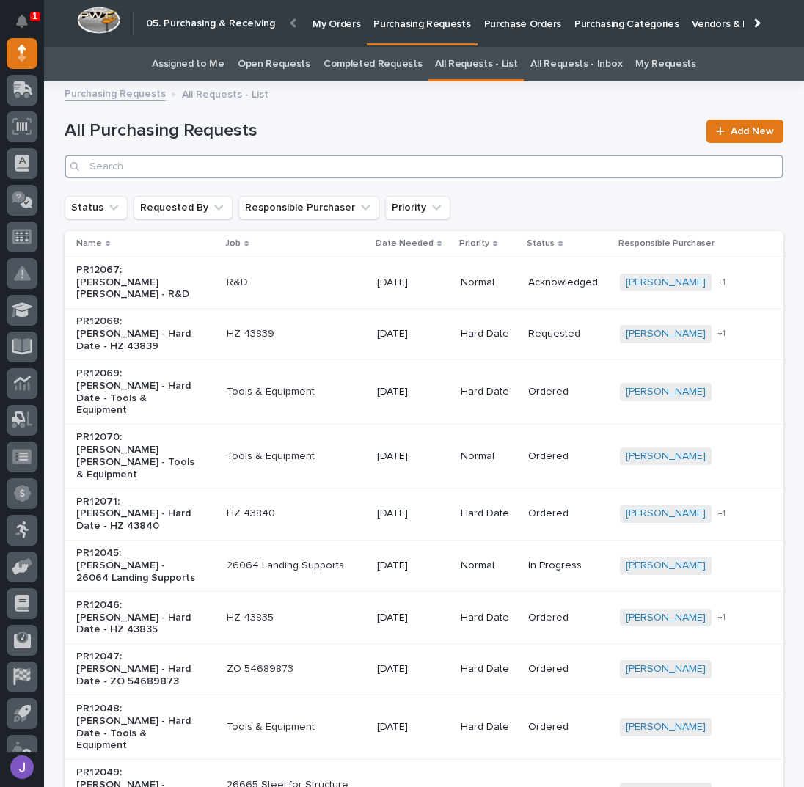
click at [236, 176] on input "Search" at bounding box center [424, 166] width 719 height 23
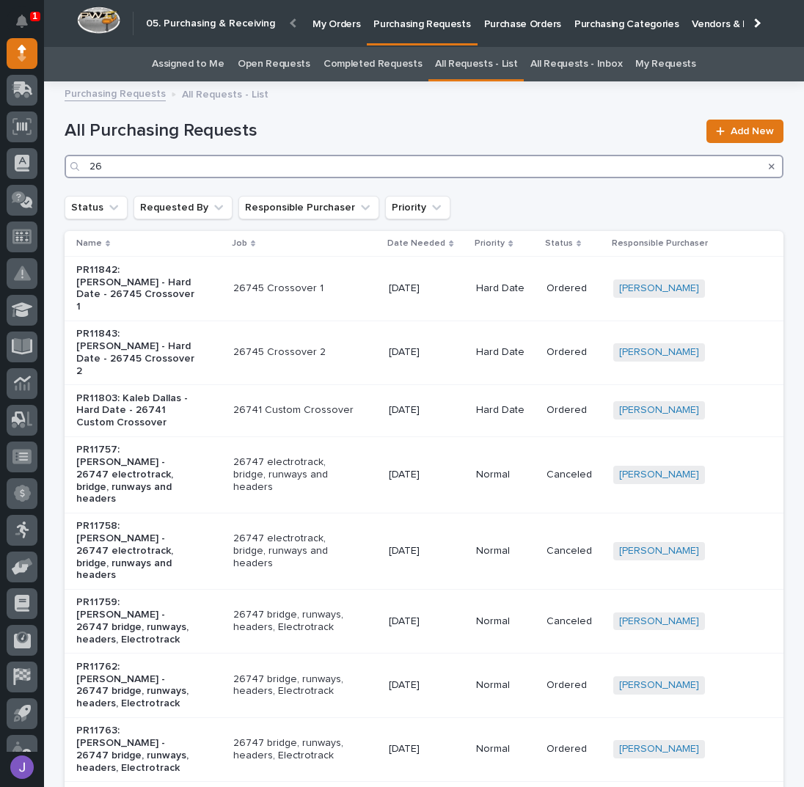
type input "2"
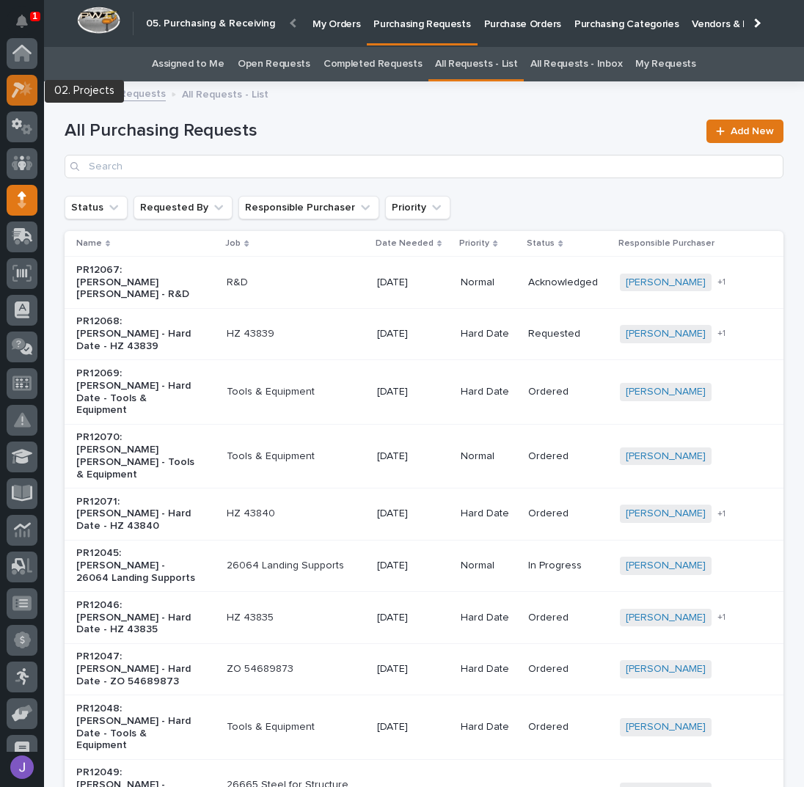
click at [18, 87] on icon at bounding box center [18, 90] width 13 height 16
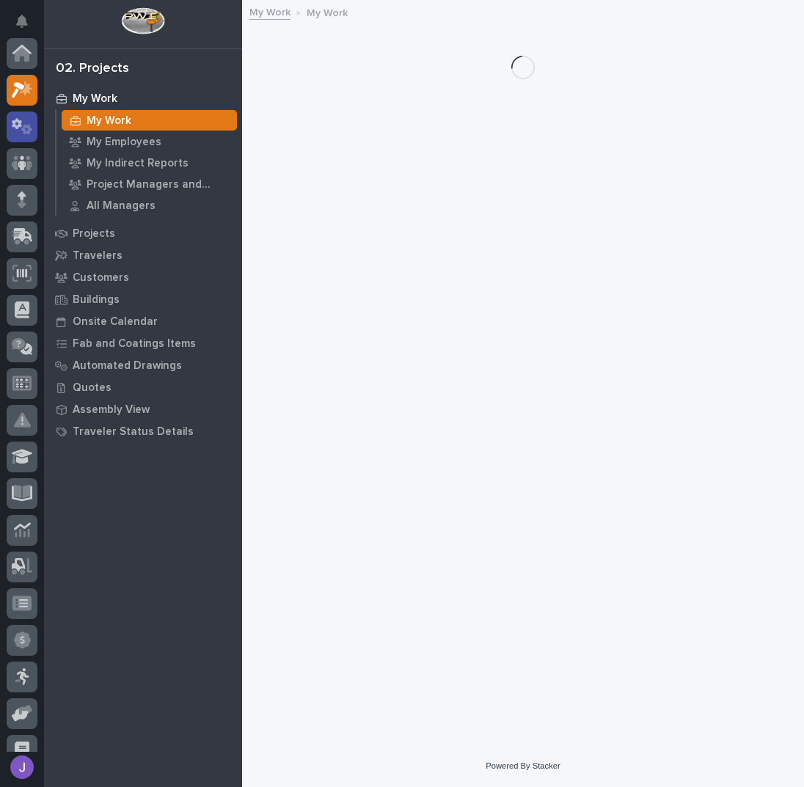
scroll to position [37, 0]
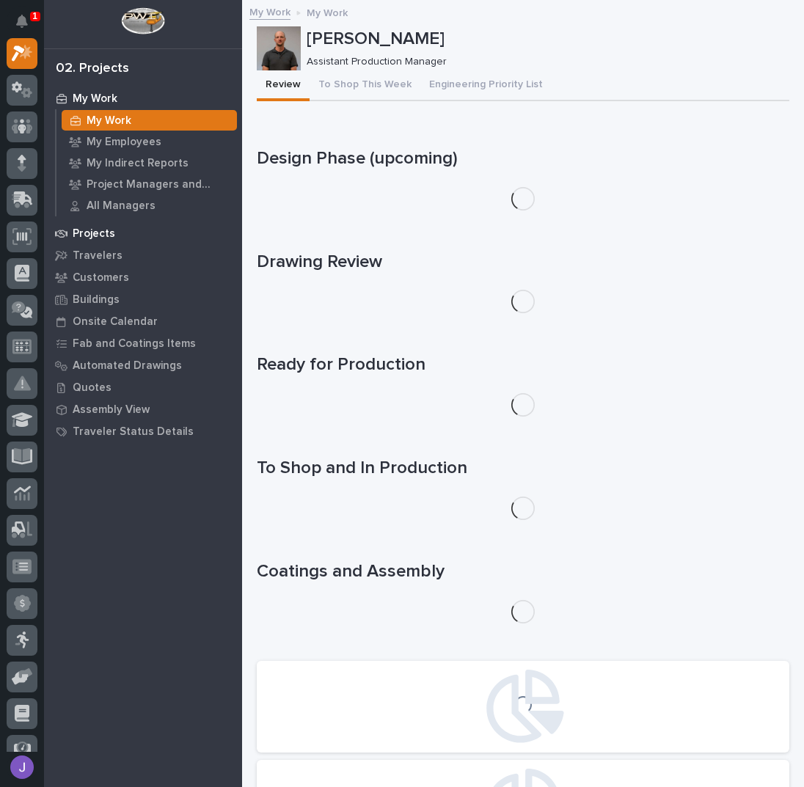
click at [111, 232] on p "Projects" at bounding box center [94, 233] width 43 height 13
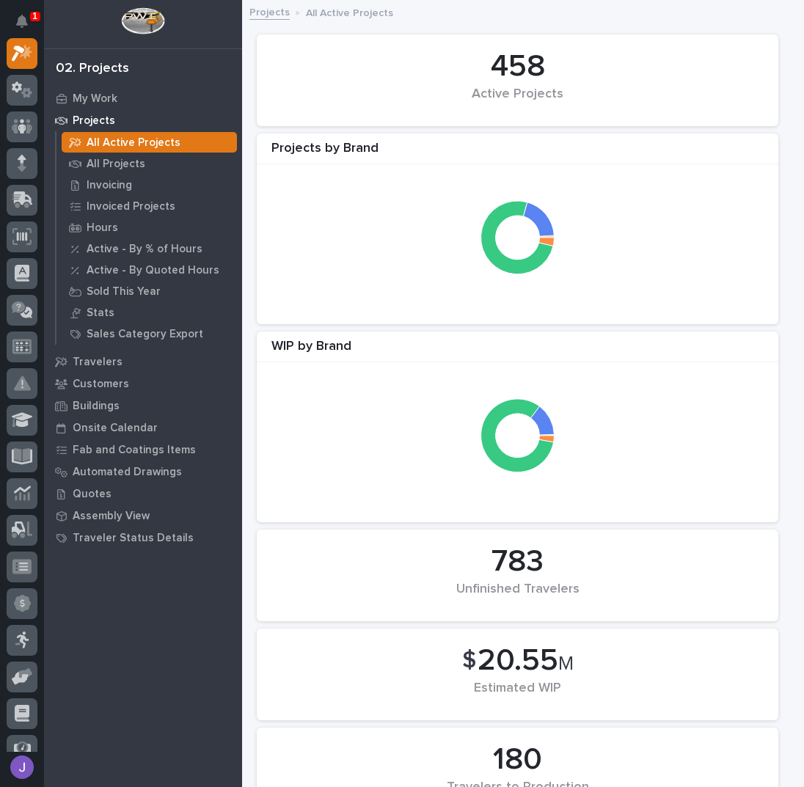
scroll to position [293, 0]
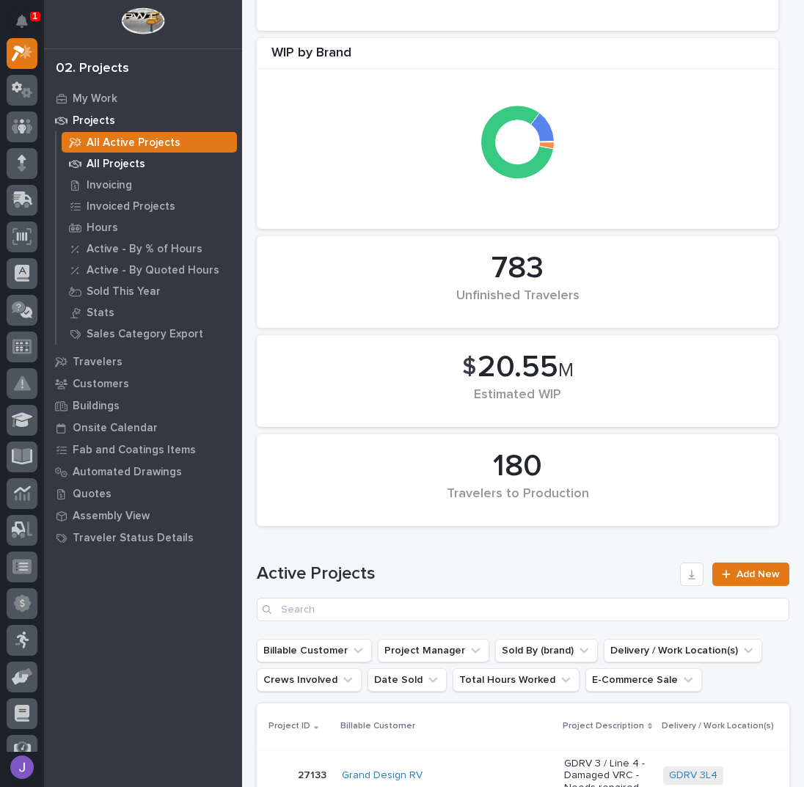
click at [126, 164] on p "All Projects" at bounding box center [116, 164] width 59 height 13
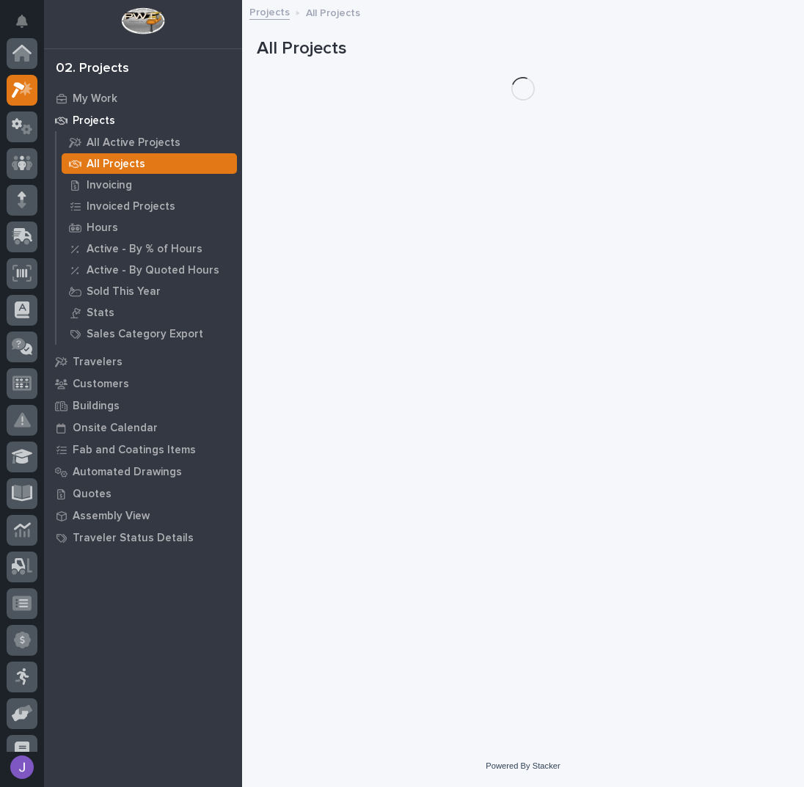
scroll to position [37, 0]
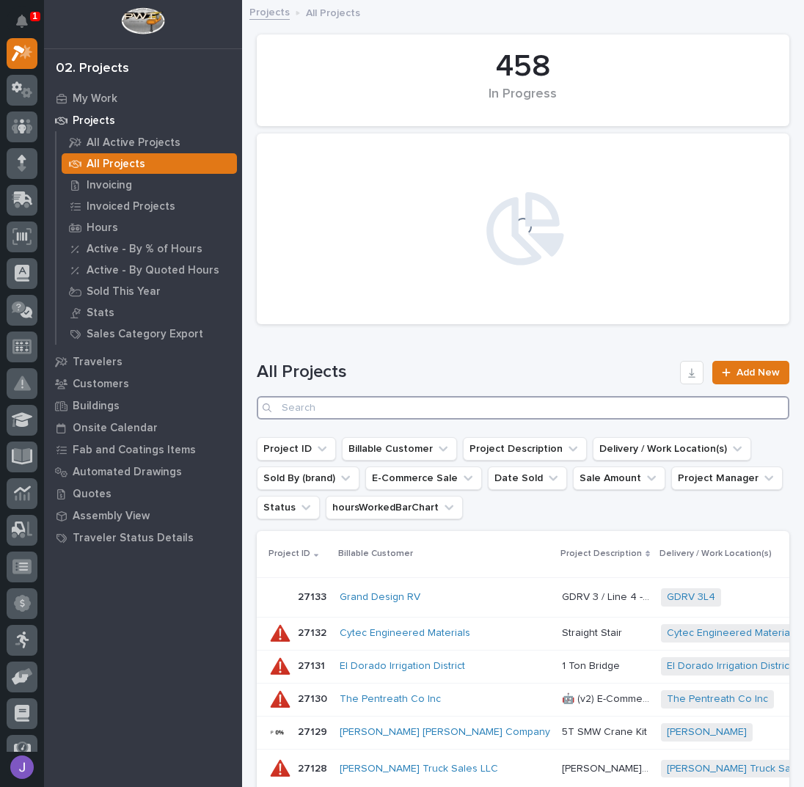
click at [308, 409] on input "Search" at bounding box center [523, 407] width 533 height 23
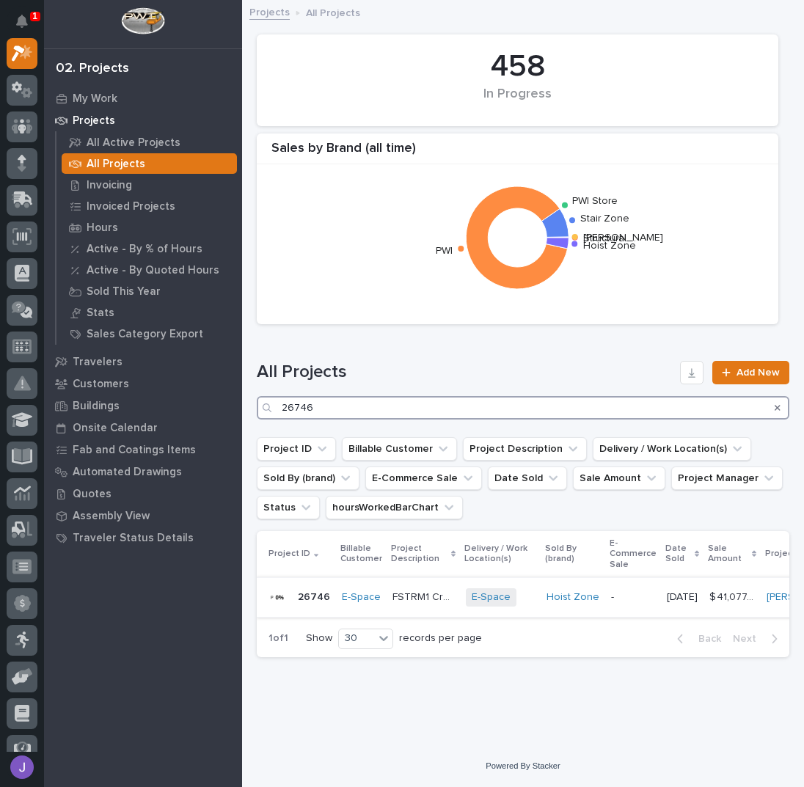
type input "26746"
click at [423, 595] on p "FSTRM1 Crane System" at bounding box center [424, 595] width 65 height 15
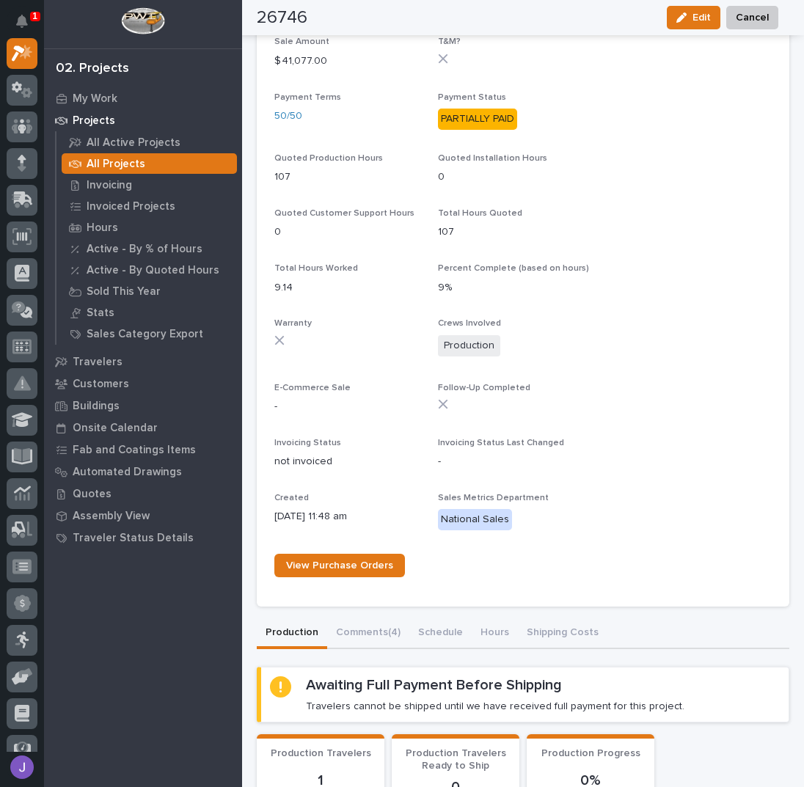
scroll to position [782, 0]
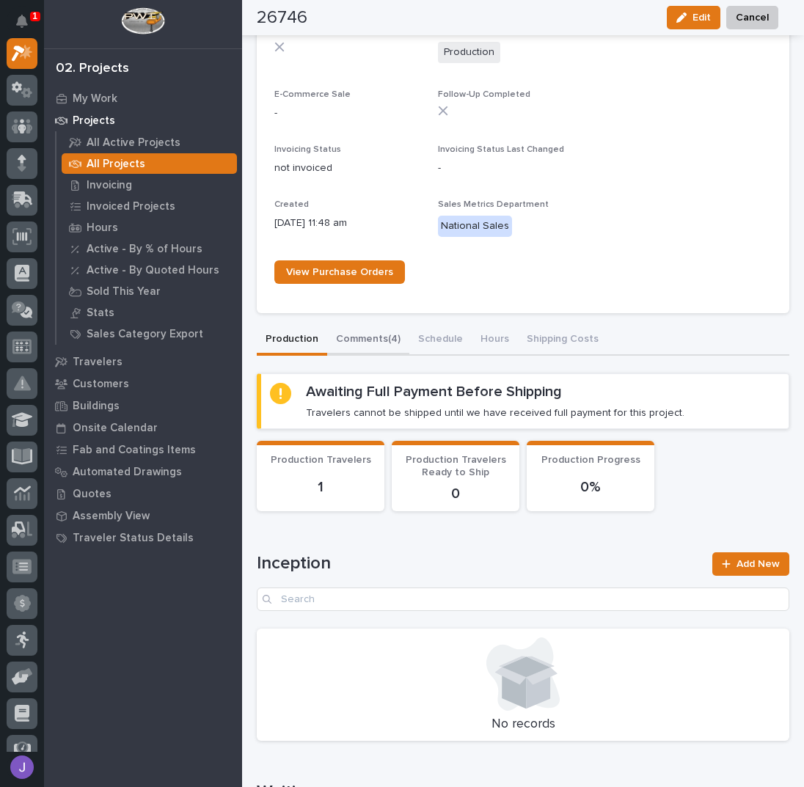
click at [367, 340] on div "26746 Status In Progress Billable Customer E-Space Customer Type End User Proje…" at bounding box center [523, 547] width 533 height 2559
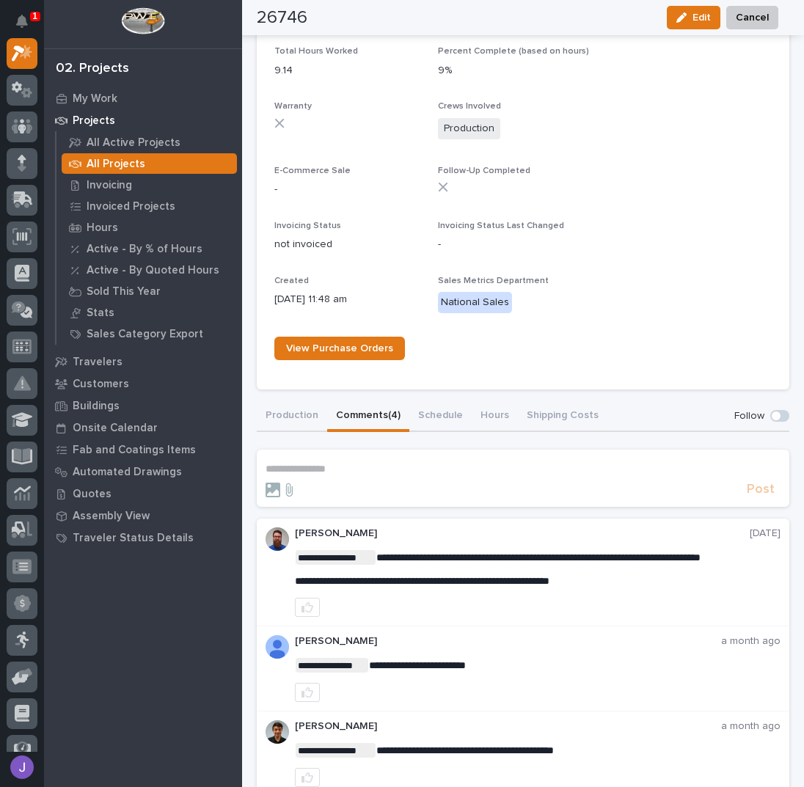
scroll to position [782, 0]
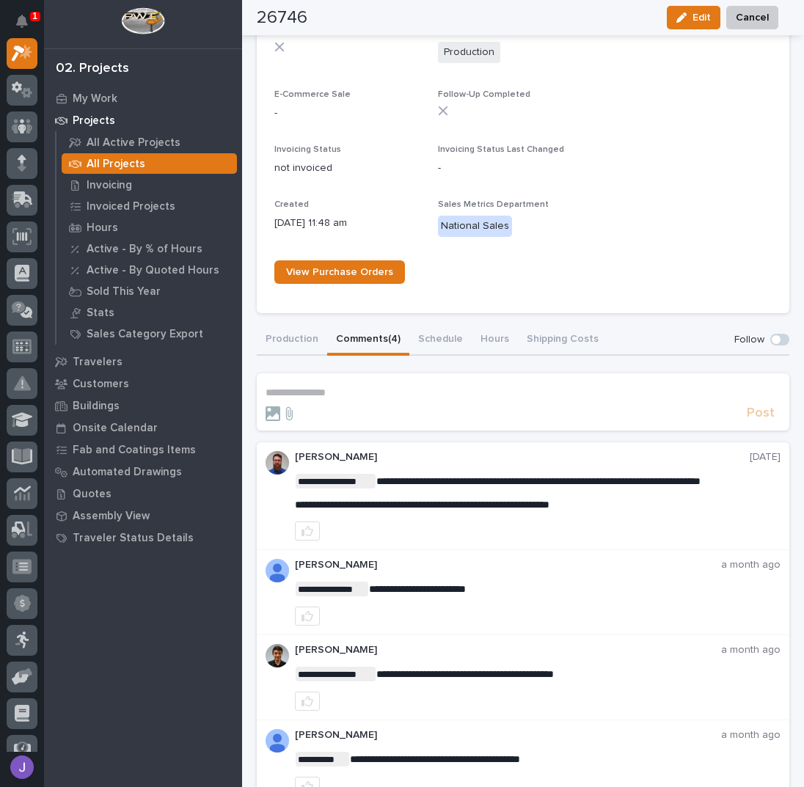
click at [362, 388] on p "**********" at bounding box center [523, 393] width 515 height 12
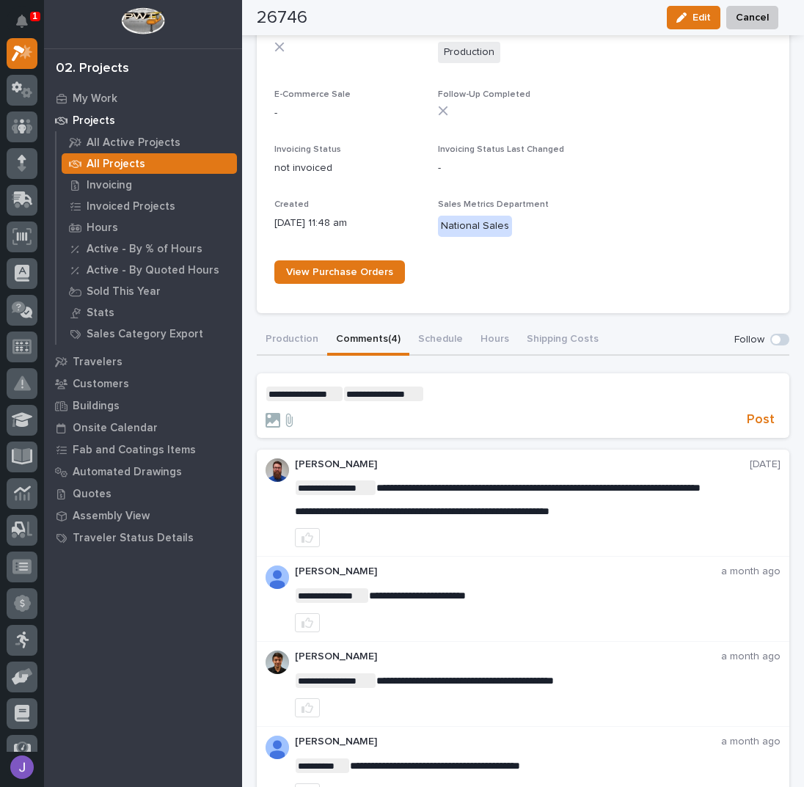
click at [439, 387] on p "**********" at bounding box center [523, 394] width 515 height 15
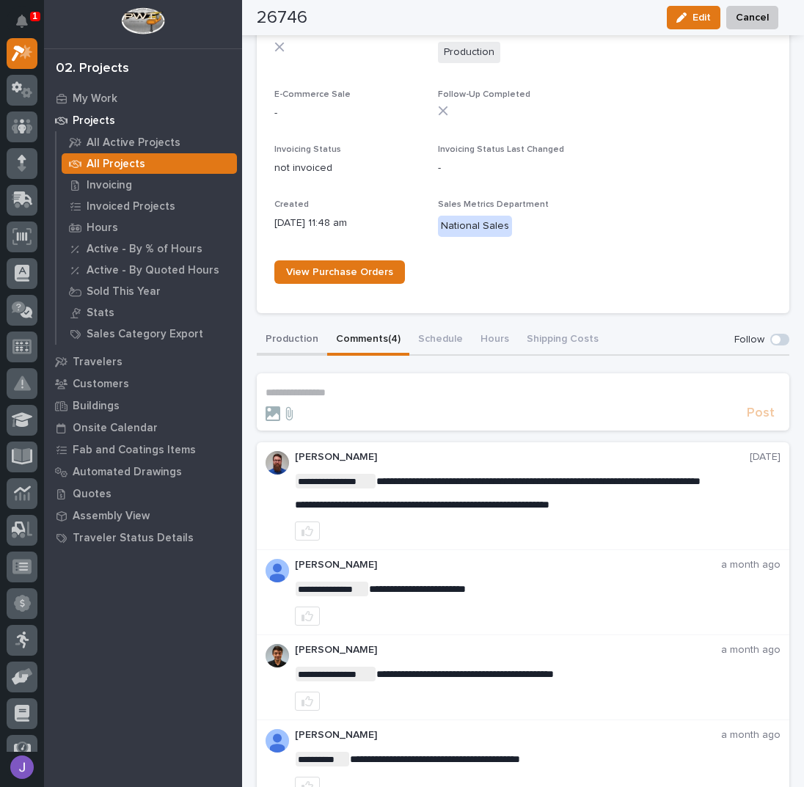
click at [320, 338] on div "**********" at bounding box center [523, 565] width 533 height 480
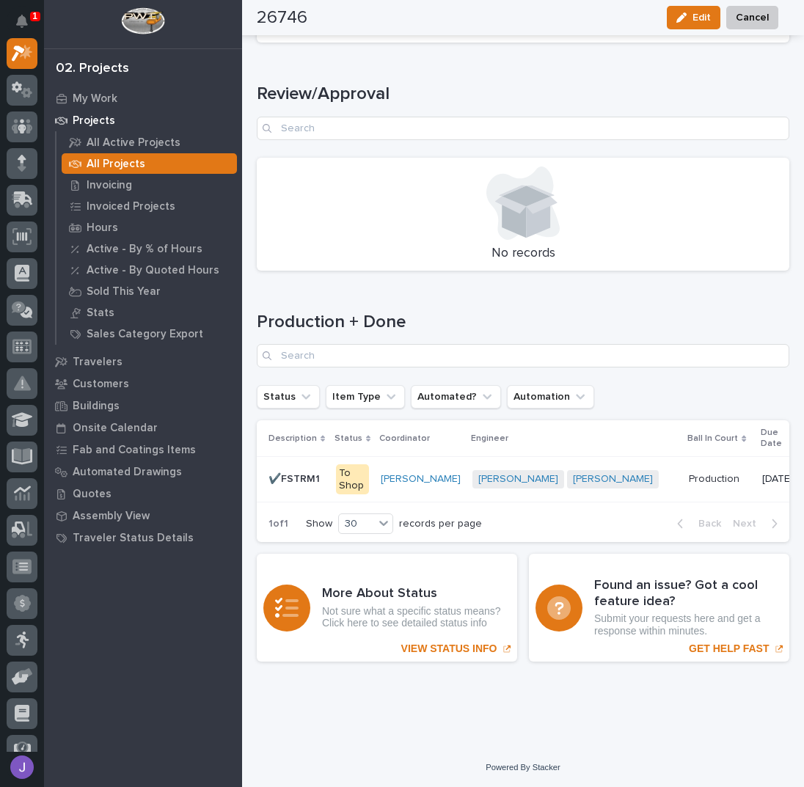
scroll to position [1943, 0]
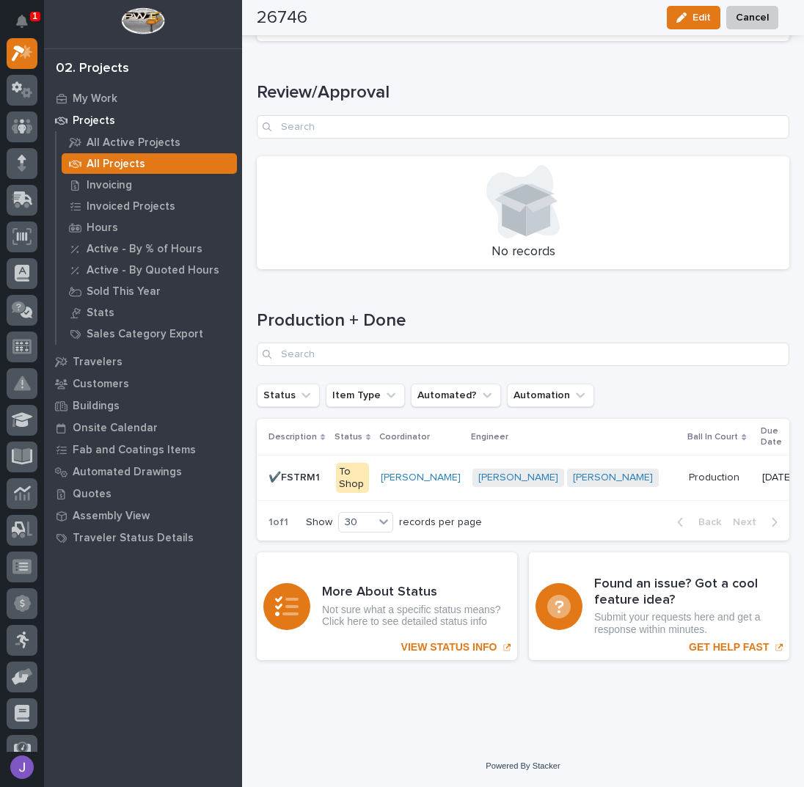
click at [305, 476] on div "✔️FSTRM1 ✔️FSTRM1" at bounding box center [296, 478] width 56 height 24
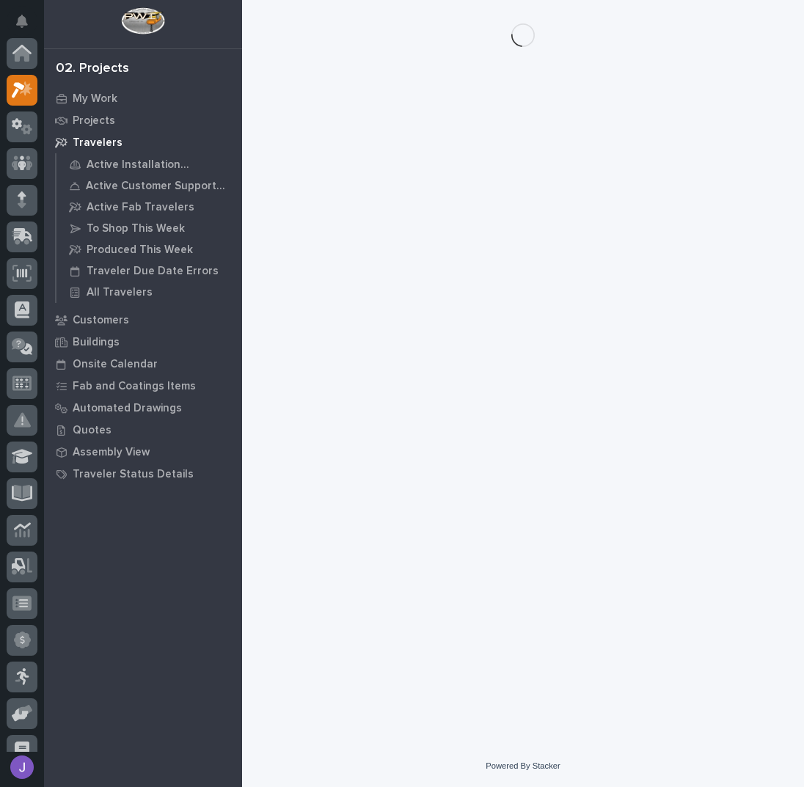
scroll to position [37, 0]
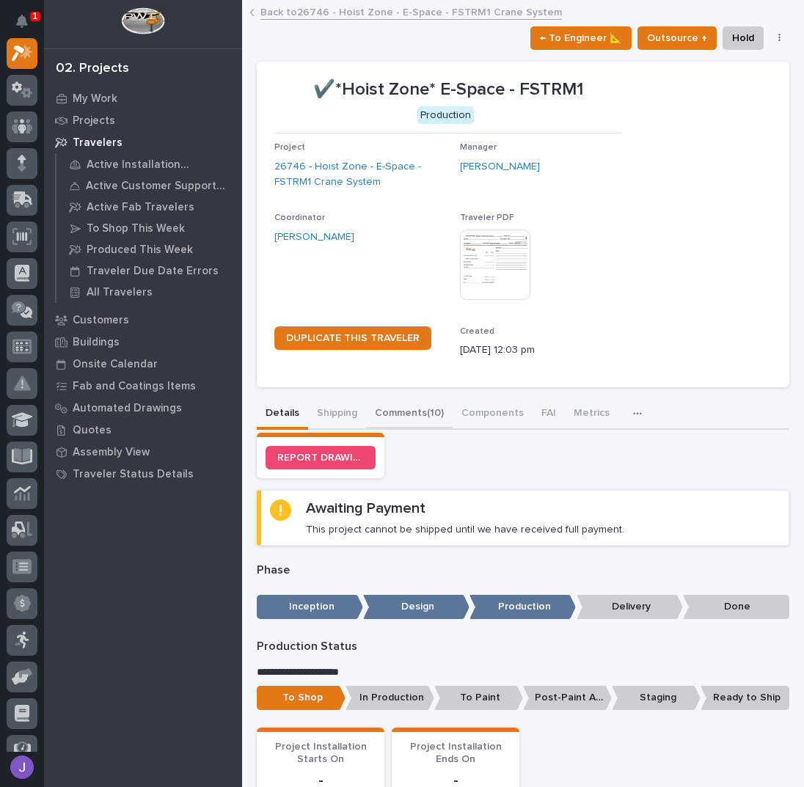
click at [415, 411] on button "Comments (10)" at bounding box center [409, 414] width 87 height 31
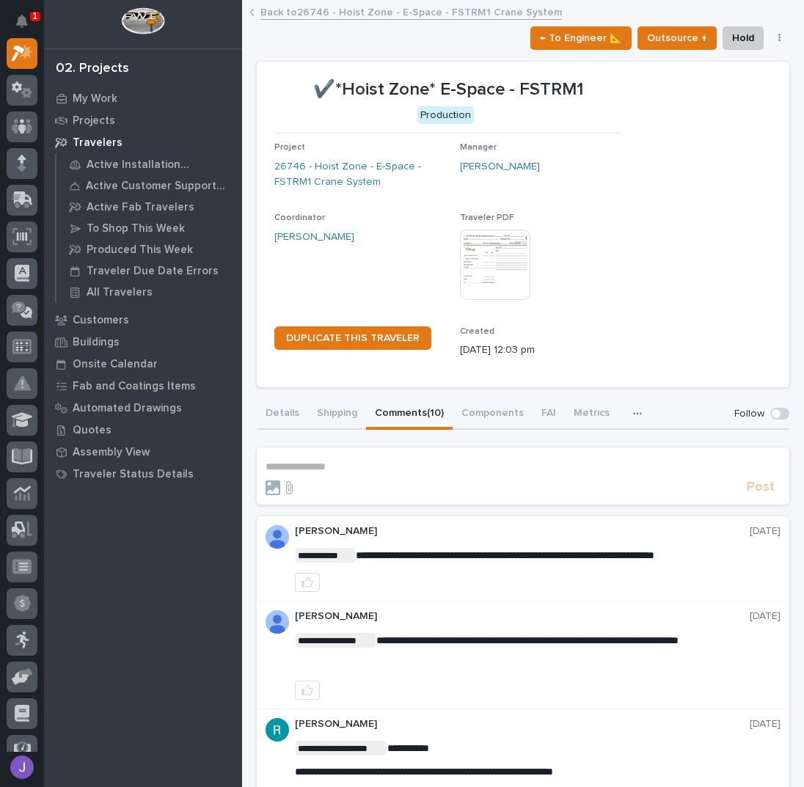
click at [355, 468] on p "**********" at bounding box center [523, 467] width 515 height 12
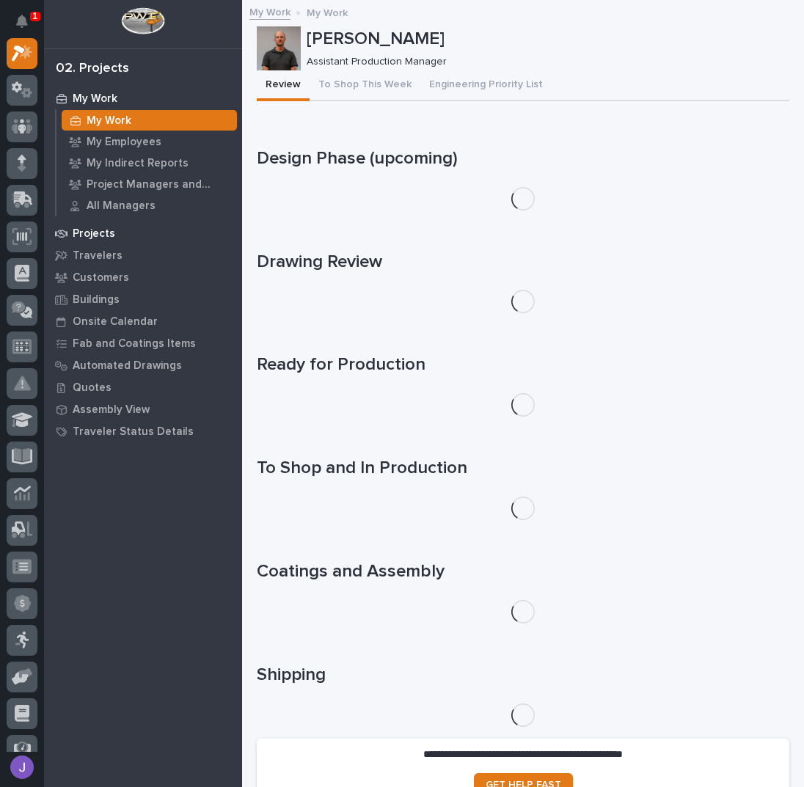
click at [102, 232] on p "Projects" at bounding box center [94, 233] width 43 height 13
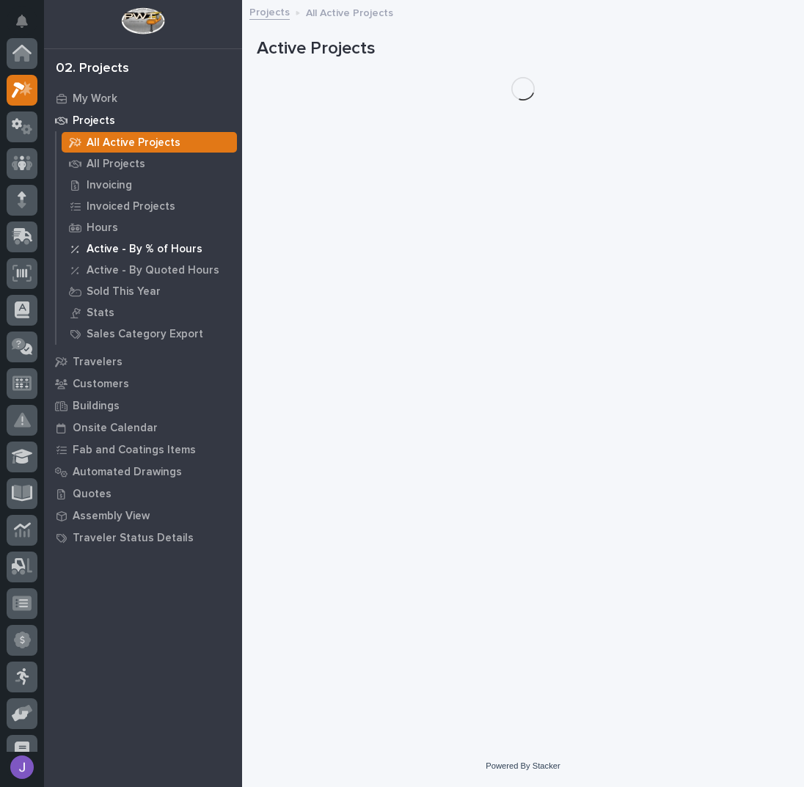
scroll to position [37, 0]
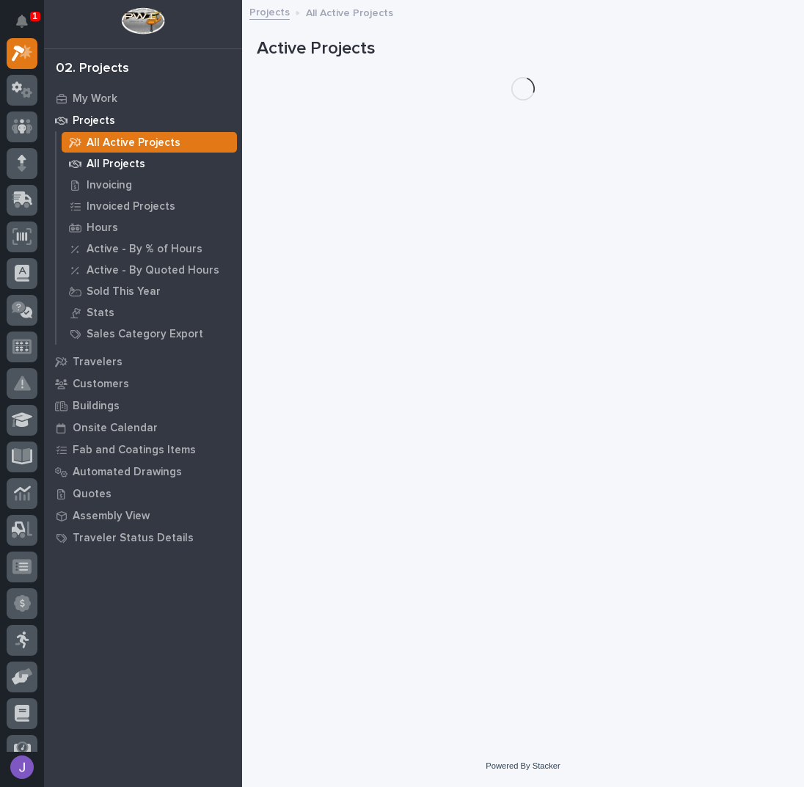
click at [101, 167] on p "All Projects" at bounding box center [116, 164] width 59 height 13
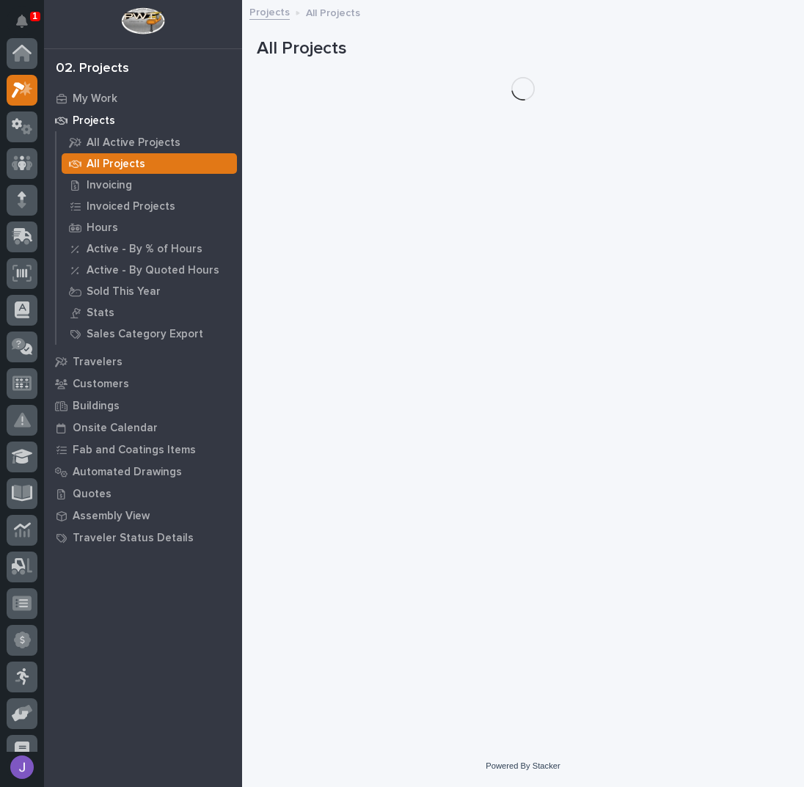
scroll to position [37, 0]
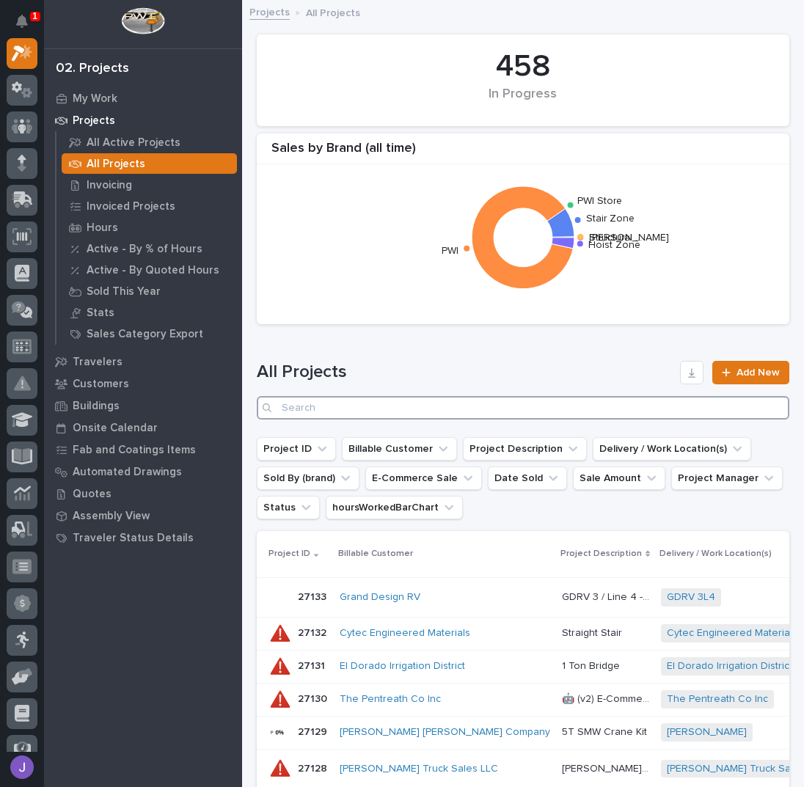
click at [312, 406] on input "Search" at bounding box center [523, 407] width 533 height 23
type input "26710"
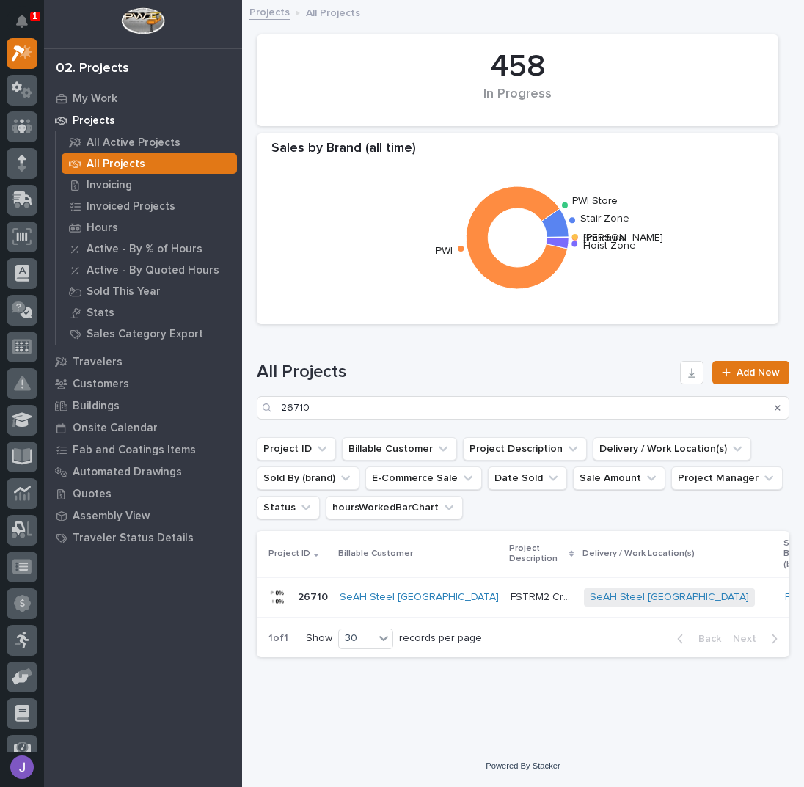
click at [511, 596] on p "FSTRM2 Crane System" at bounding box center [543, 595] width 65 height 15
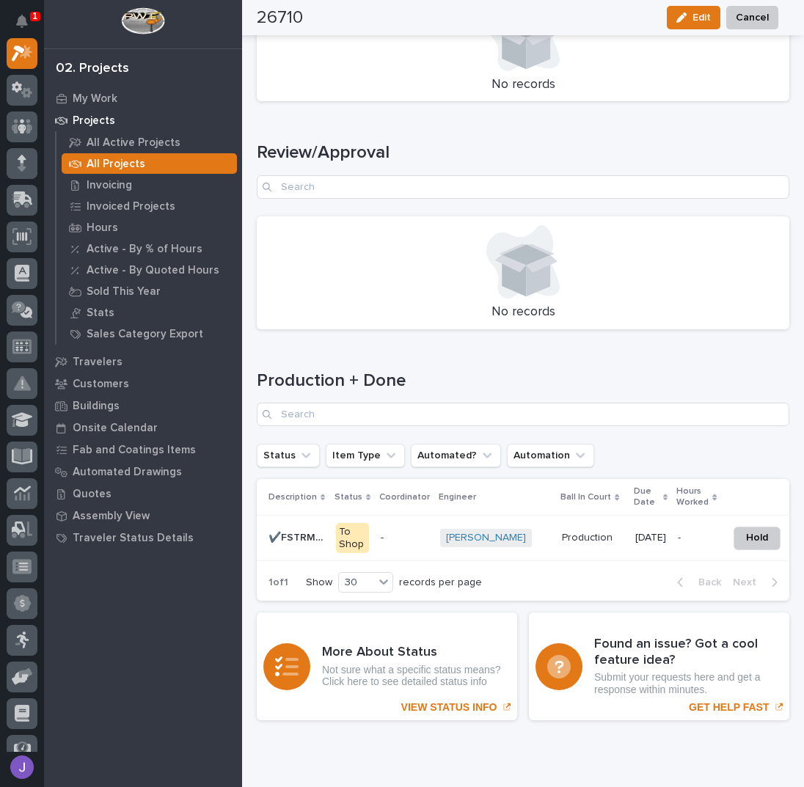
scroll to position [1948, 0]
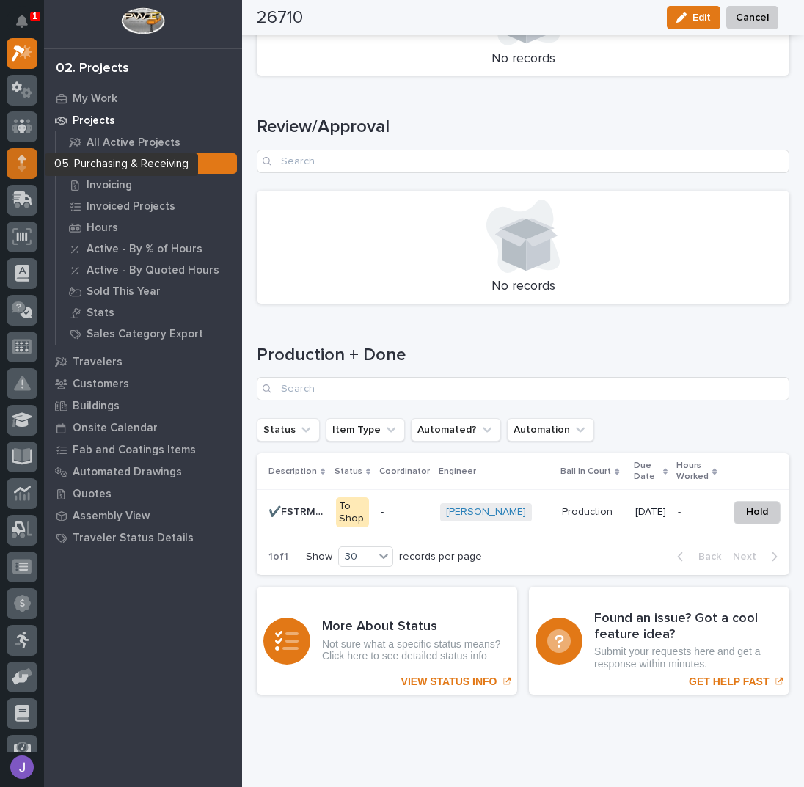
click at [26, 171] on div at bounding box center [22, 163] width 31 height 31
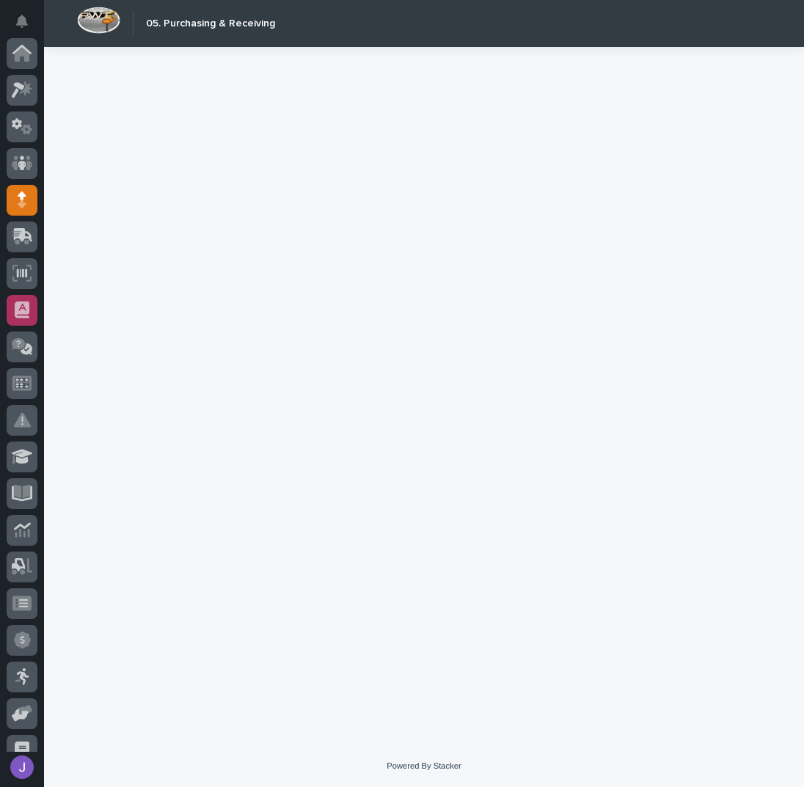
scroll to position [147, 0]
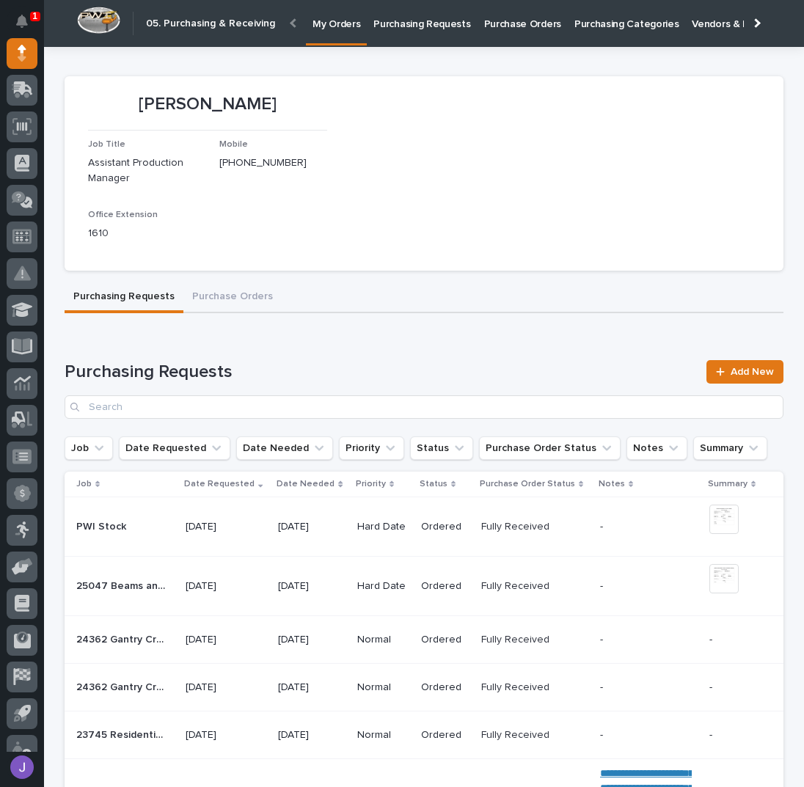
click at [407, 29] on p "Purchasing Requests" at bounding box center [421, 15] width 97 height 31
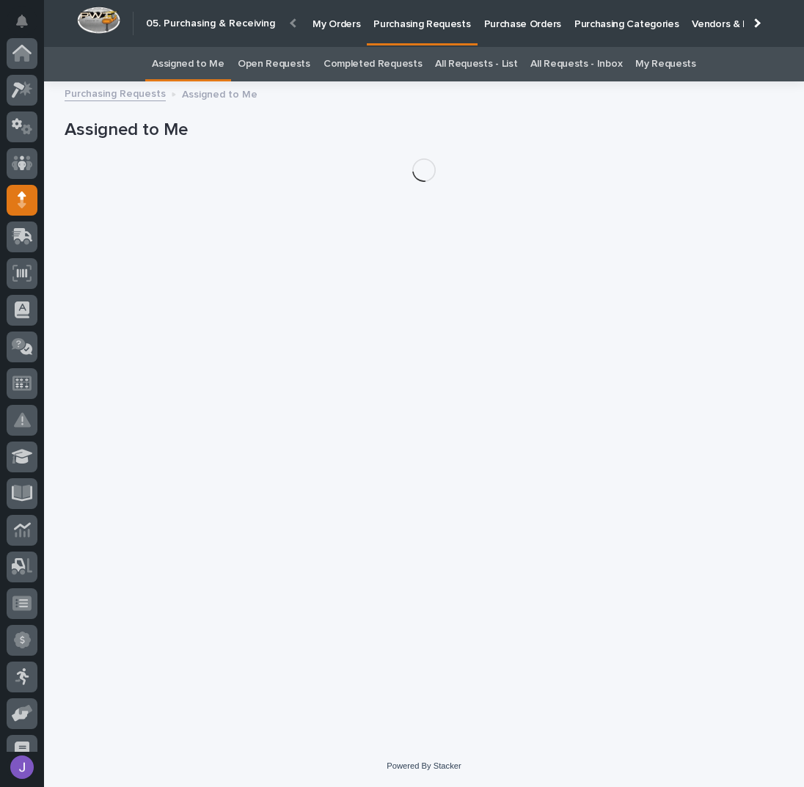
scroll to position [147, 0]
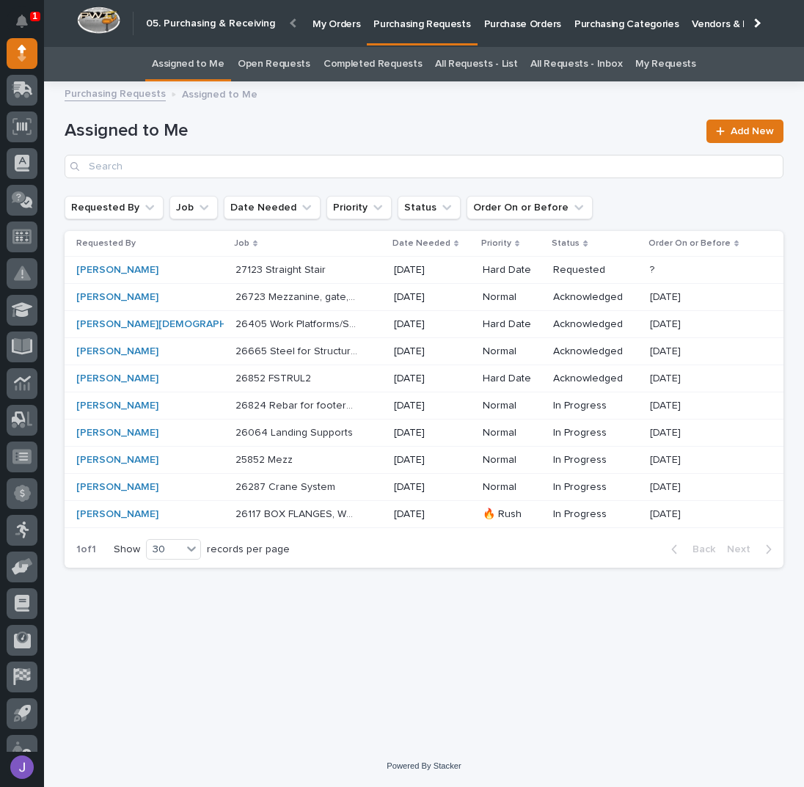
click at [497, 65] on link "All Requests - List" at bounding box center [476, 64] width 82 height 34
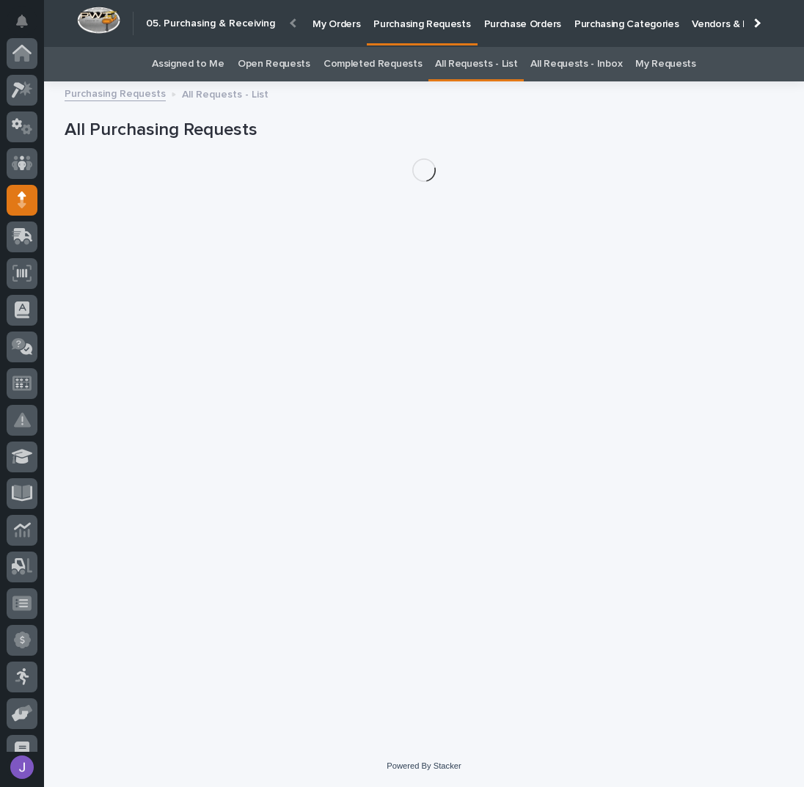
scroll to position [147, 0]
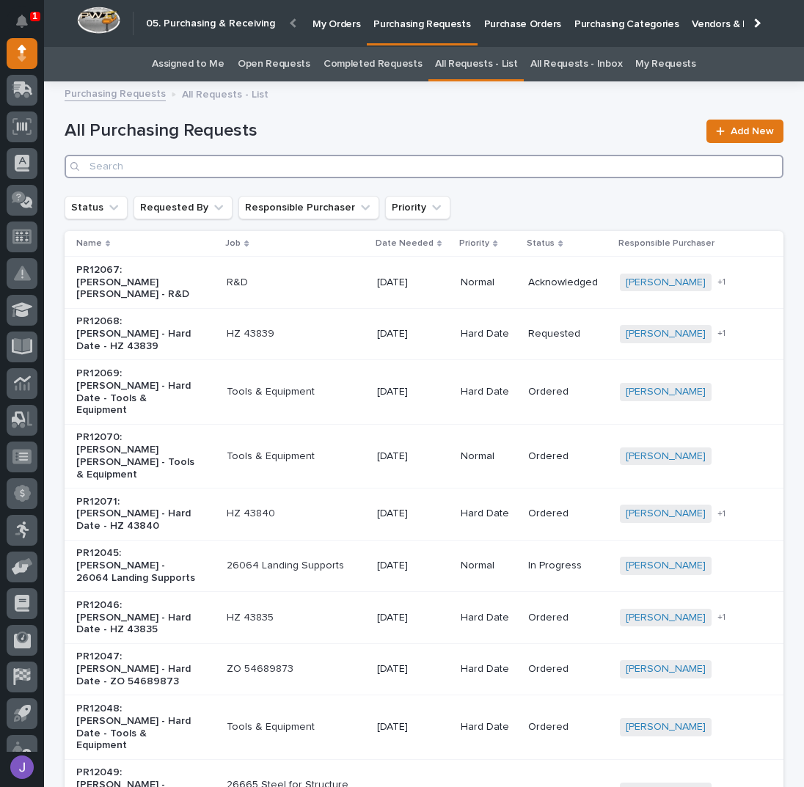
click at [174, 172] on input "Search" at bounding box center [424, 166] width 719 height 23
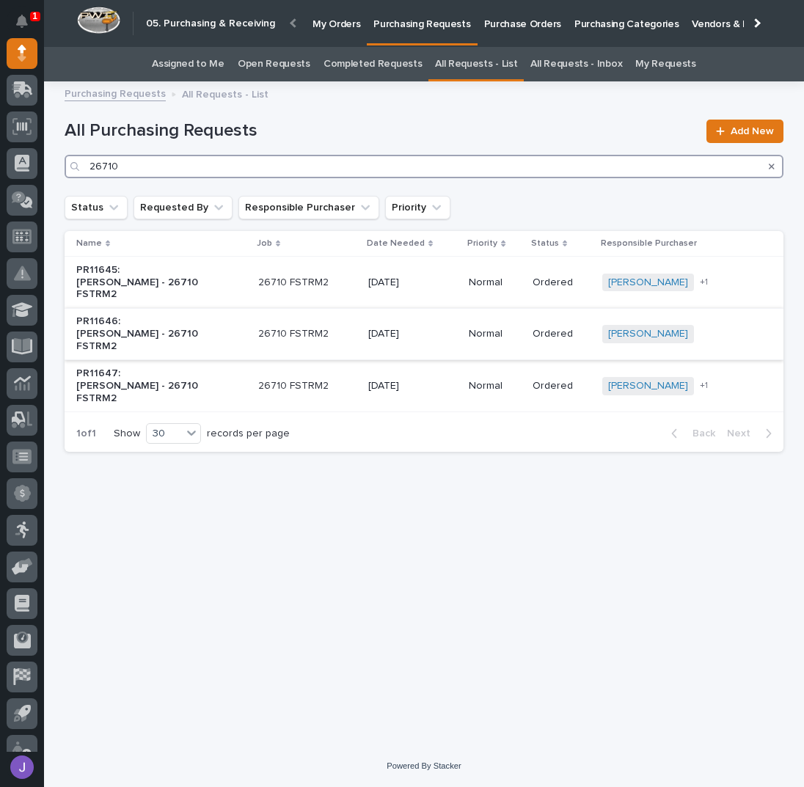
type input "26710"
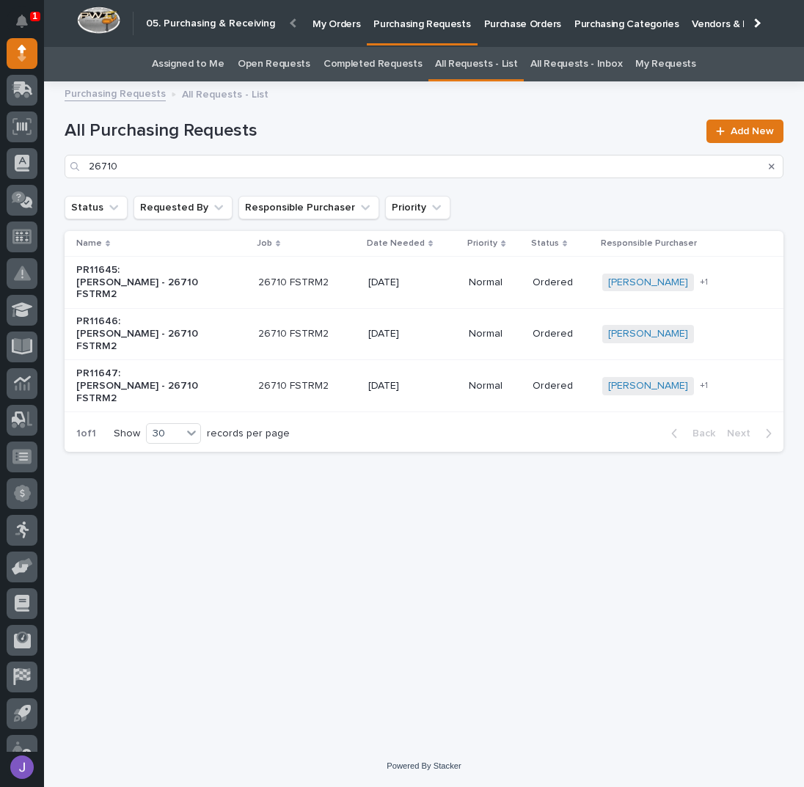
click at [233, 321] on div "PR11646: Trent Kautzmann - 26710 FSTRM2" at bounding box center [161, 334] width 170 height 48
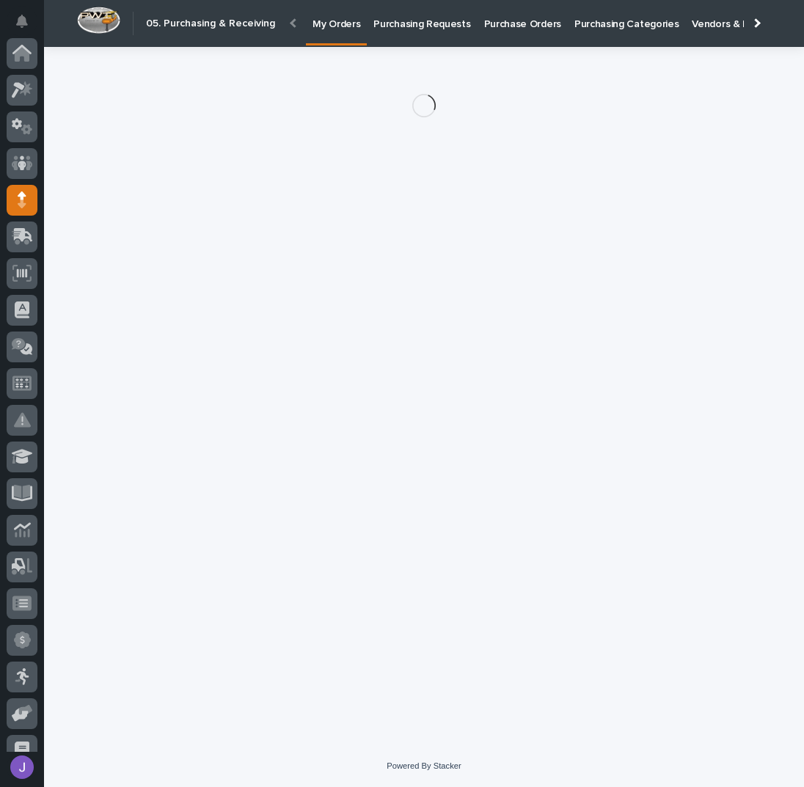
scroll to position [147, 0]
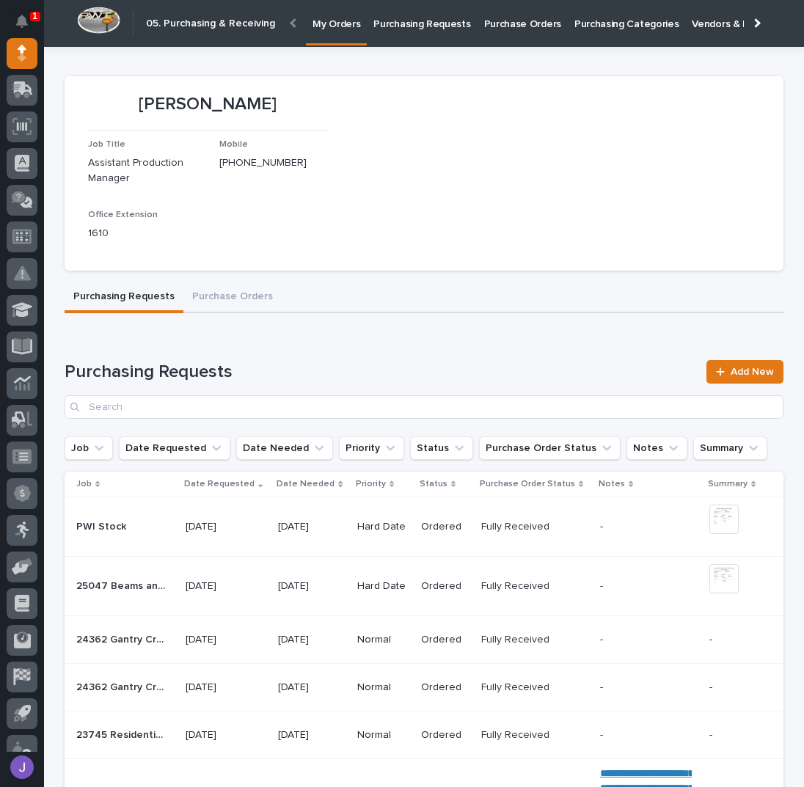
click at [392, 32] on link "Purchasing Requests" at bounding box center [422, 22] width 110 height 45
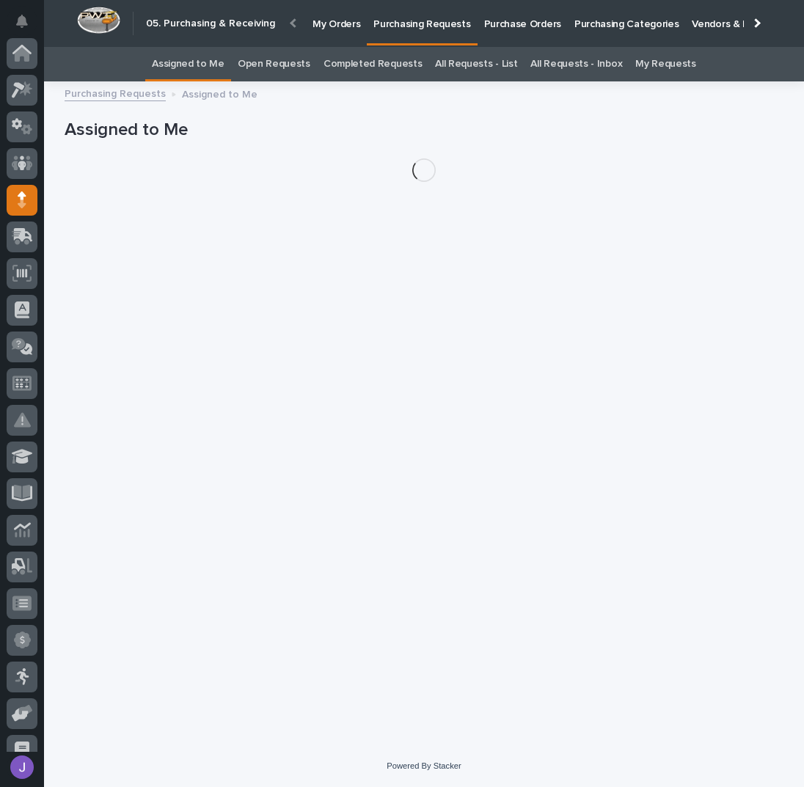
scroll to position [147, 0]
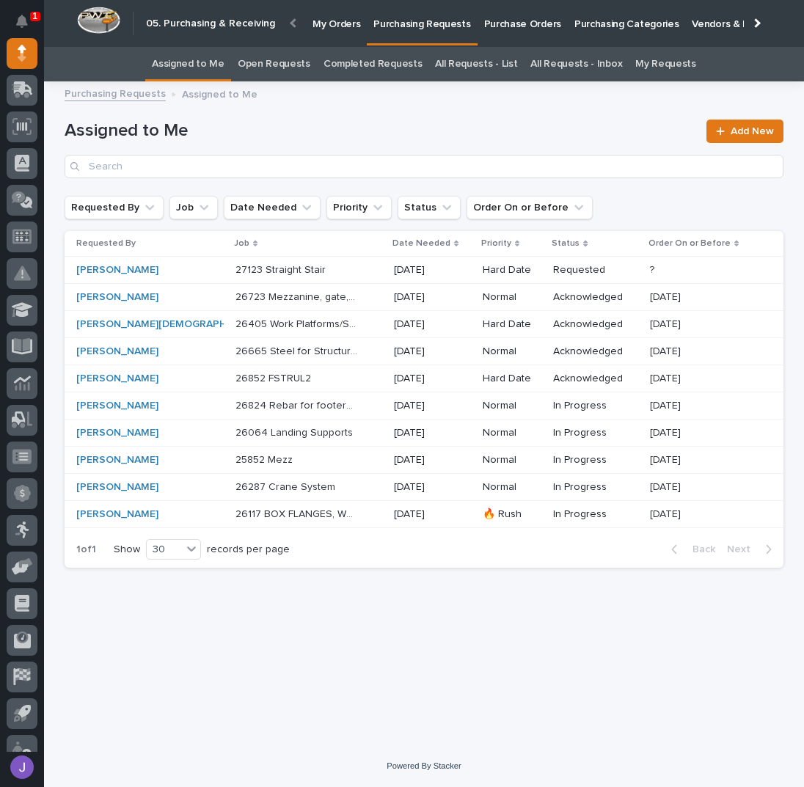
click at [274, 326] on p "26405 Work Platforms/Stairs" at bounding box center [297, 322] width 125 height 15
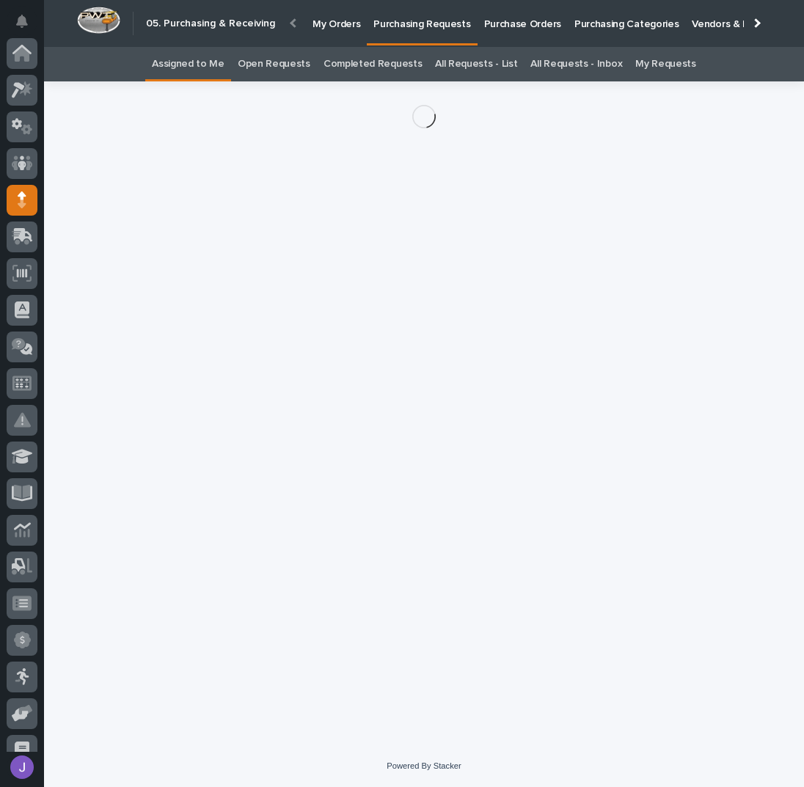
scroll to position [147, 0]
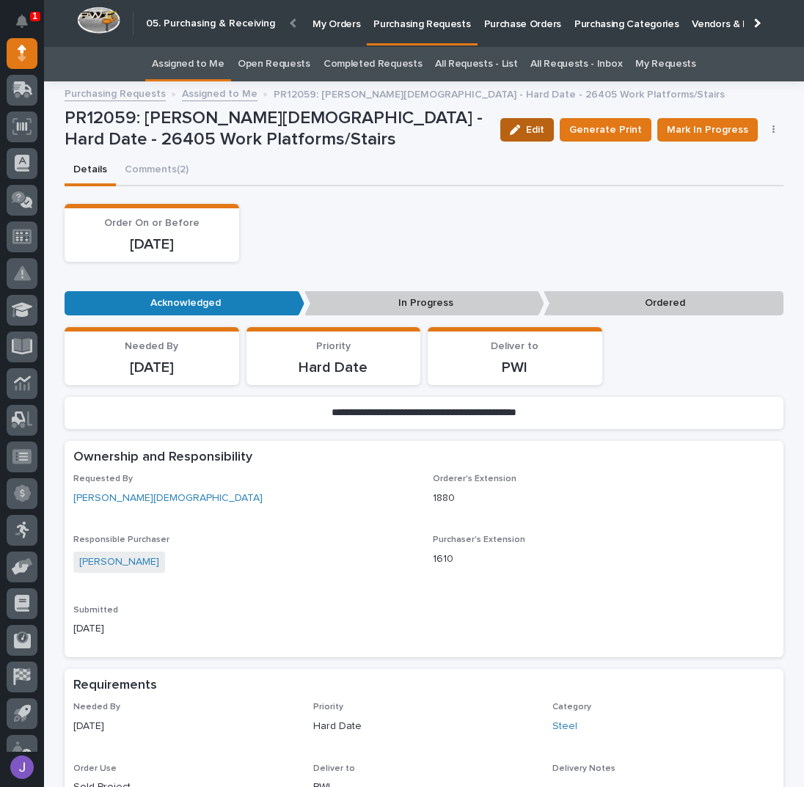
click at [544, 123] on span "Edit" at bounding box center [535, 129] width 18 height 13
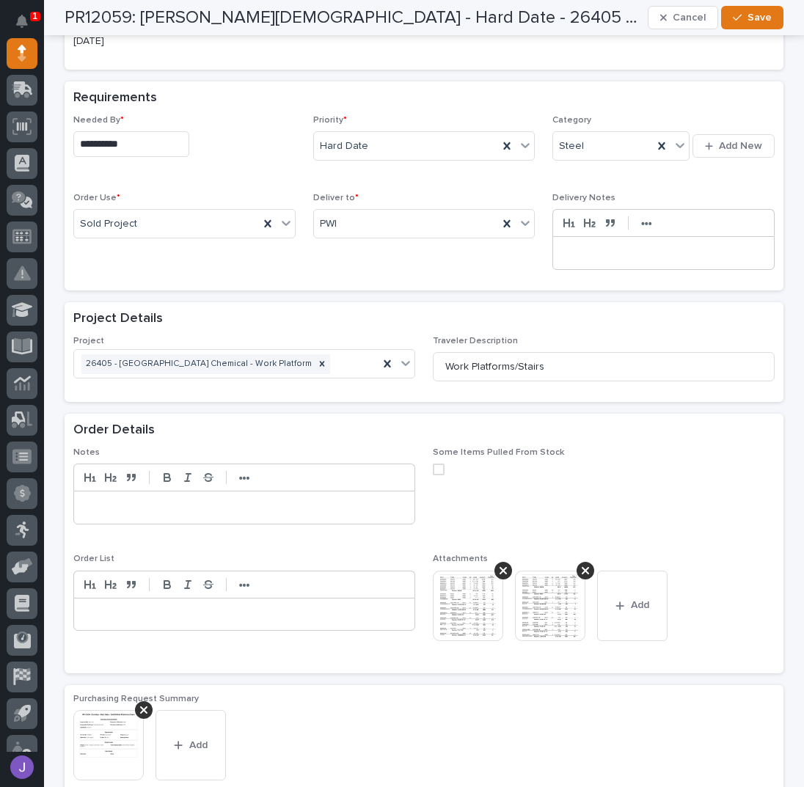
scroll to position [782, 0]
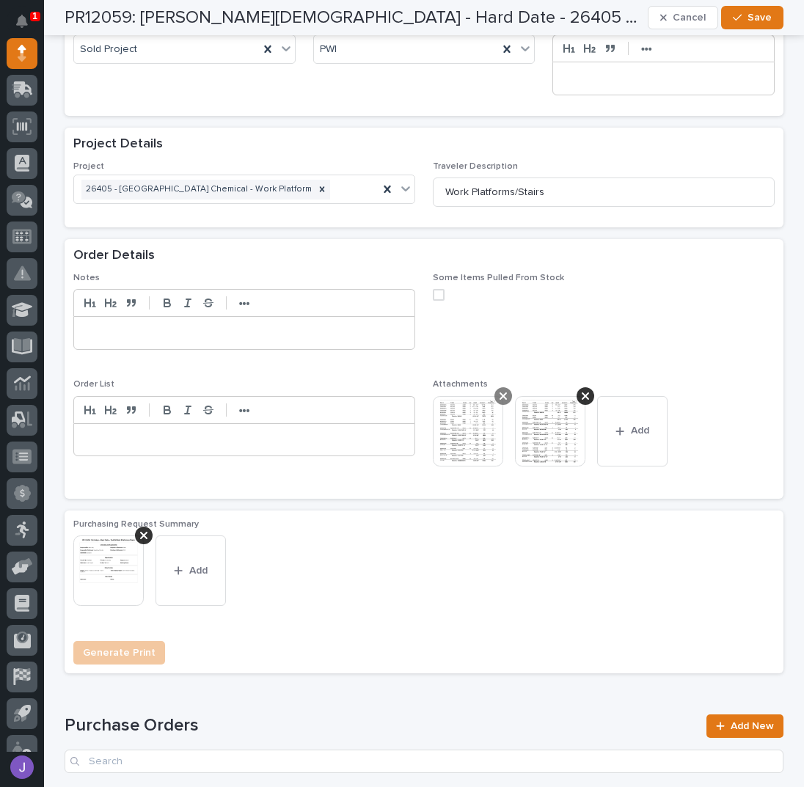
click at [501, 387] on div at bounding box center [503, 396] width 18 height 18
click at [500, 392] on icon at bounding box center [503, 395] width 7 height 7
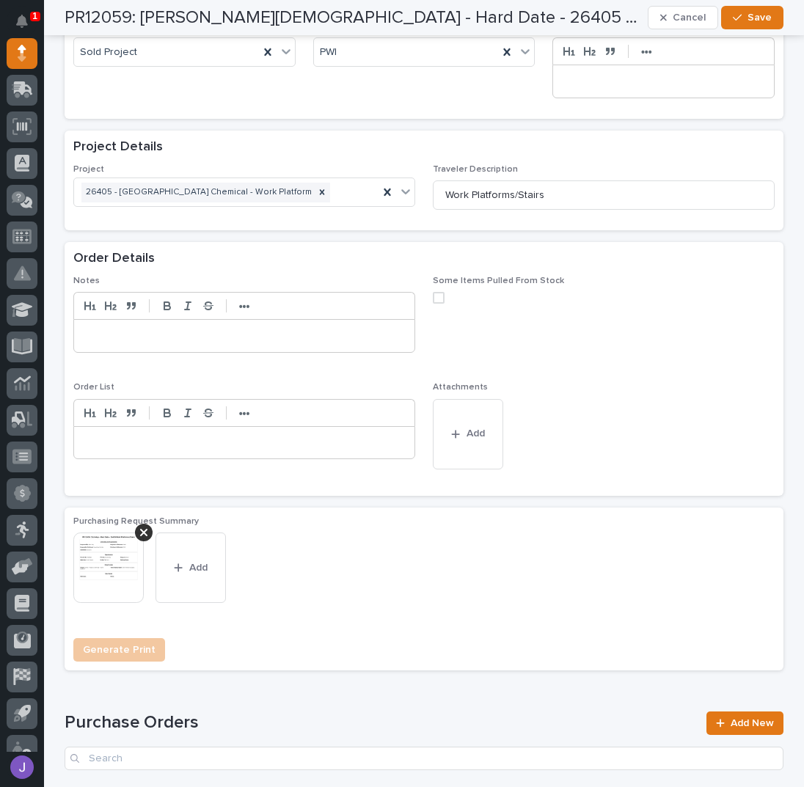
scroll to position [772, 0]
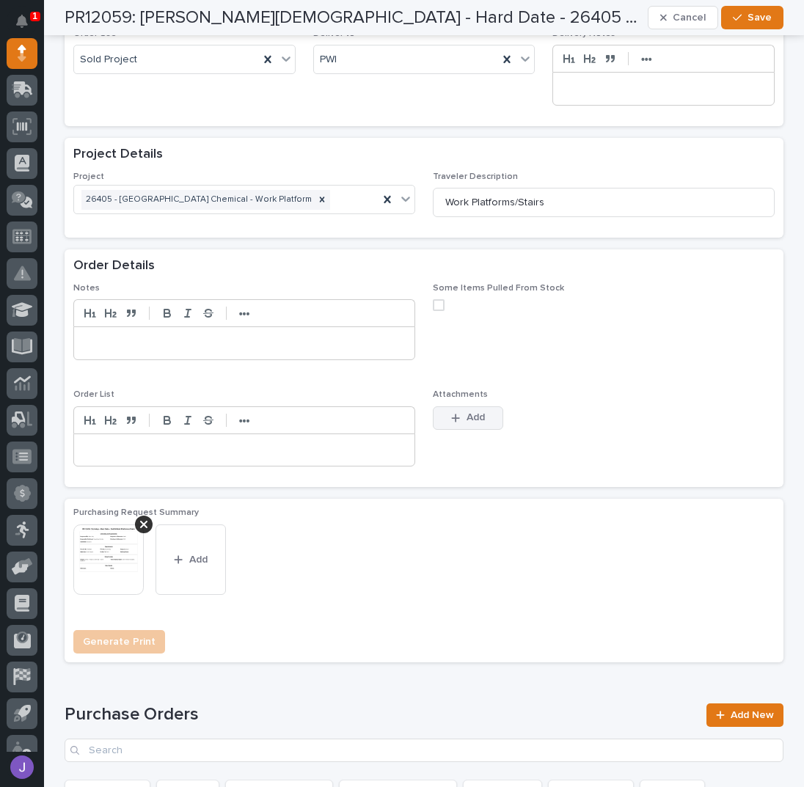
click at [466, 414] on button "Add" at bounding box center [468, 417] width 70 height 23
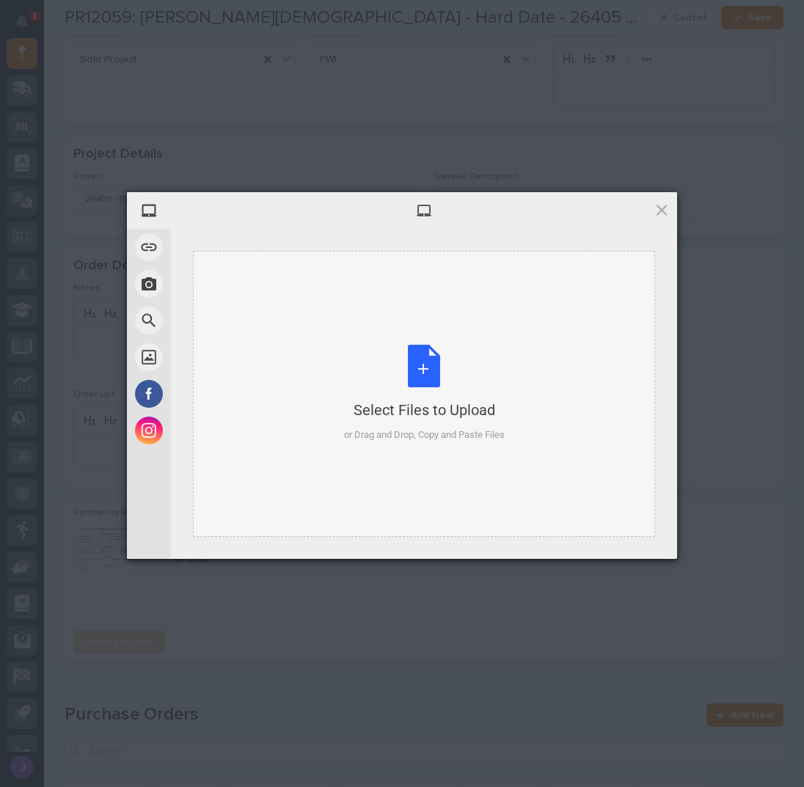
click at [428, 378] on div "Select Files to Upload or Drag and Drop, Copy and Paste Files" at bounding box center [424, 394] width 161 height 98
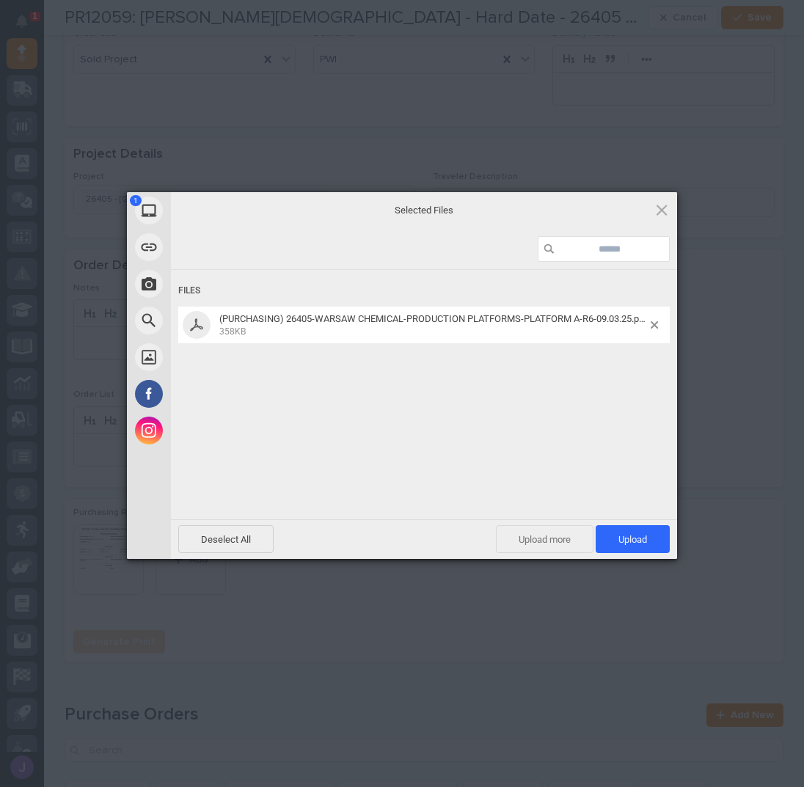
click at [560, 541] on span "Upload more" at bounding box center [545, 539] width 98 height 28
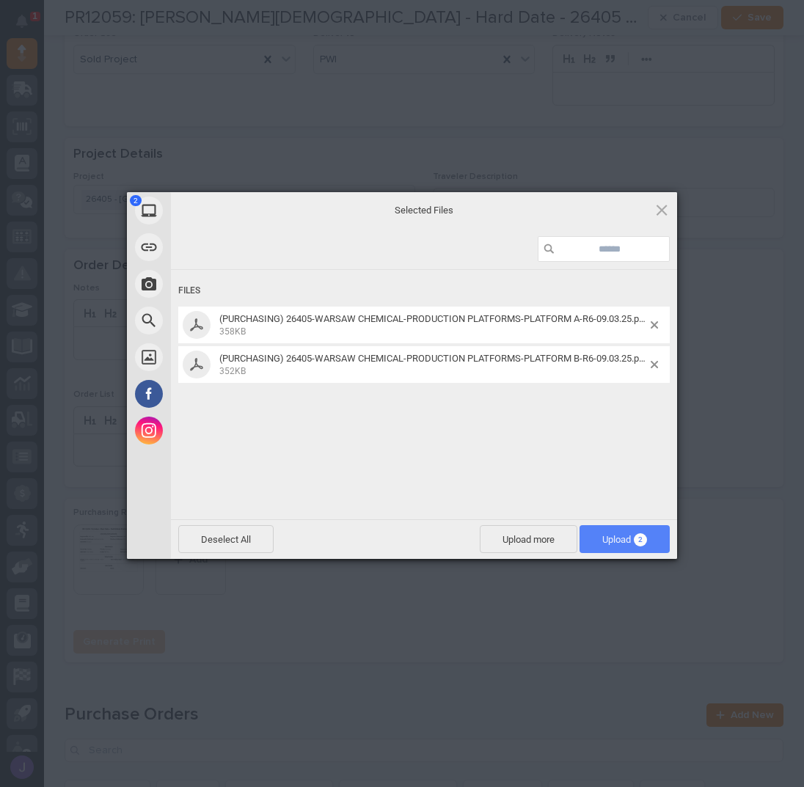
click at [626, 540] on span "Upload 2" at bounding box center [624, 539] width 45 height 11
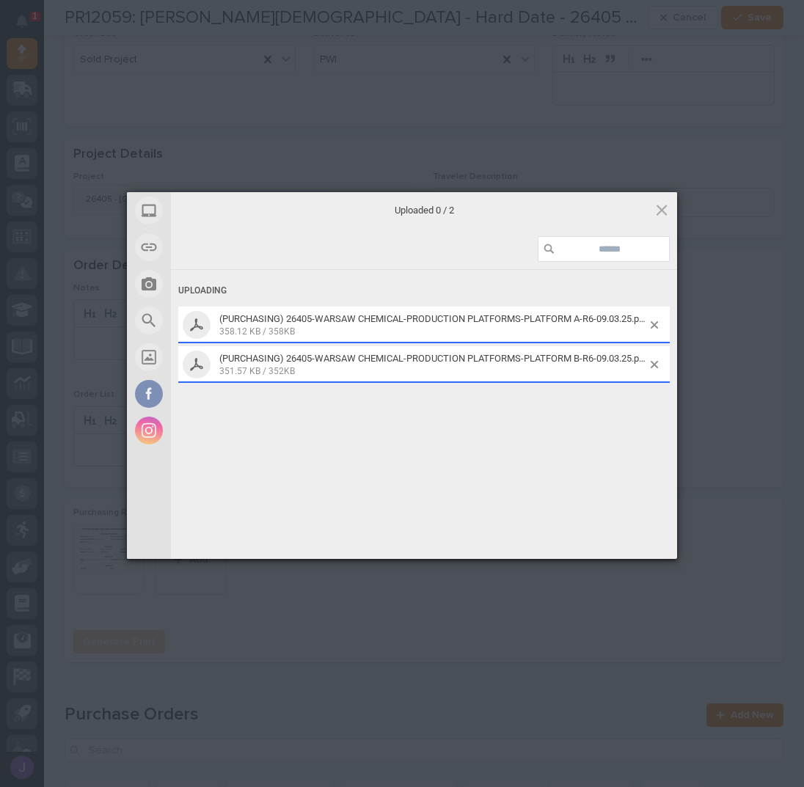
scroll to position [782, 0]
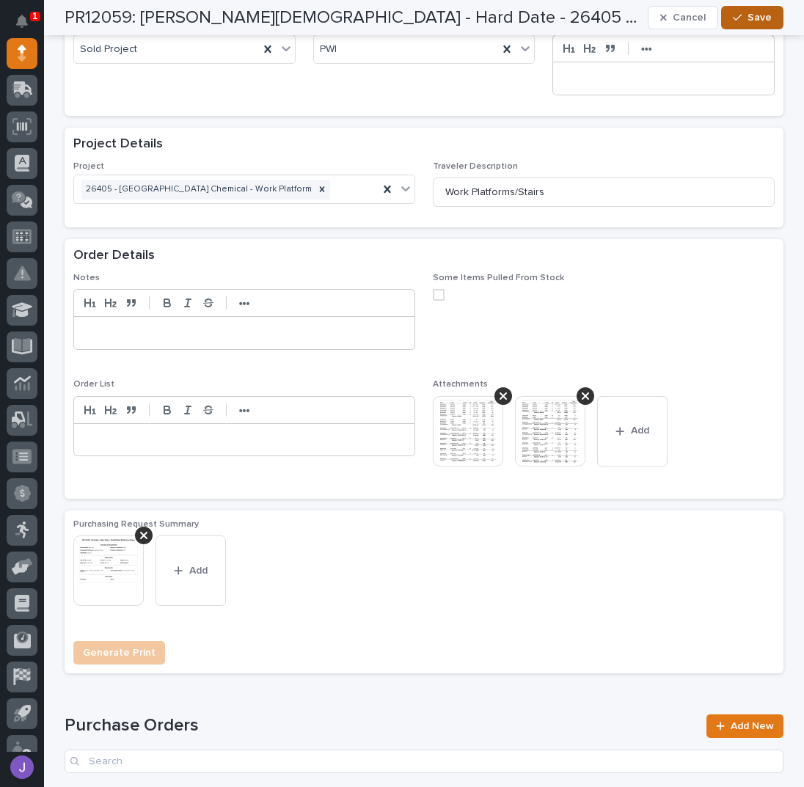
click at [759, 22] on span "Save" at bounding box center [760, 17] width 24 height 13
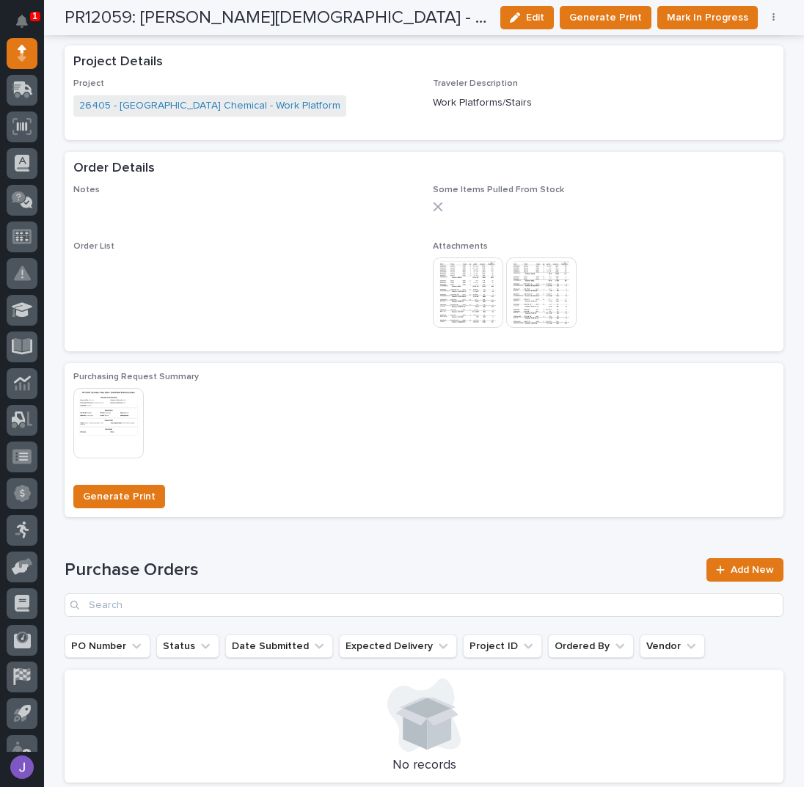
scroll to position [711, 0]
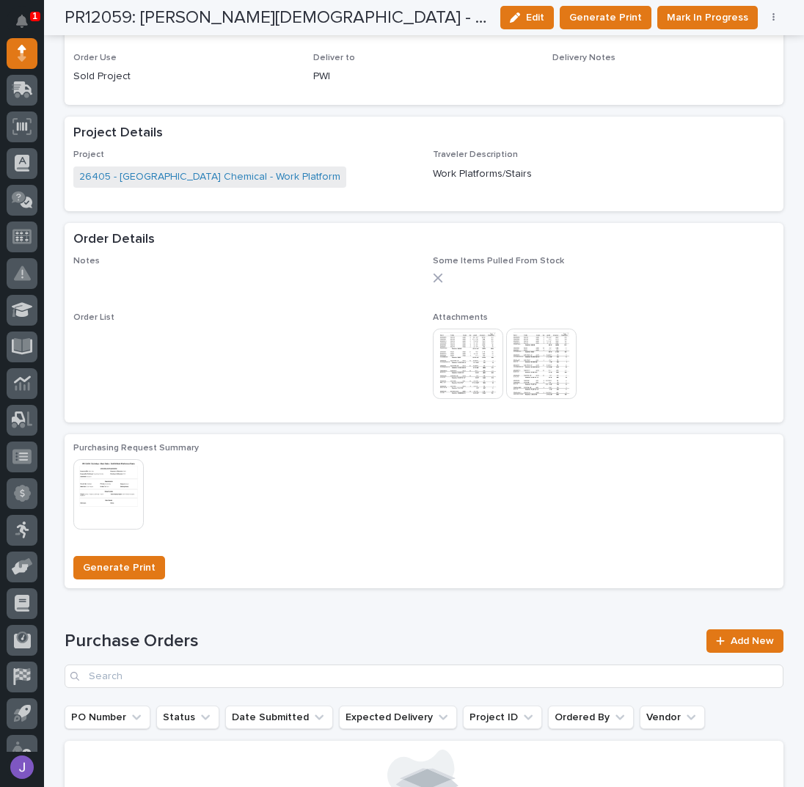
click at [461, 353] on img at bounding box center [468, 364] width 70 height 70
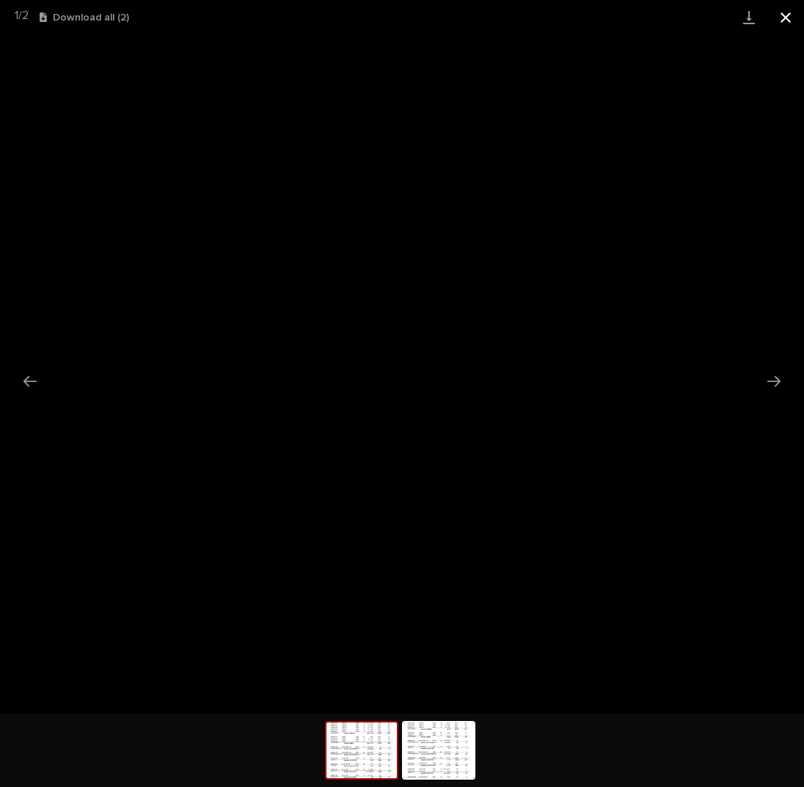
click at [781, 21] on button "Close gallery" at bounding box center [785, 17] width 37 height 34
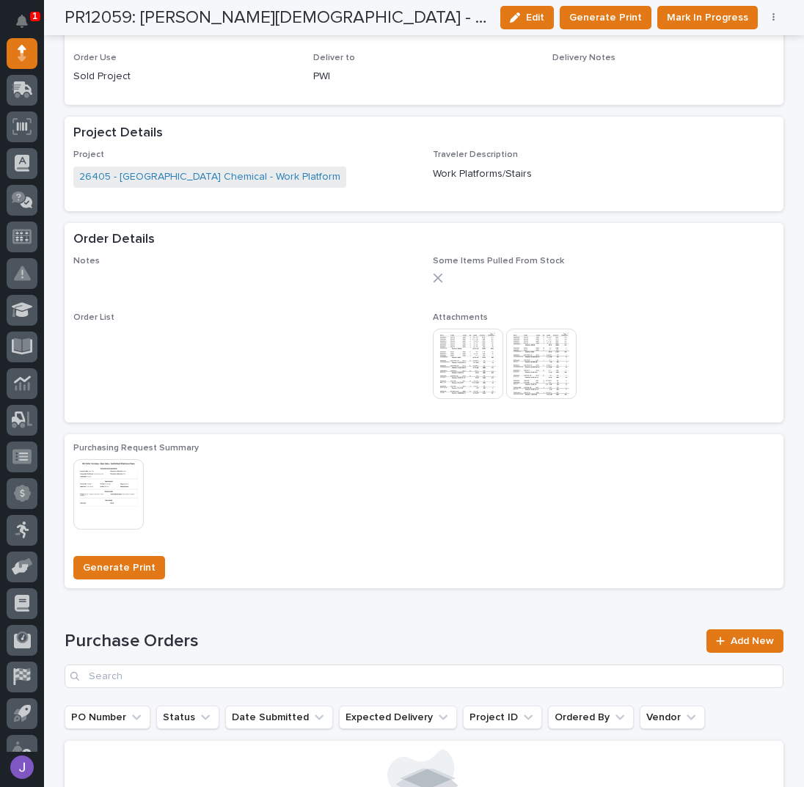
click at [546, 355] on img at bounding box center [541, 364] width 70 height 70
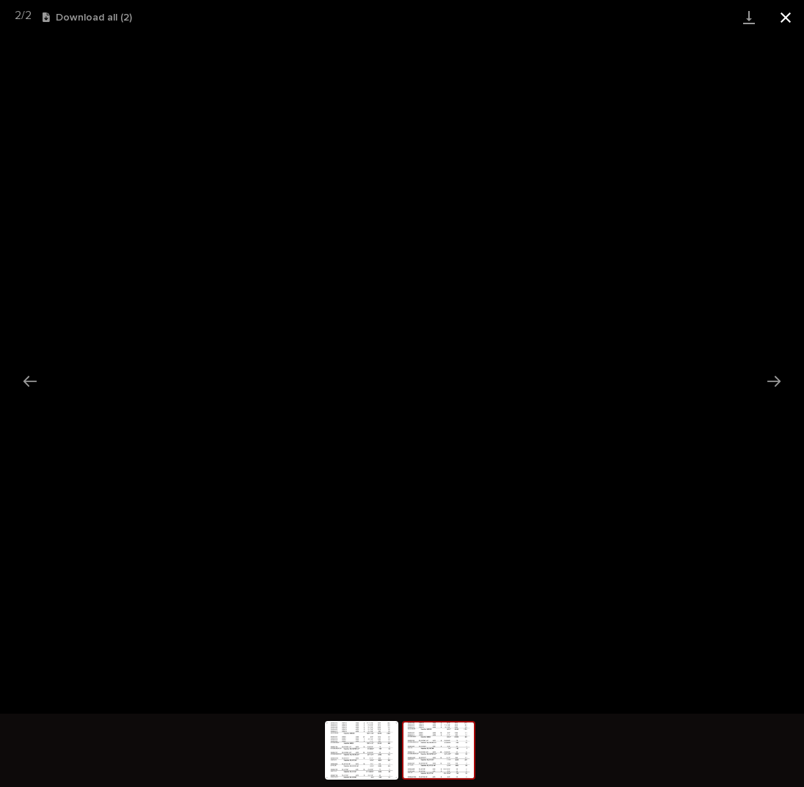
click at [781, 10] on button "Close gallery" at bounding box center [785, 17] width 37 height 34
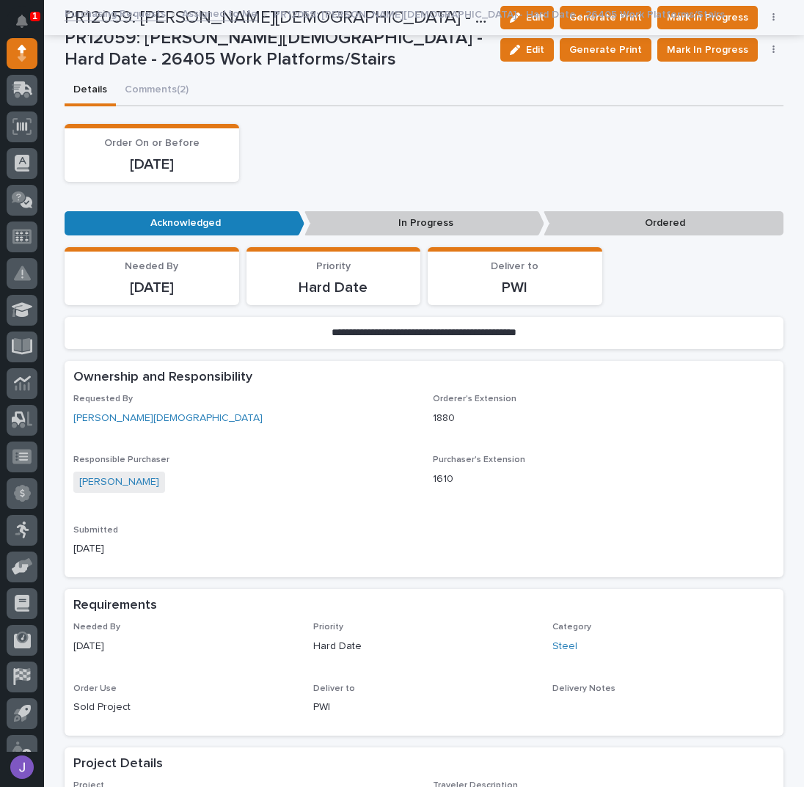
scroll to position [0, 0]
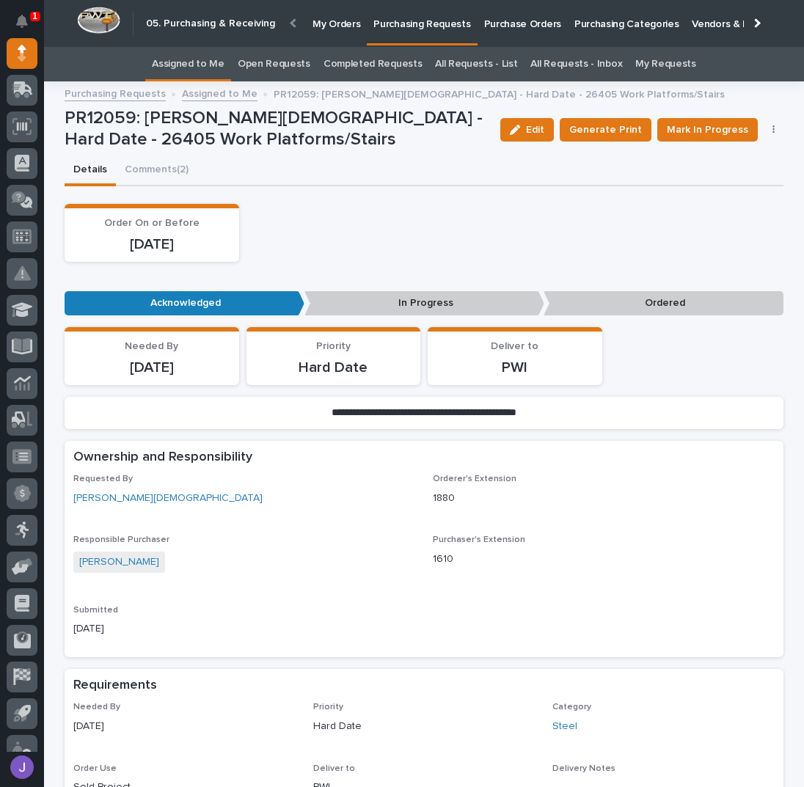
click at [196, 59] on link "Assigned to Me" at bounding box center [188, 64] width 73 height 34
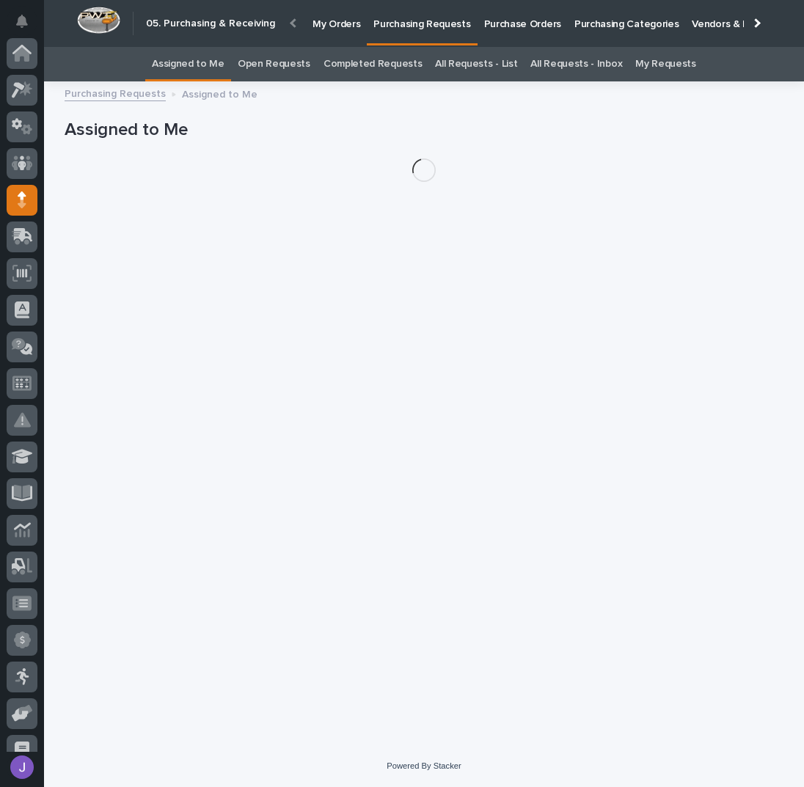
scroll to position [147, 0]
